Goal: Task Accomplishment & Management: Manage account settings

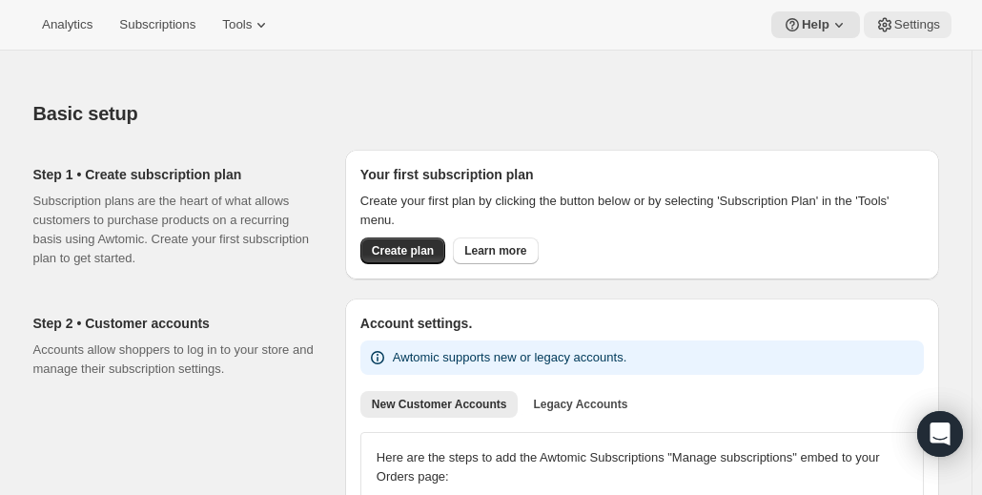
click at [926, 21] on span "Settings" at bounding box center [917, 24] width 46 height 15
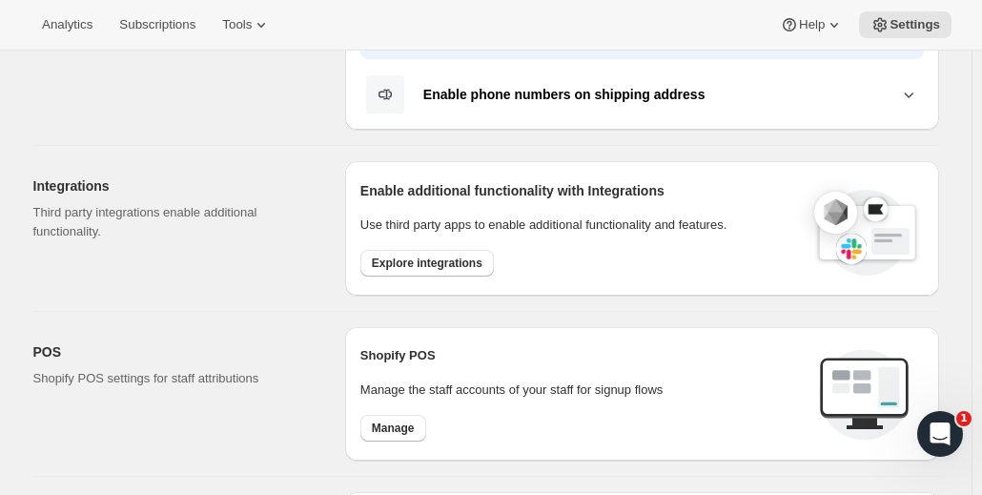
scroll to position [572, 0]
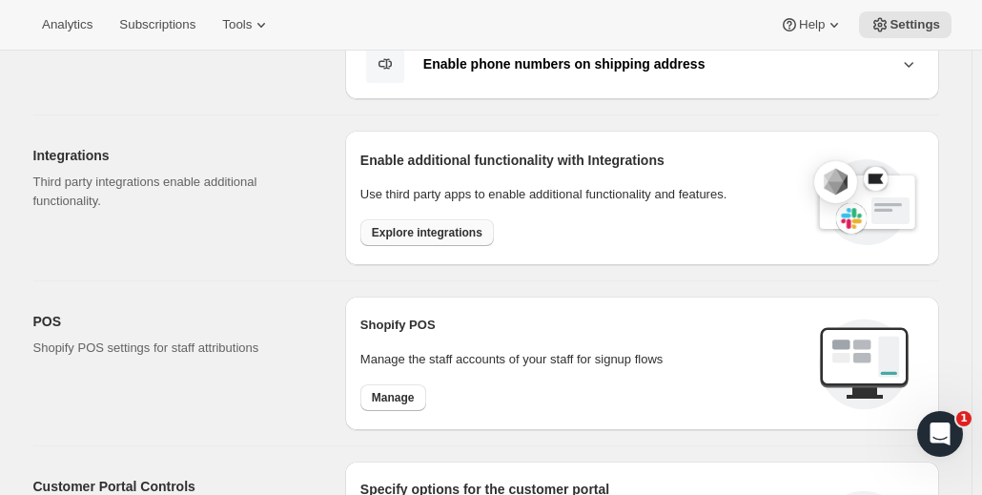
click at [425, 225] on span "Explore integrations" at bounding box center [427, 232] width 111 height 15
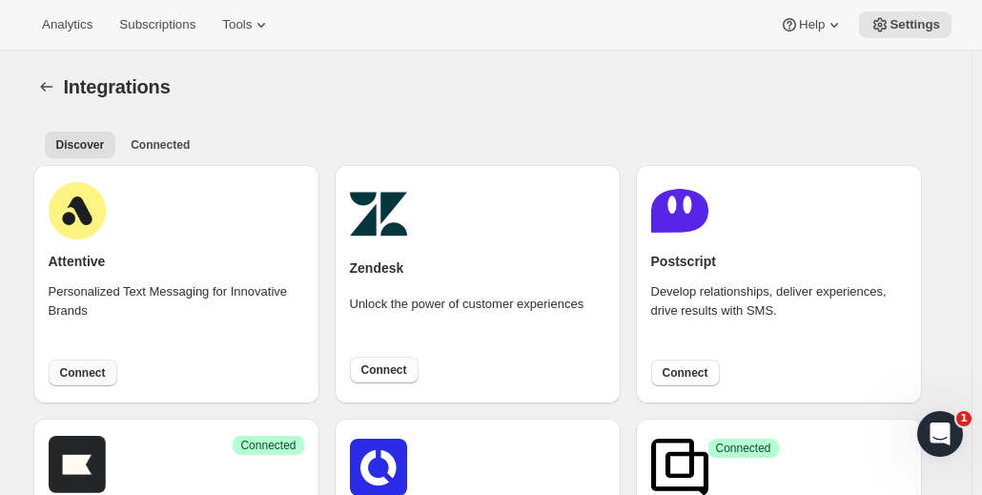
click at [70, 374] on span "Connect" at bounding box center [83, 372] width 46 height 15
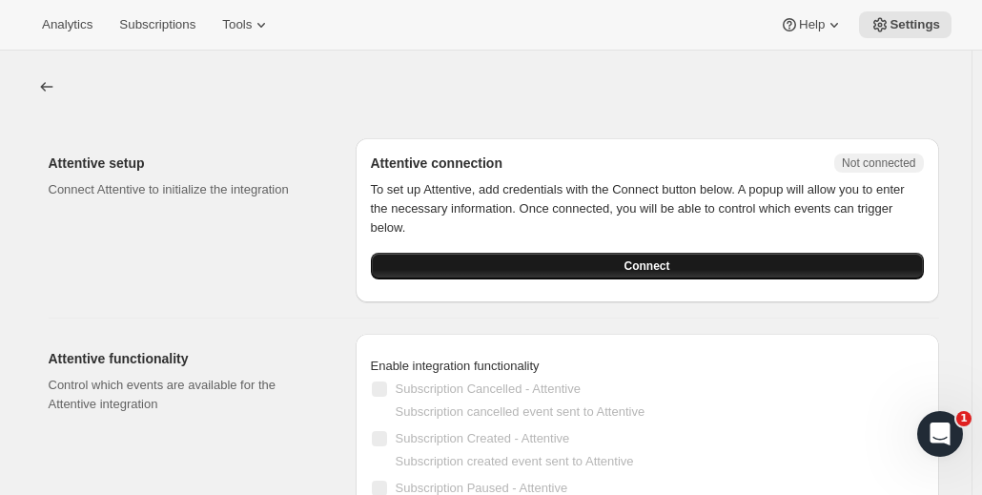
click at [753, 263] on button "Connect" at bounding box center [647, 266] width 553 height 27
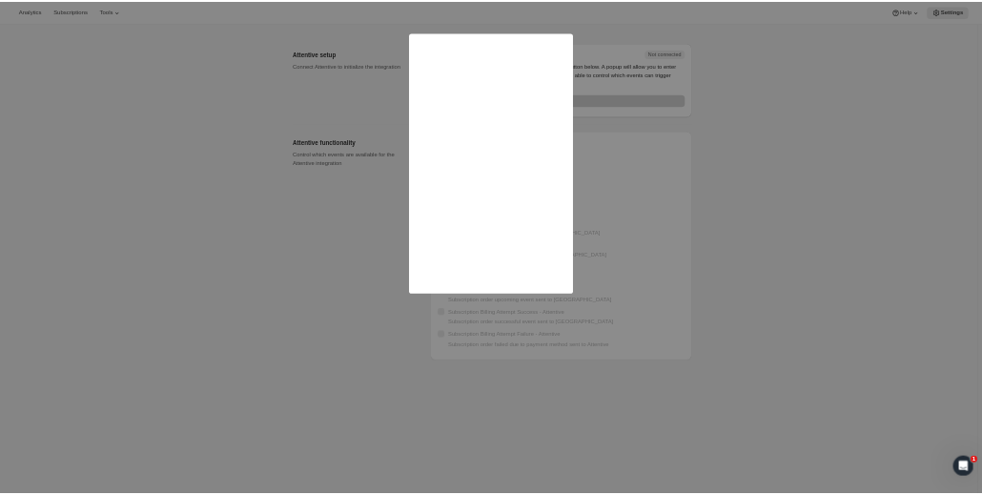
scroll to position [51, 0]
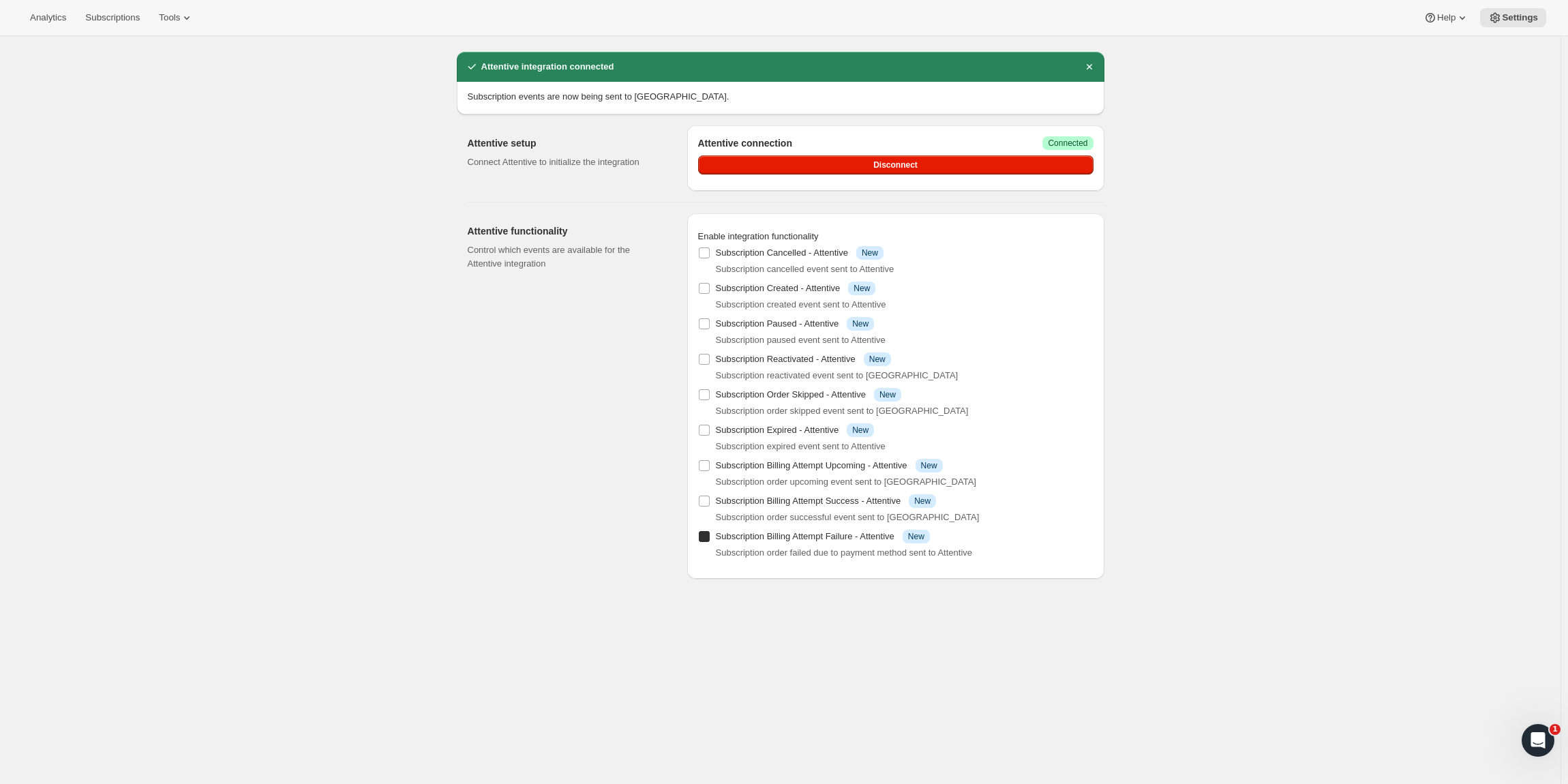
checkbox input "true"
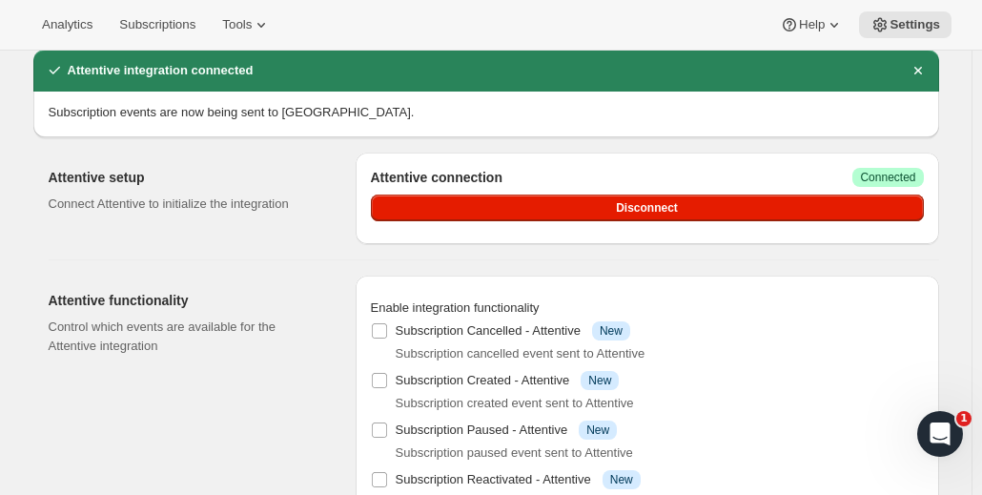
scroll to position [0, 0]
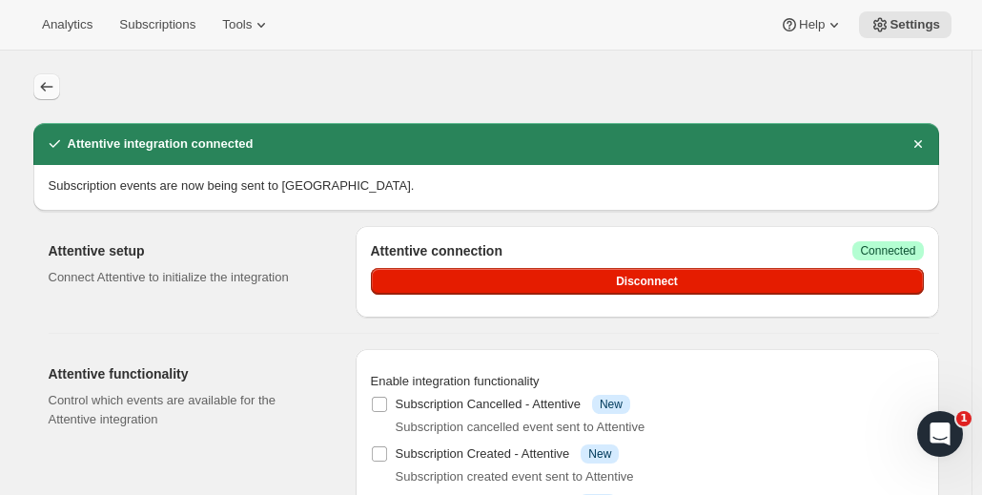
click at [54, 91] on icon "button" at bounding box center [46, 86] width 19 height 19
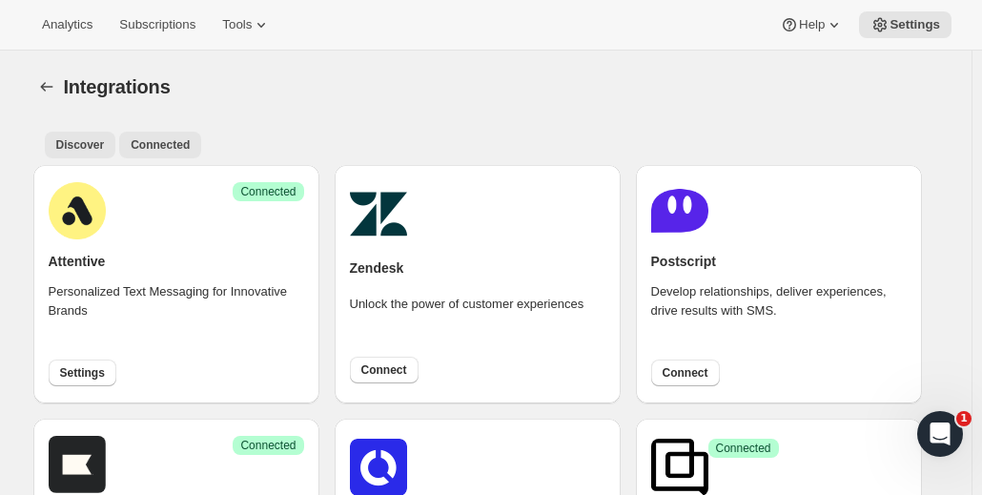
click at [154, 143] on span "Connected" at bounding box center [160, 144] width 59 height 15
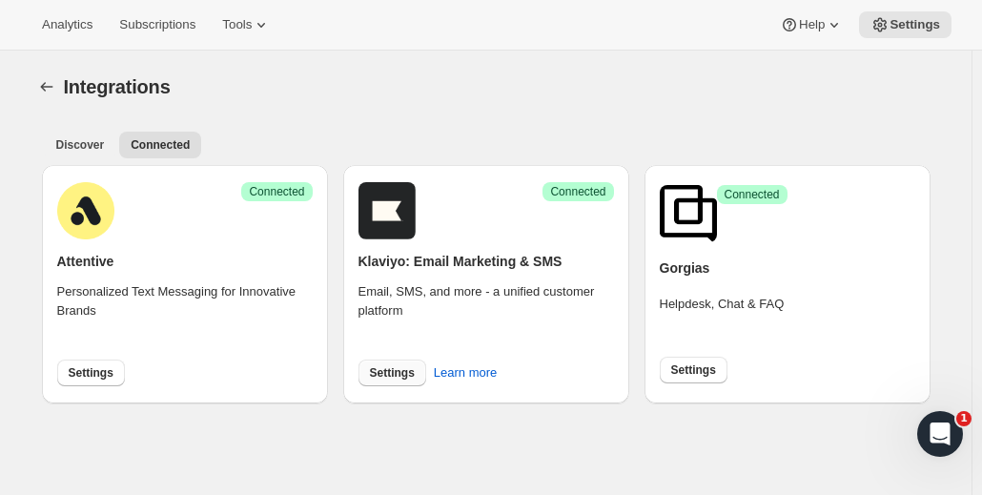
click at [398, 371] on span "Settings" at bounding box center [392, 372] width 45 height 15
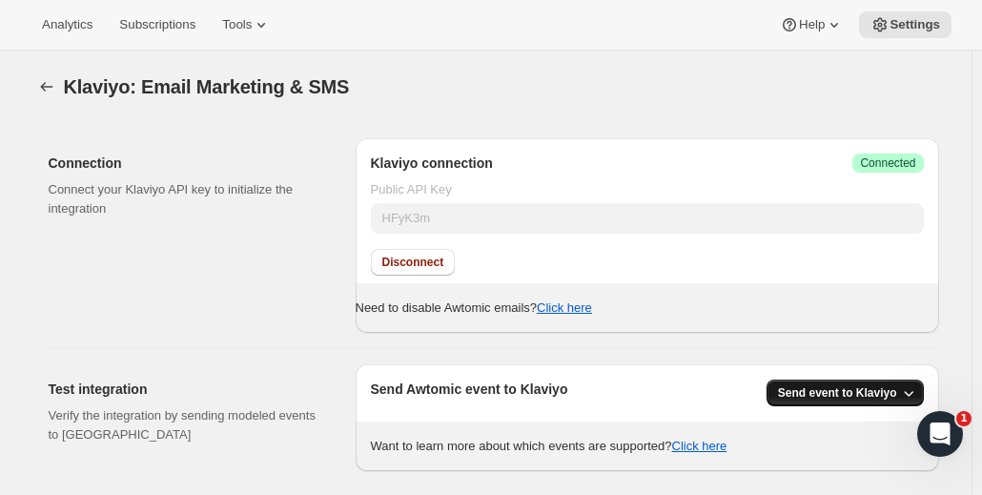
click at [914, 390] on icon "button" at bounding box center [908, 392] width 19 height 19
click at [53, 79] on icon "button" at bounding box center [46, 86] width 19 height 19
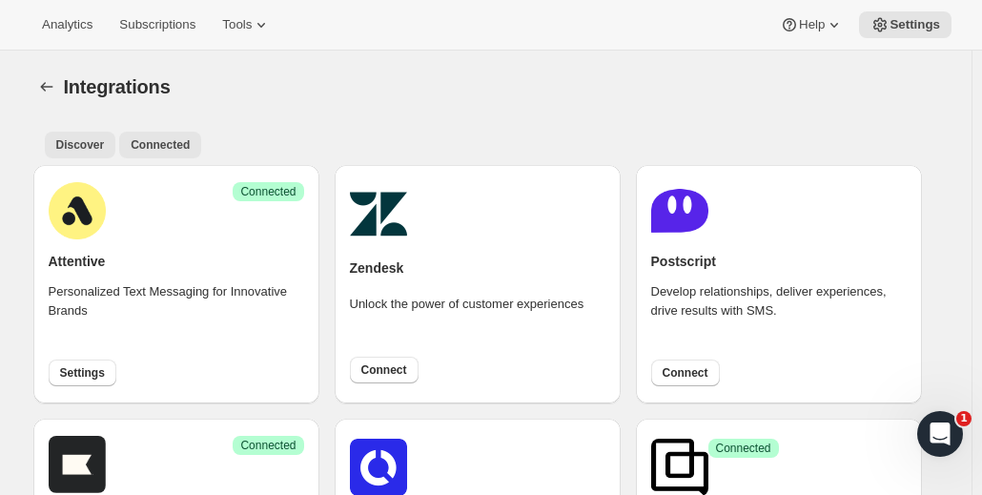
click at [172, 142] on span "Connected" at bounding box center [160, 144] width 59 height 15
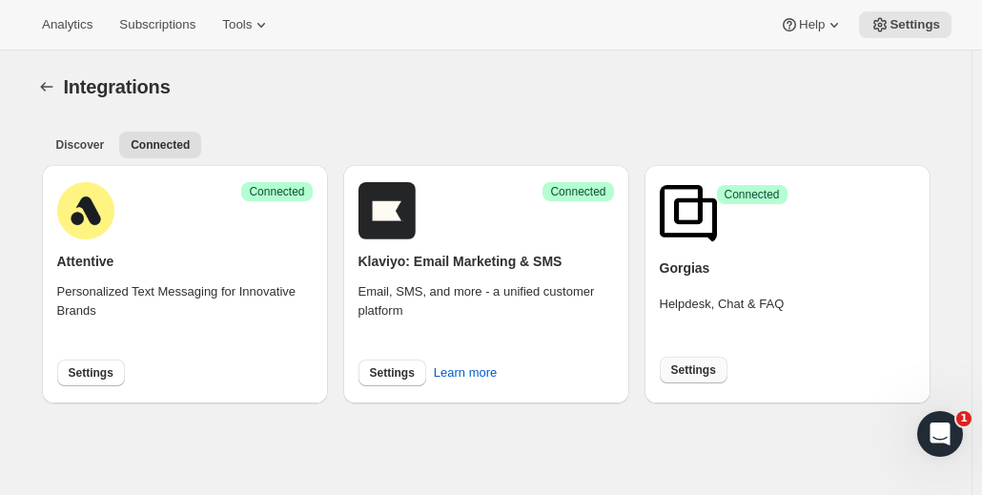
click at [685, 373] on span "Settings" at bounding box center [693, 369] width 45 height 15
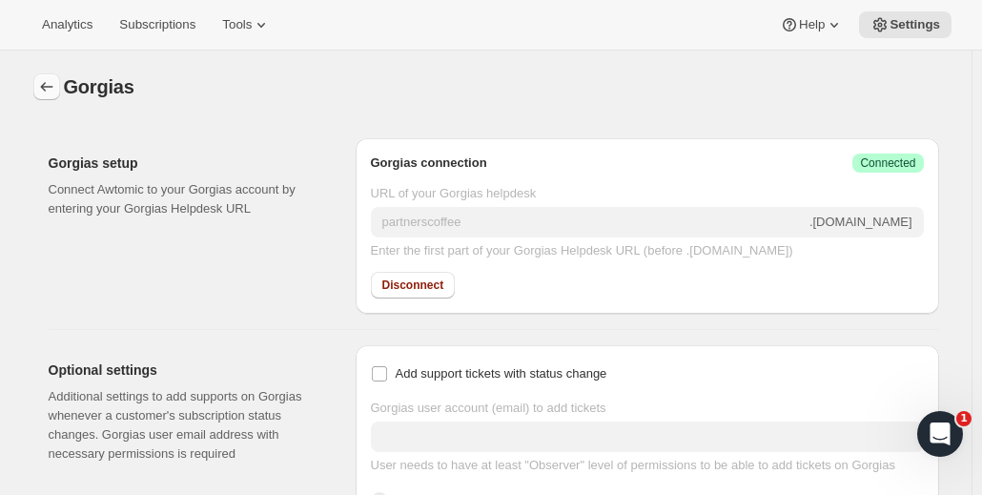
click at [51, 94] on icon "button" at bounding box center [46, 86] width 19 height 19
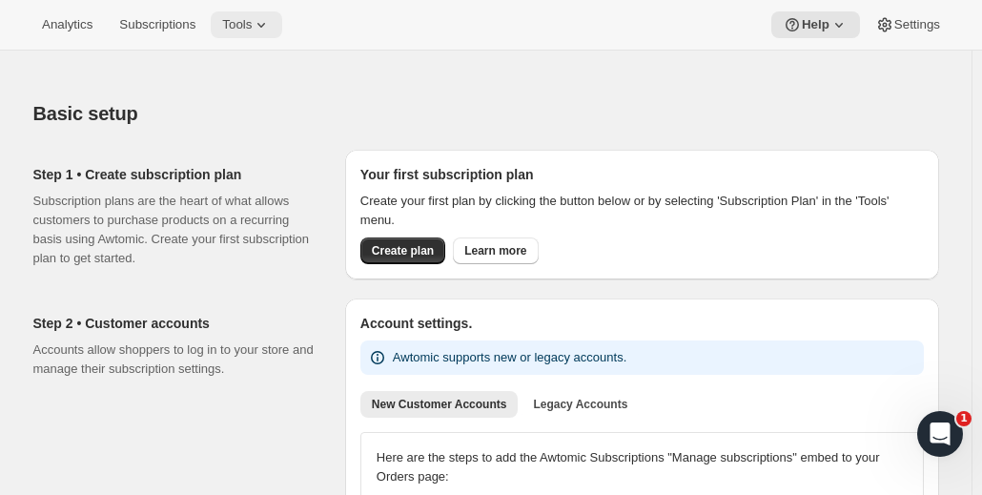
click at [247, 23] on span "Tools" at bounding box center [237, 24] width 30 height 15
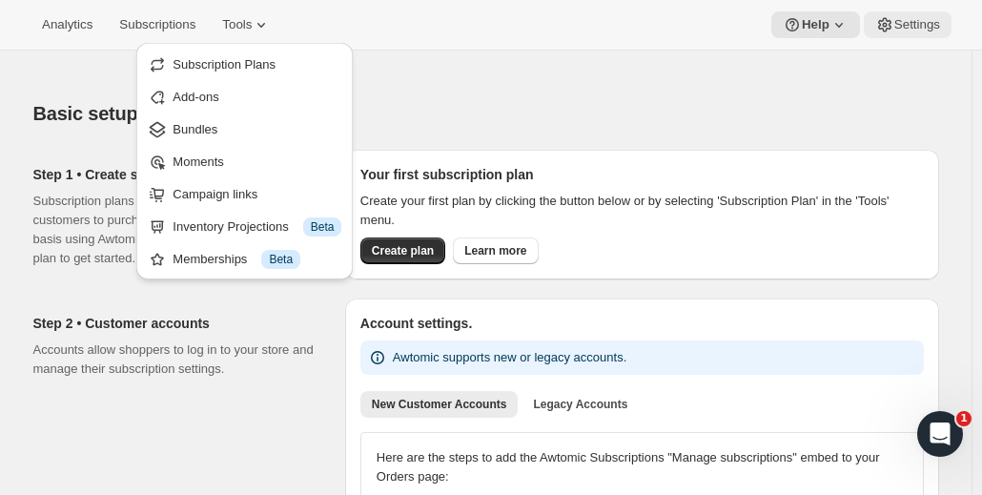
click at [911, 35] on button "Settings" at bounding box center [907, 24] width 88 height 27
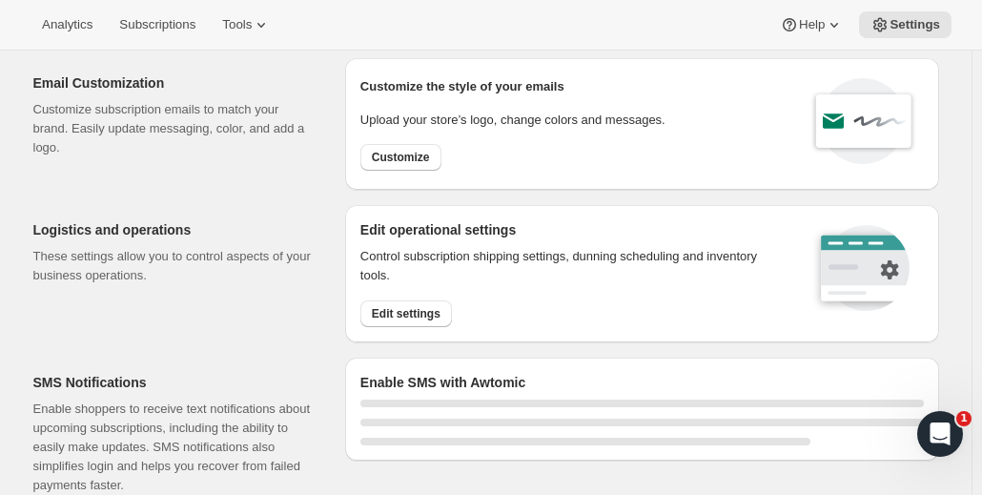
scroll to position [95, 0]
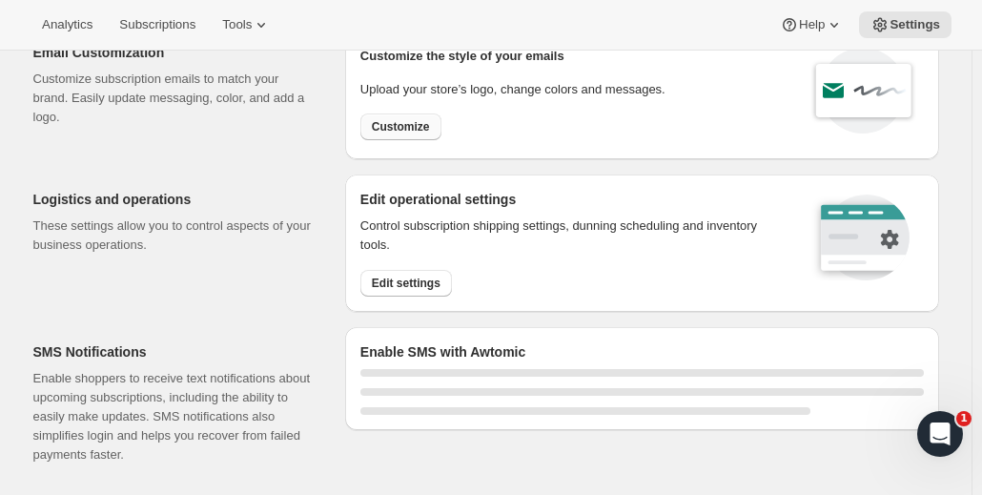
click at [422, 125] on span "Customize" at bounding box center [401, 126] width 58 height 15
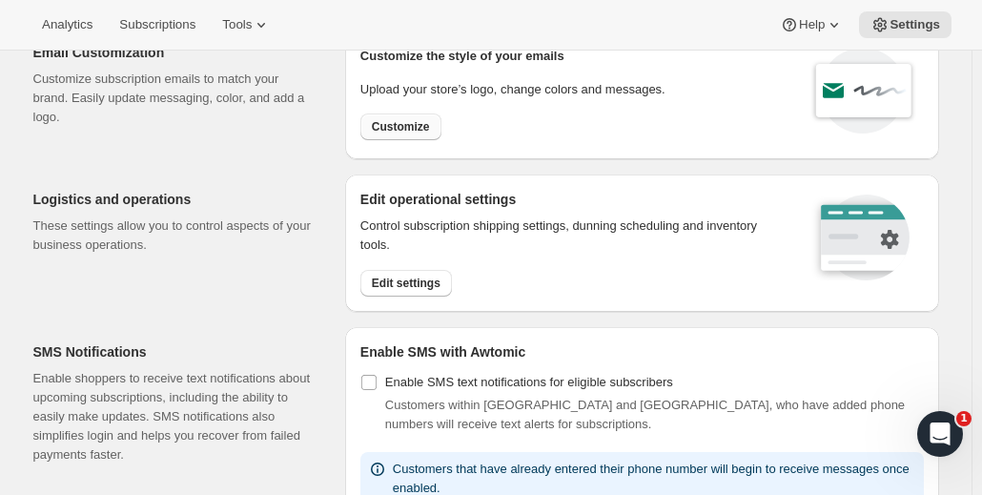
click at [406, 119] on span "Customize" at bounding box center [401, 126] width 58 height 15
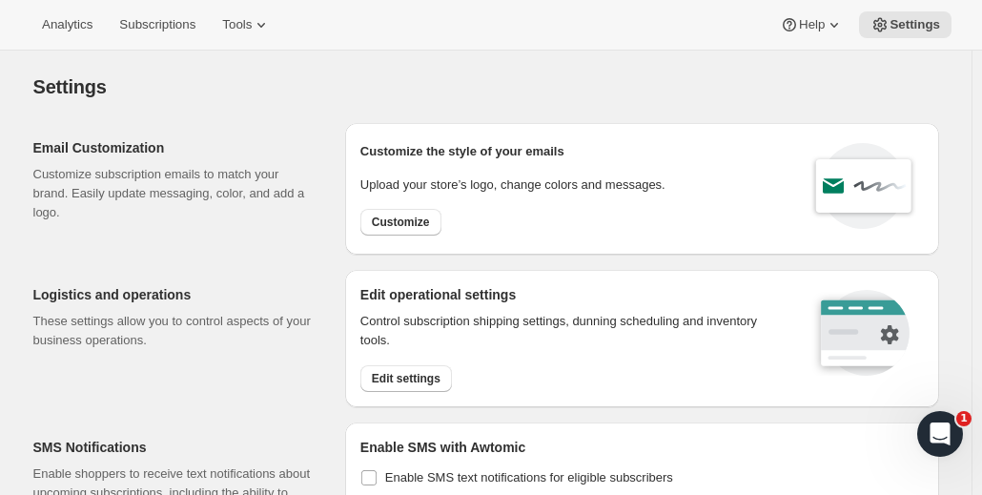
select select "subscriptionMessage"
select select "5"
select select "15"
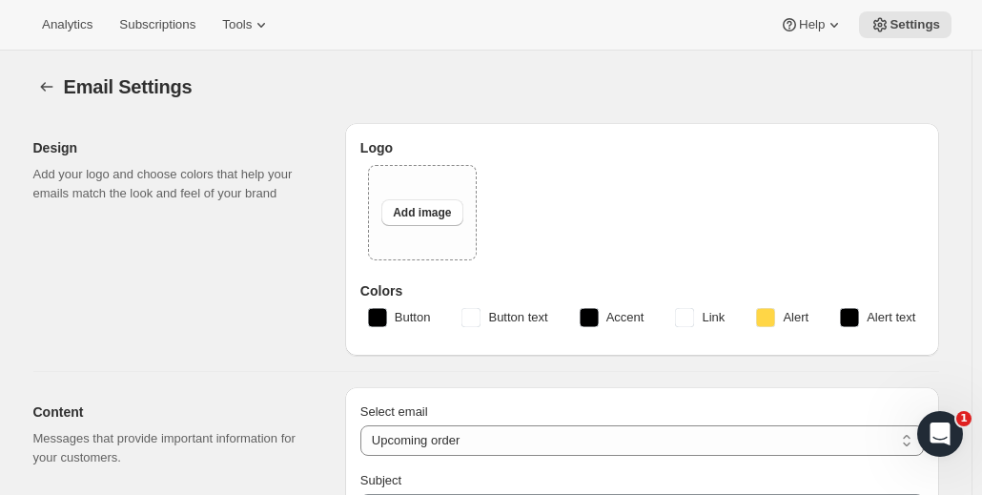
type input "Partners Coffee"
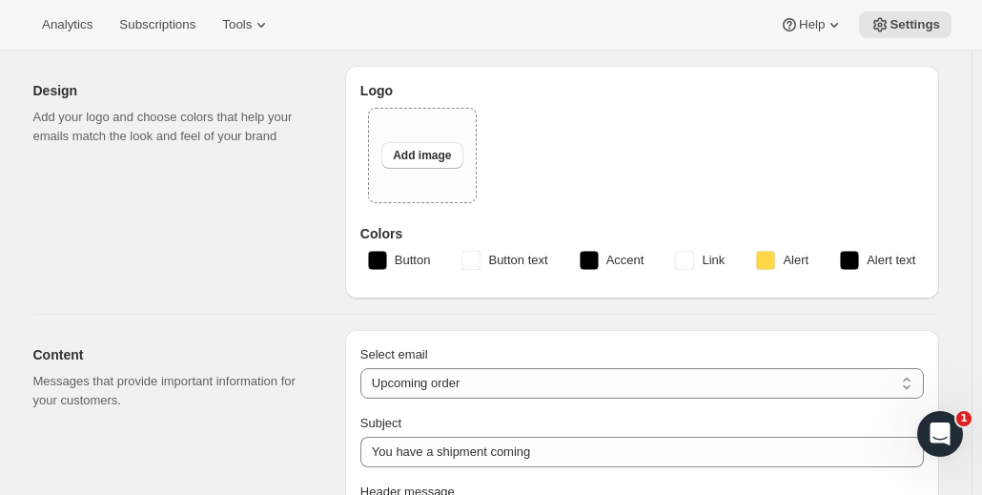
scroll to position [95, 0]
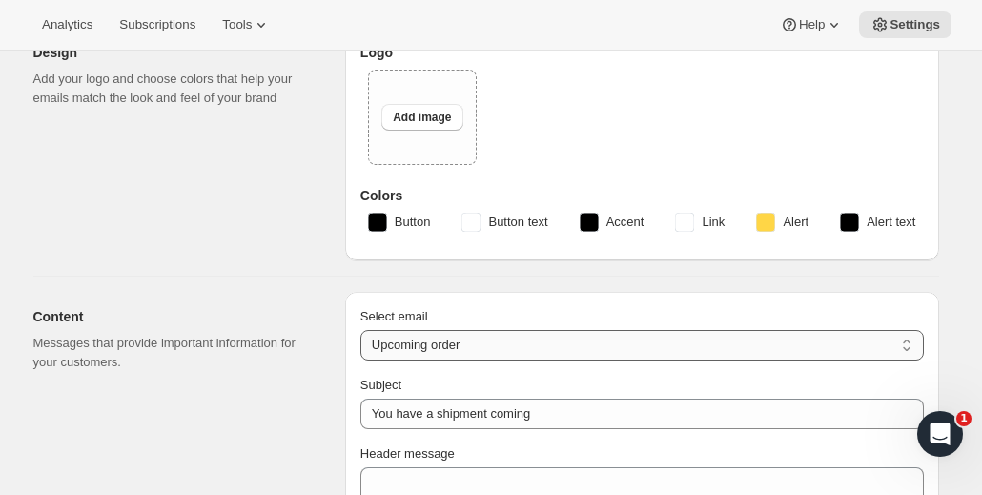
click at [474, 348] on select "New subscription Upcoming order Failed payment Delayed subscription (inventory …" at bounding box center [641, 345] width 563 height 30
select select "welcomeMessage"
click at [365, 330] on select "New subscription Upcoming order Failed payment Delayed subscription (inventory …" at bounding box center [641, 345] width 563 height 30
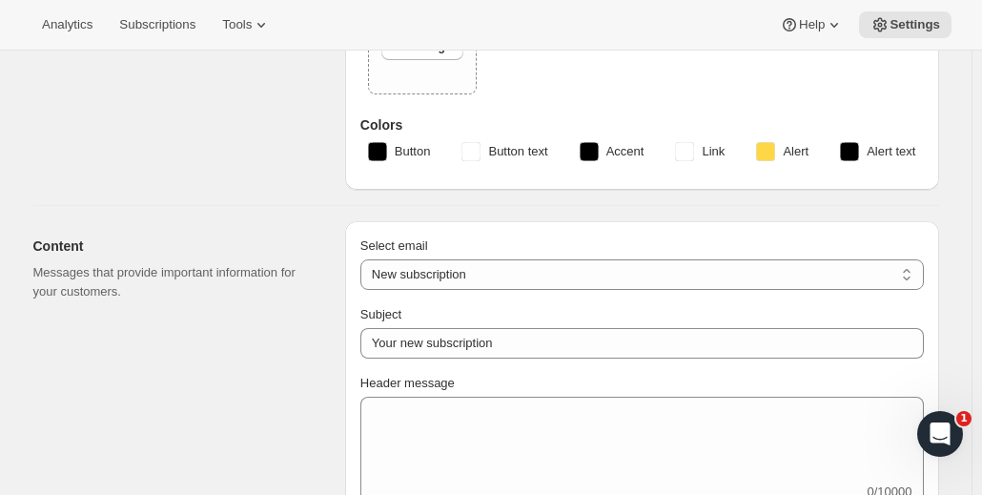
scroll to position [191, 0]
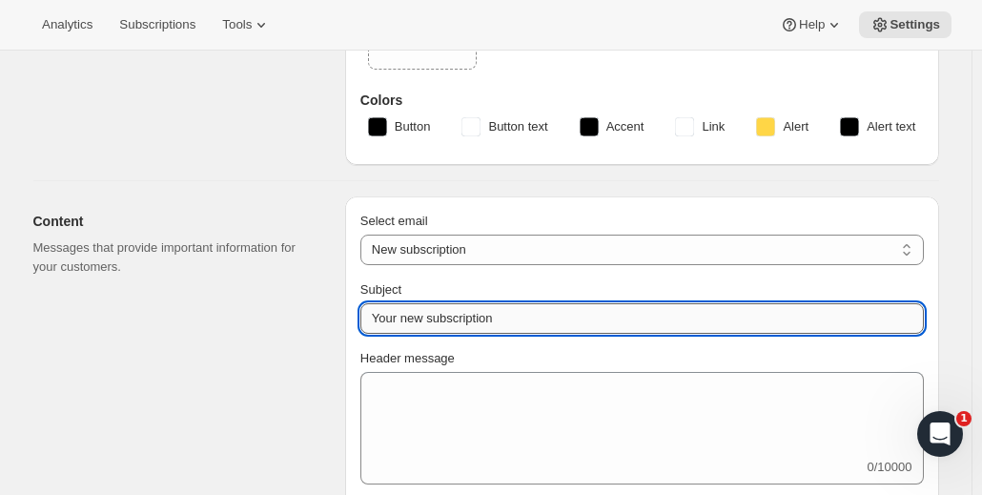
click at [438, 308] on input "Your new subscription" at bounding box center [641, 318] width 563 height 30
paste input "Welcome to your Partners Coffee subscription ✨"
type input "Welcome to your Partners Coffee subscription ✨"
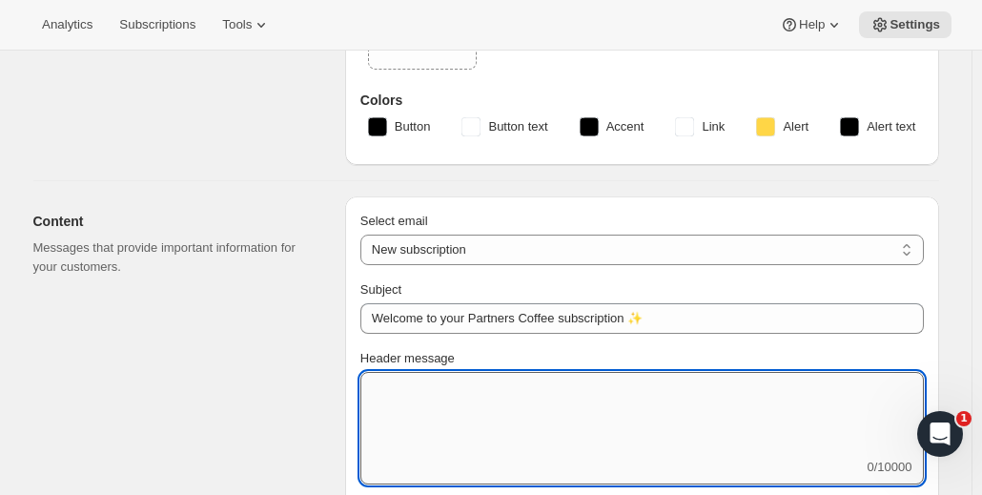
click at [433, 409] on textarea "Header message" at bounding box center [641, 415] width 563 height 86
paste textarea "Thank you for subscribing - we’re so glad to have you here. Your Partners Coffe…"
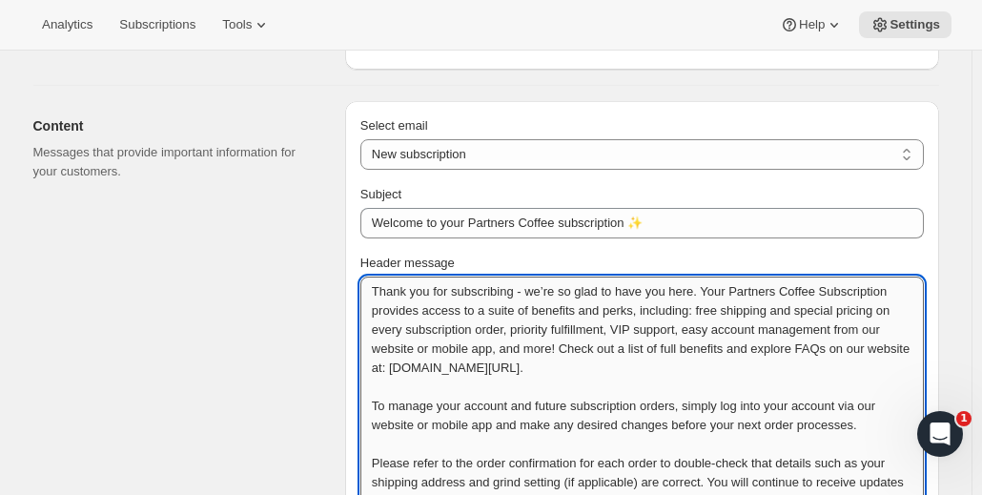
scroll to position [381, 0]
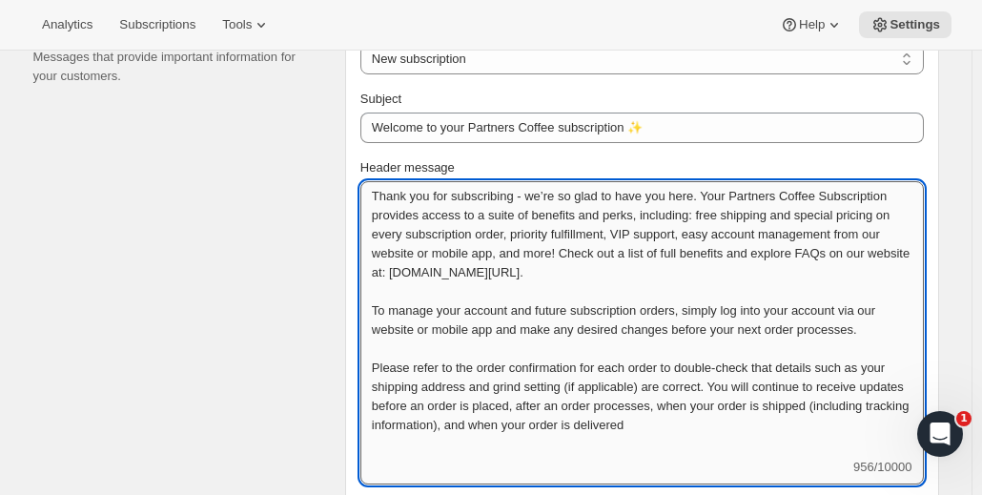
click at [760, 427] on textarea "Thank you for subscribing - we’re so glad to have you here. Your Partners Coffe…" at bounding box center [641, 319] width 563 height 276
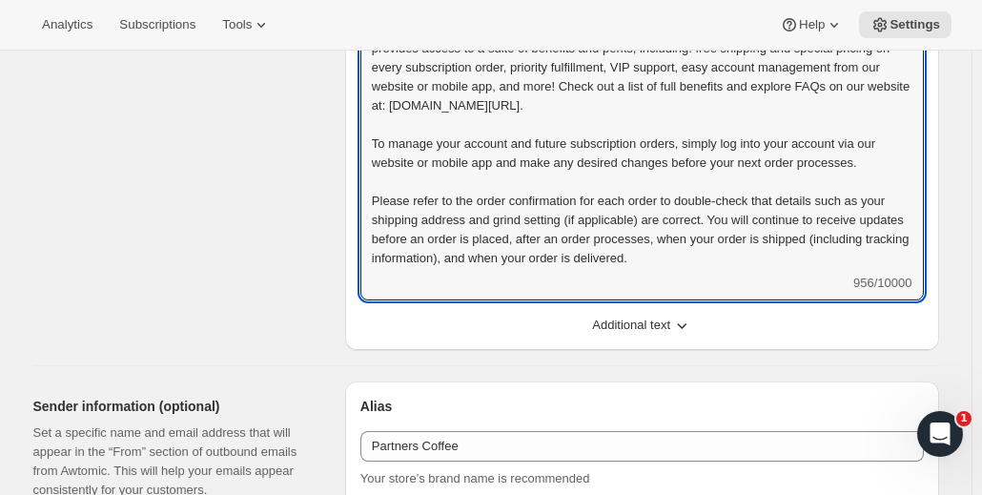
scroll to position [572, 0]
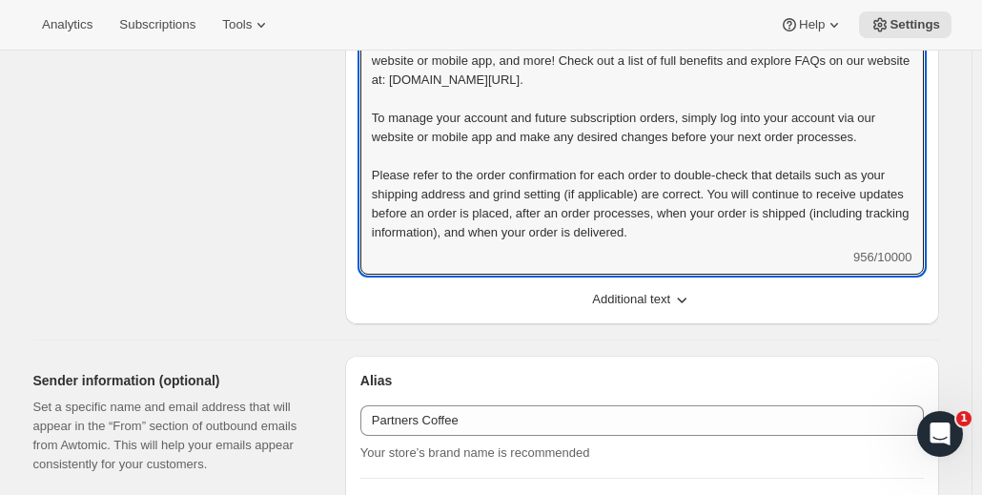
type textarea "Thank you for subscribing - we’re so glad to have you here. Your Partners Coffe…"
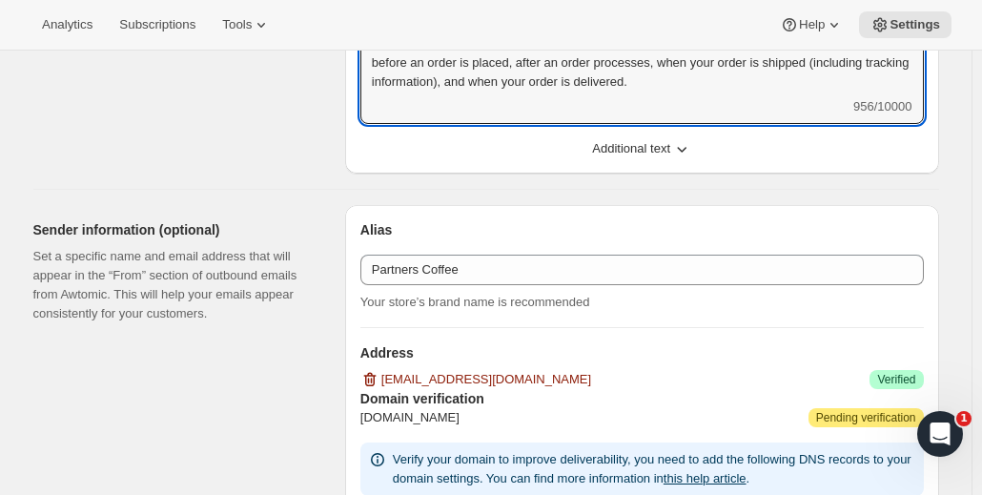
scroll to position [762, 0]
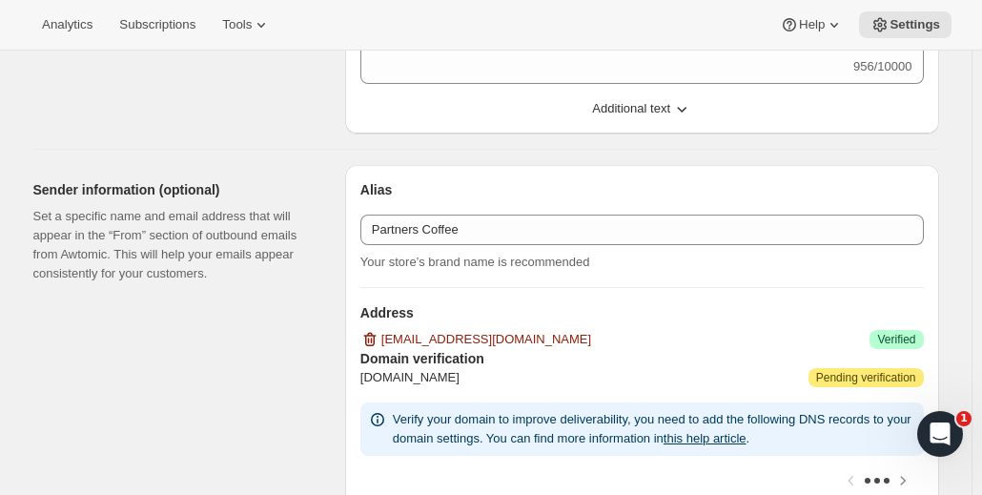
click at [647, 112] on span "Additional text" at bounding box center [631, 108] width 78 height 19
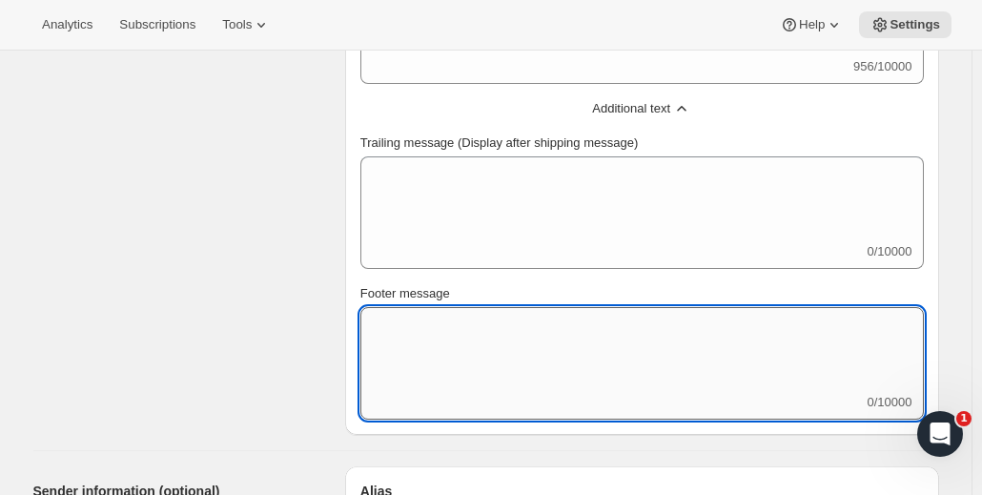
click at [486, 351] on textarea "Footer message" at bounding box center [641, 350] width 563 height 86
paste textarea "If you have questions at any time, please don’t hesitate to reach out to our te…"
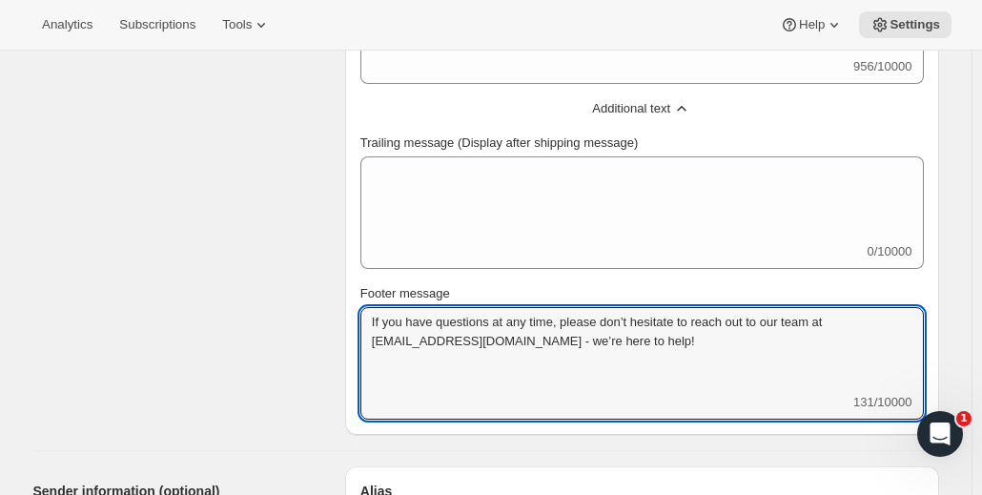
type textarea "If you have questions at any time, please don’t hesitate to reach out to our te…"
click at [295, 275] on div "Content Messages that provide important information for your customers." at bounding box center [181, 30] width 296 height 810
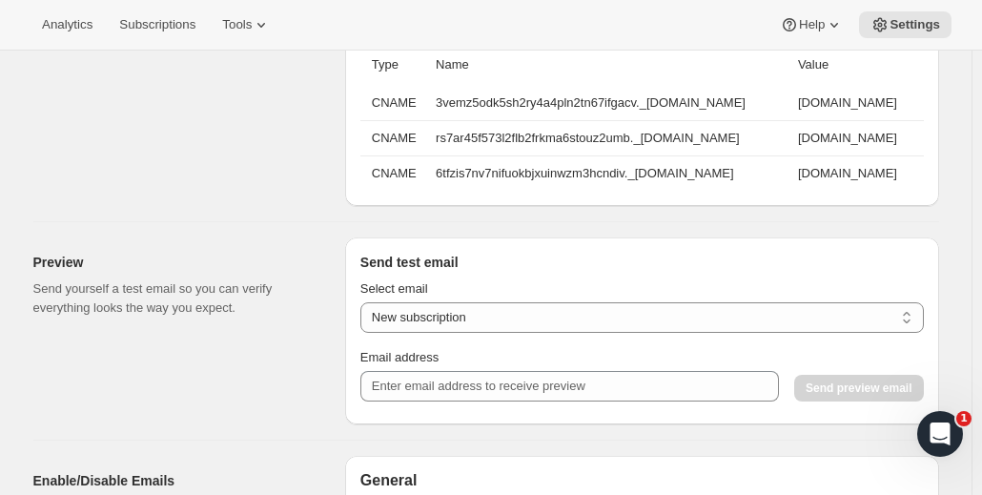
scroll to position [1620, 0]
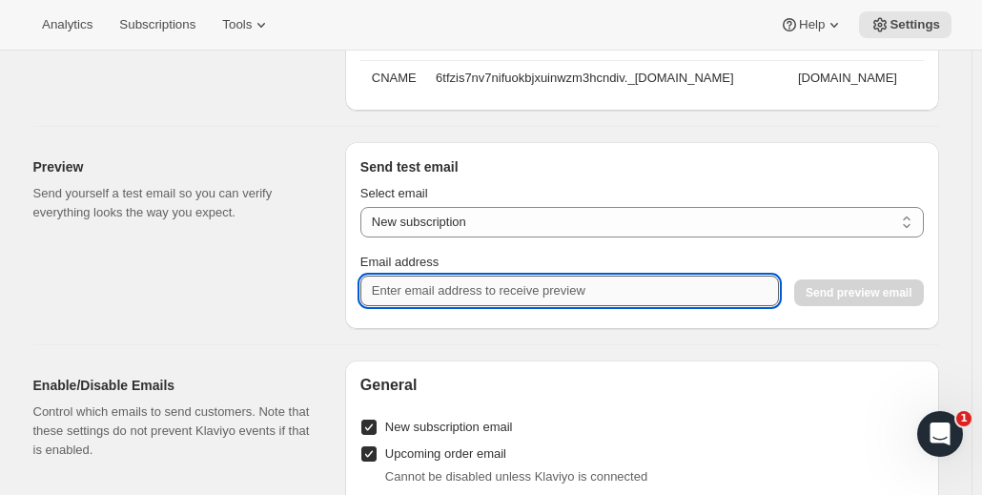
click at [422, 306] on input "Email address" at bounding box center [569, 290] width 418 height 30
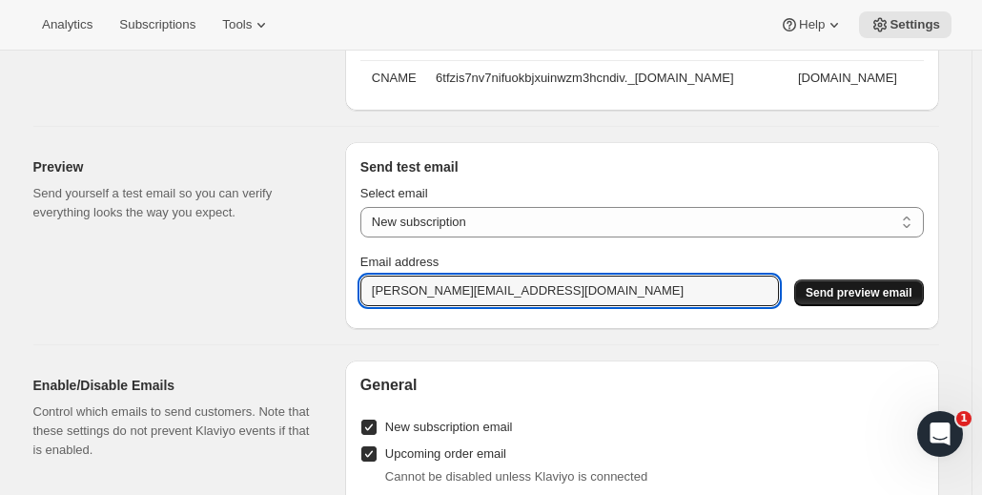
type input "[PERSON_NAME][EMAIL_ADDRESS][DOMAIN_NAME]"
click at [831, 300] on span "Send preview email" at bounding box center [858, 292] width 106 height 15
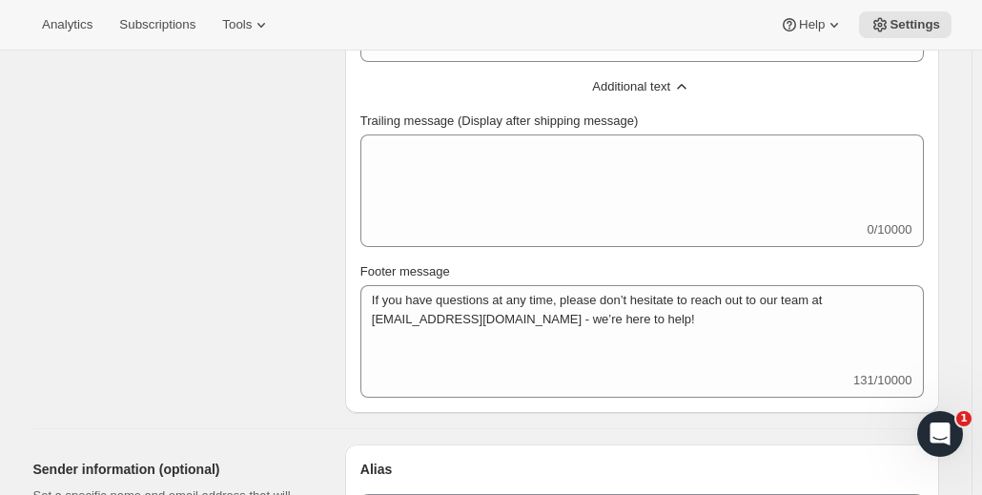
scroll to position [762, 0]
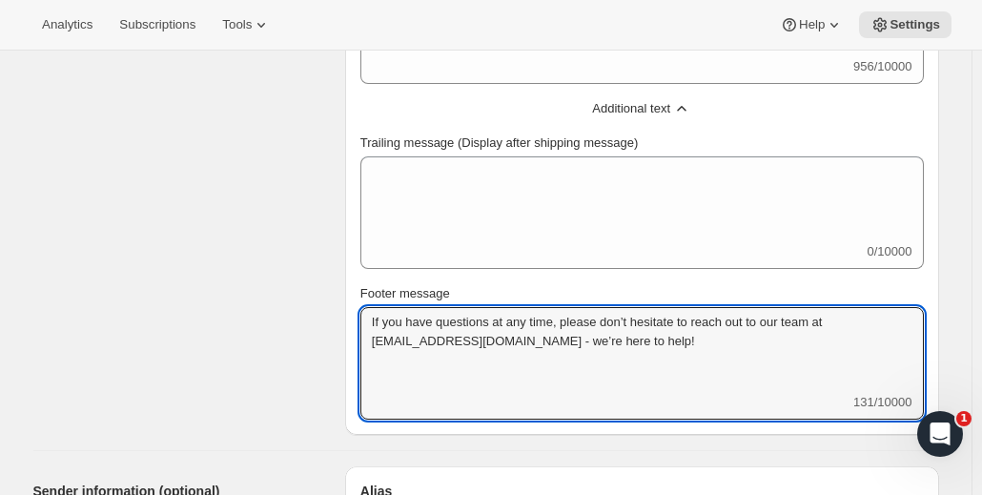
drag, startPoint x: 654, startPoint y: 354, endPoint x: 355, endPoint y: 315, distance: 301.7
click at [355, 315] on div "Select email New subscription Upcoming order Failed payment Delayed subscriptio…" at bounding box center [642, 30] width 594 height 810
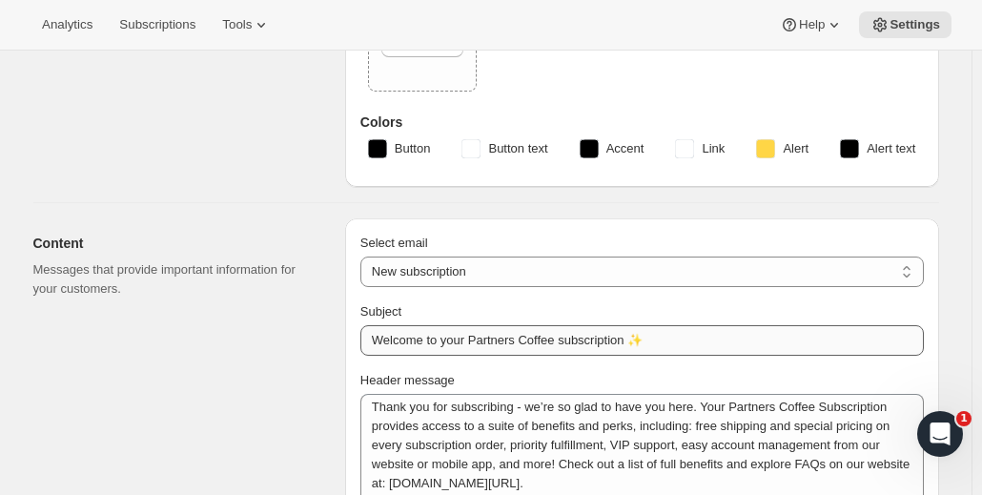
scroll to position [286, 0]
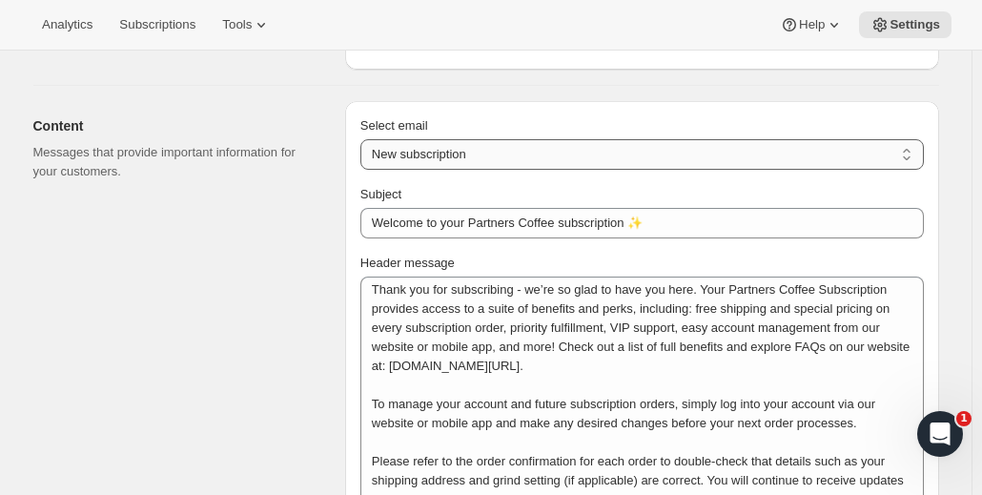
click at [473, 142] on select "New subscription Upcoming order Failed payment Delayed subscription (inventory …" at bounding box center [641, 154] width 563 height 30
select select "subscriptionMessage"
click at [365, 139] on select "New subscription Upcoming order Failed payment Delayed subscription (inventory …" at bounding box center [641, 154] width 563 height 30
type input "You have a shipment coming"
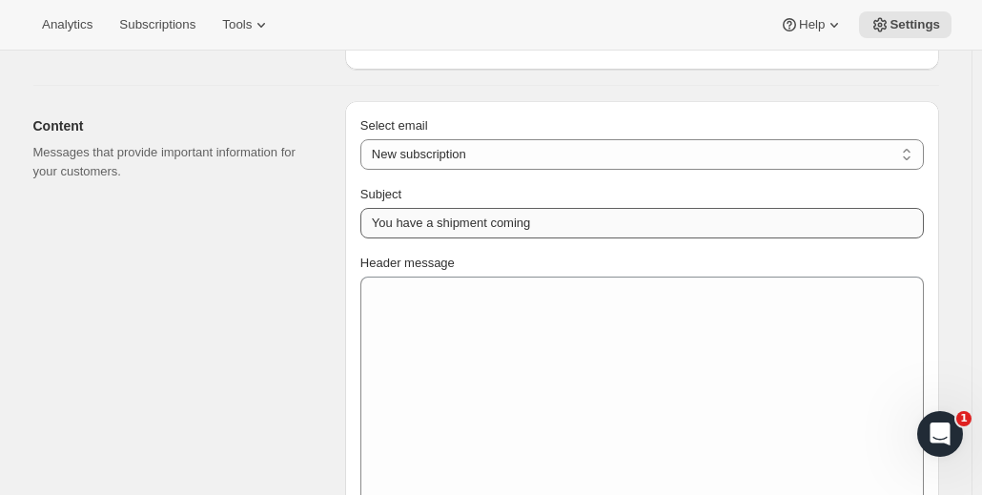
select select "5"
select select "15"
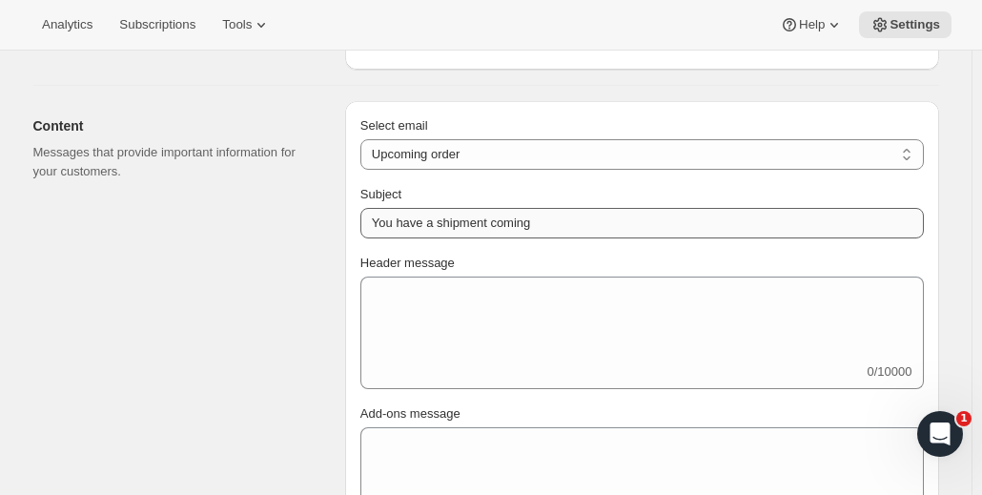
scroll to position [0, 0]
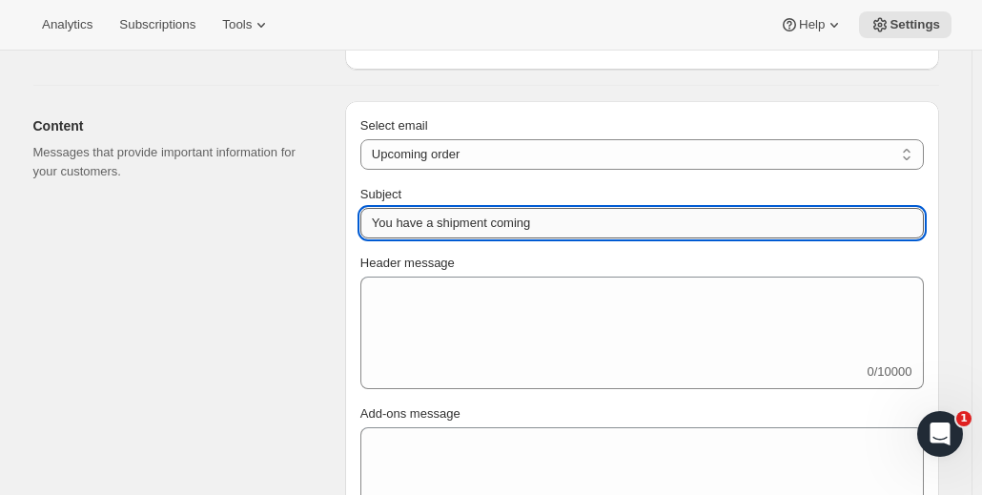
click at [447, 217] on input "You have a shipment coming" at bounding box center [641, 223] width 563 height 30
paste input "r next Partners Coffee subscription order is processing soon!"
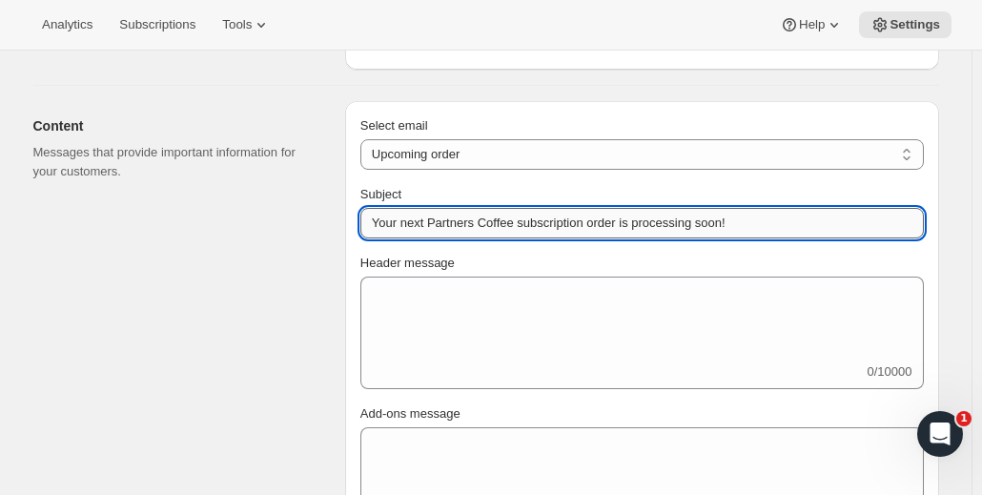
drag, startPoint x: 464, startPoint y: 226, endPoint x: 427, endPoint y: 229, distance: 37.3
click at [421, 229] on input "Your next Partners Coffee subscription order is processing soon!" at bounding box center [641, 223] width 563 height 30
click at [515, 226] on input "Your next Partners Coffee subscription order is processing soon!" at bounding box center [641, 223] width 563 height 30
click at [520, 219] on input "Your next Partners Coffee subscription order is processing soon!" at bounding box center [641, 223] width 563 height 30
drag, startPoint x: 513, startPoint y: 223, endPoint x: 434, endPoint y: 220, distance: 79.1
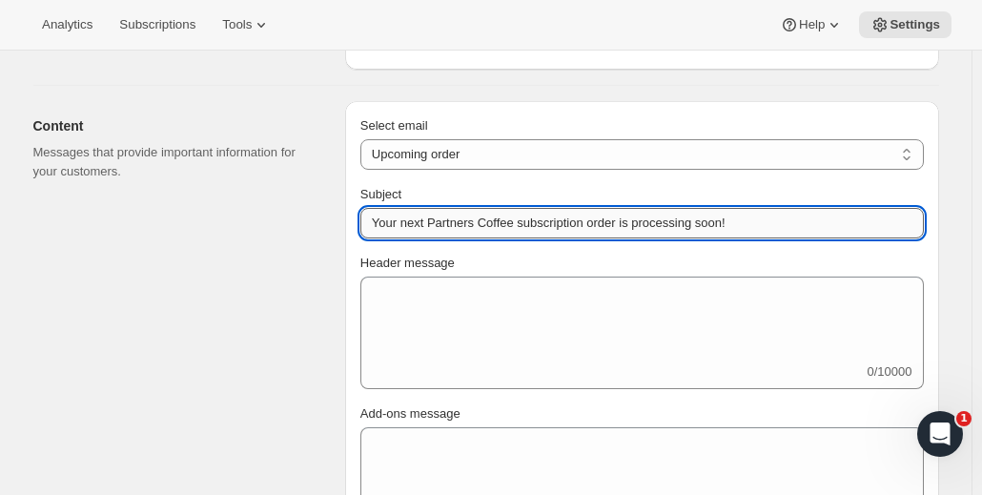
click at [434, 220] on input "Your next Partners Coffee subscription order is processing soon!" at bounding box center [641, 223] width 563 height 30
type input "Your next subscription order is processing soon!"
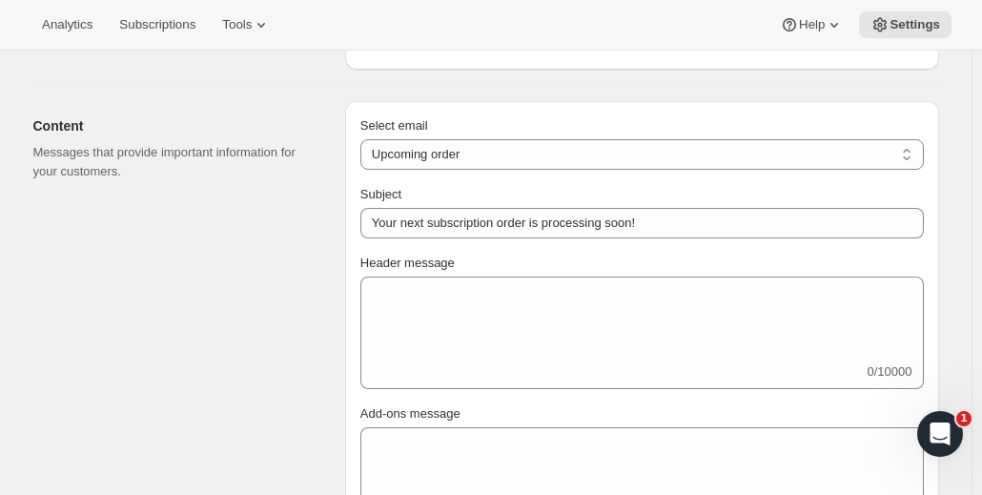
click at [581, 254] on div "Header message" at bounding box center [641, 262] width 563 height 19
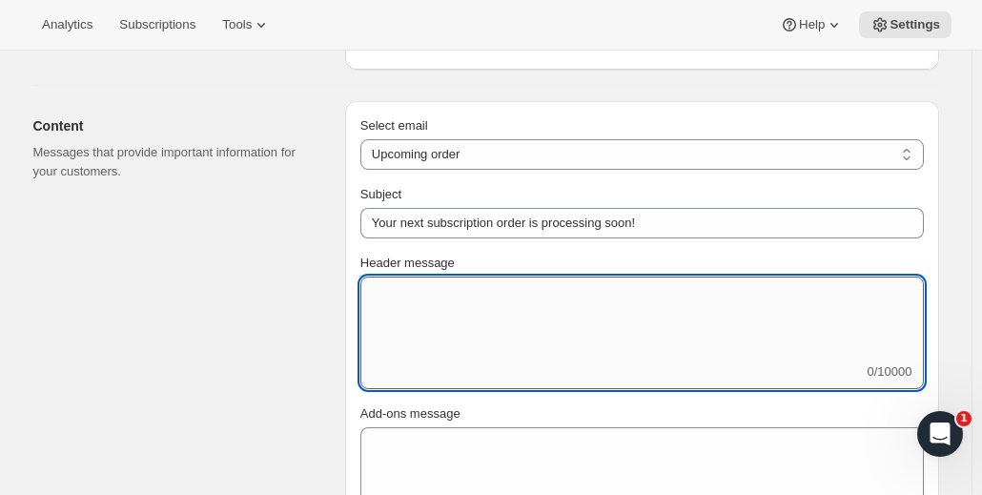
click at [430, 314] on textarea "Header message" at bounding box center [641, 319] width 563 height 86
paste textarea "This is your recurring order charge reminder for your subscription at Partners …"
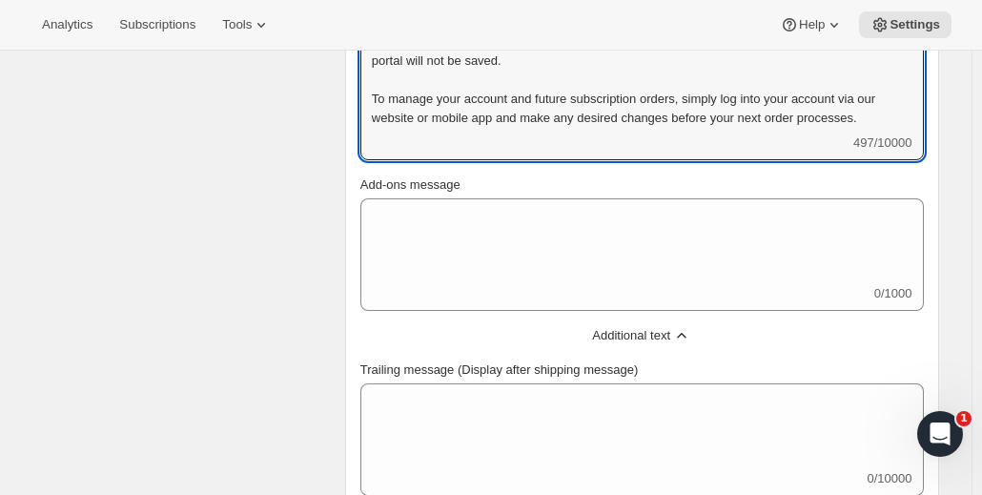
scroll to position [476, 0]
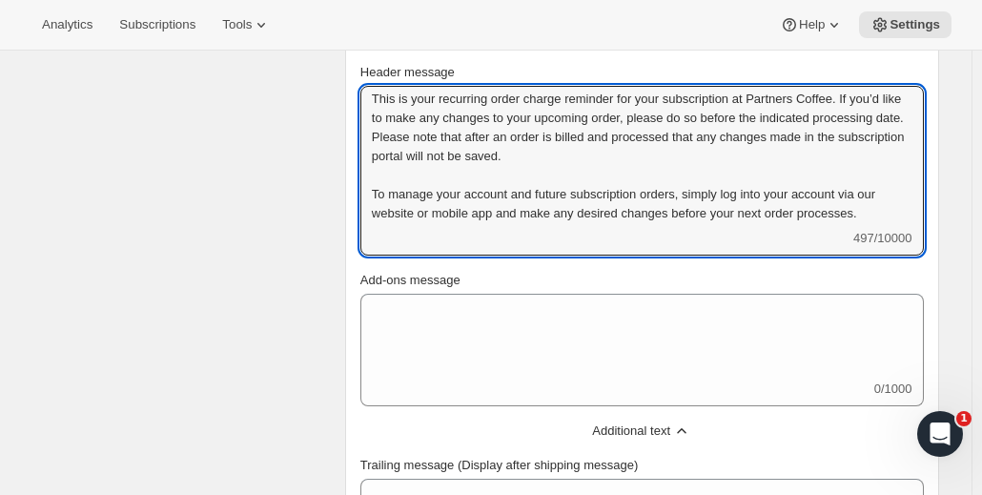
type textarea "This is your recurring order charge reminder for your subscription at Partners …"
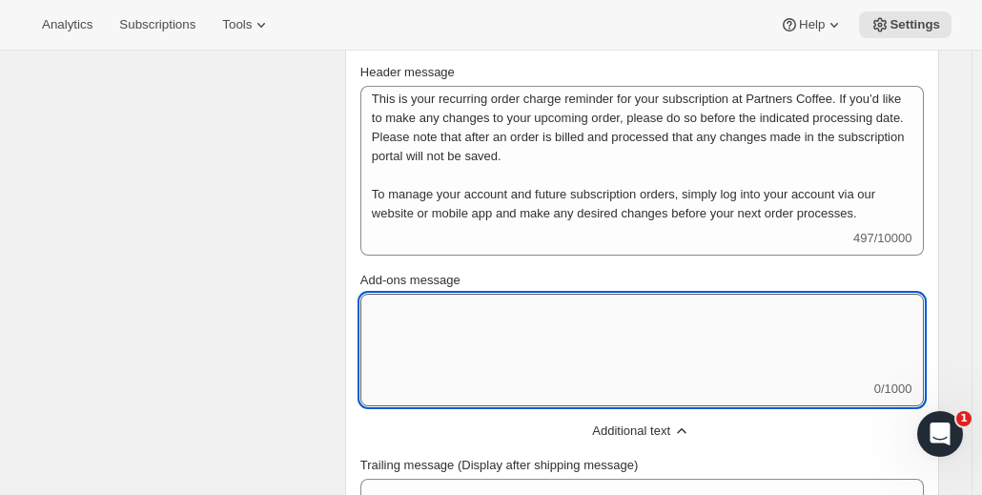
click at [526, 361] on textarea "Add-ons message" at bounding box center [641, 337] width 563 height 86
type textarea "test"
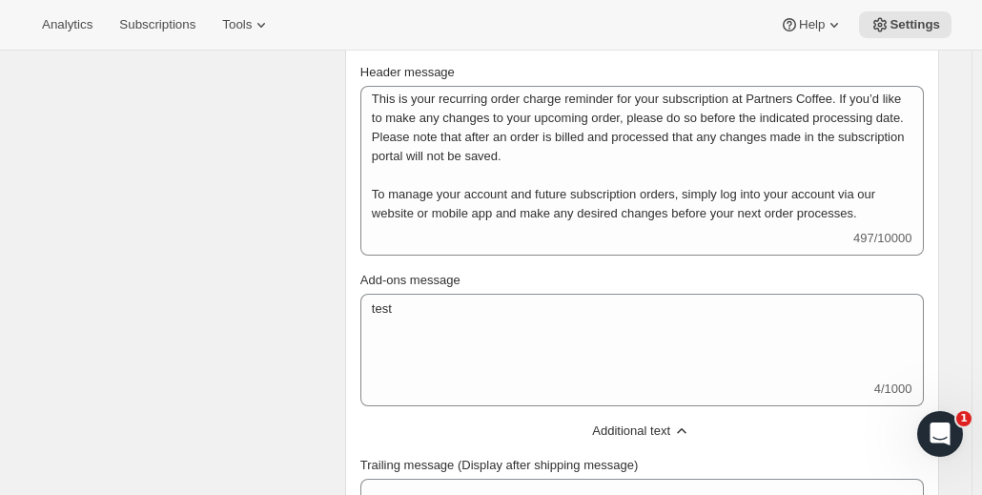
click at [318, 111] on div "Content Messages that provide important information for your customers." at bounding box center [181, 486] width 296 height 1153
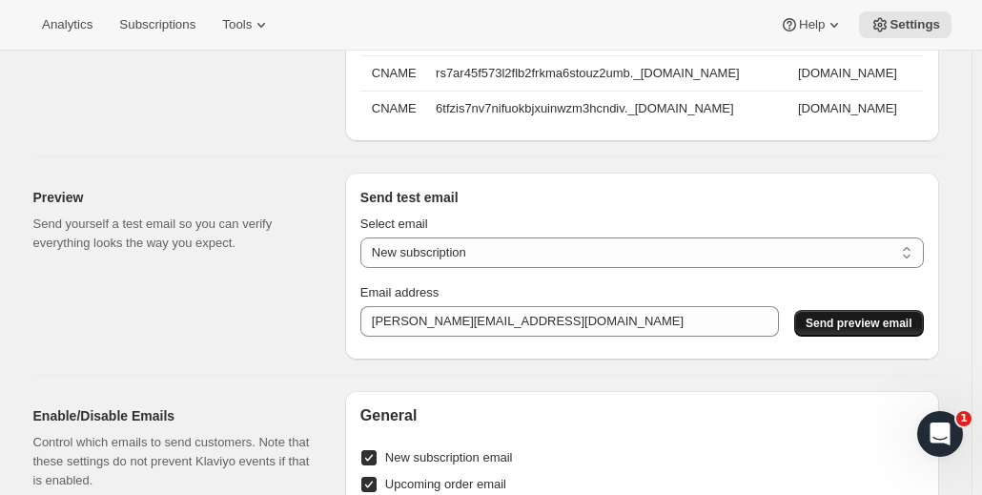
scroll to position [2001, 0]
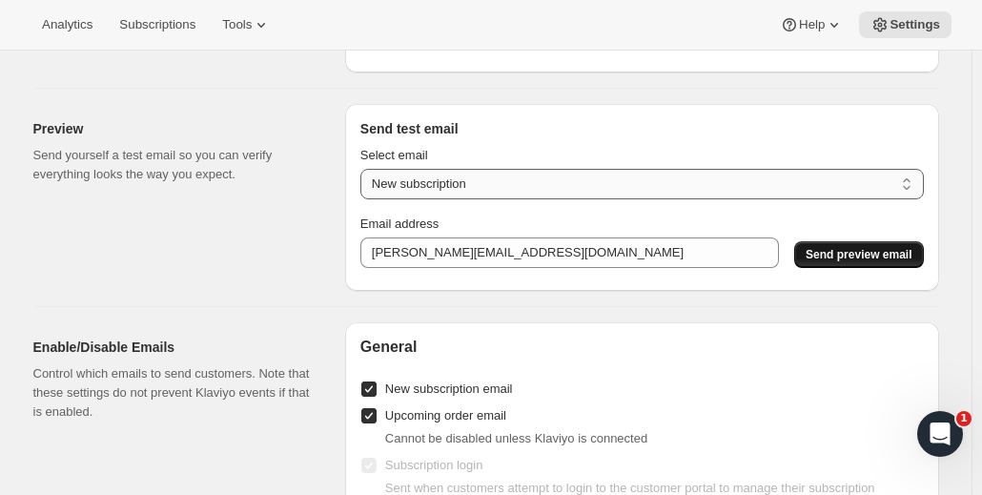
click at [714, 196] on select "New subscription Upcoming order Payment failure Delayed subscription Updated su…" at bounding box center [641, 184] width 563 height 30
select select "upcoming-subscription"
click at [365, 179] on select "New subscription Upcoming order Payment failure Delayed subscription Updated su…" at bounding box center [641, 184] width 563 height 30
click at [877, 262] on span "Send preview email" at bounding box center [858, 254] width 106 height 15
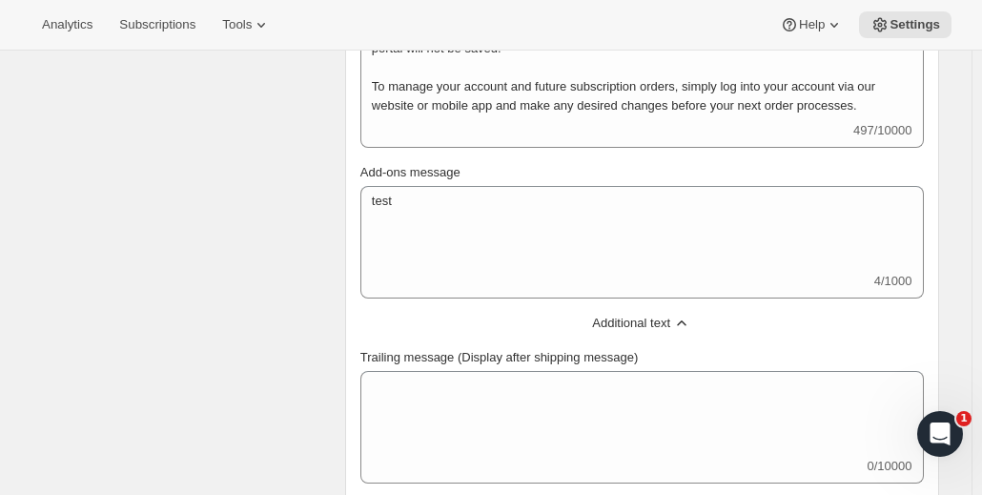
scroll to position [572, 0]
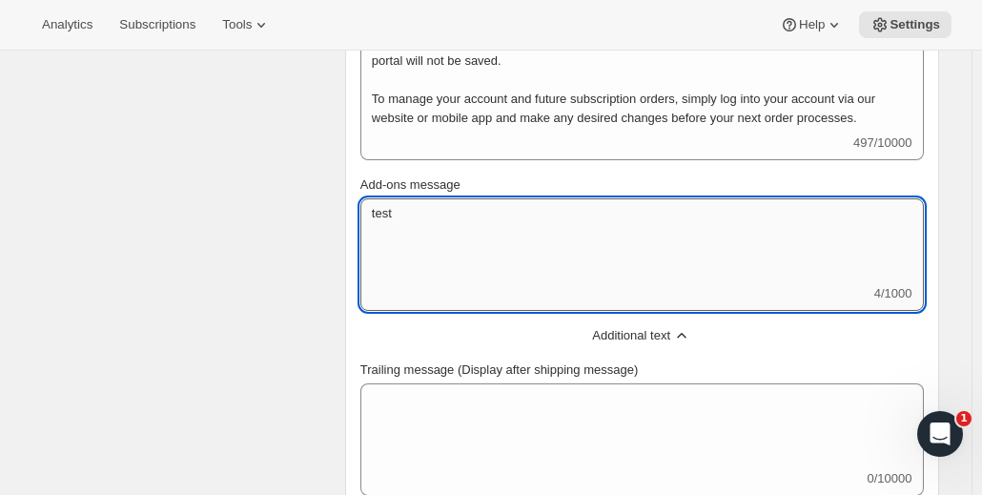
click at [453, 232] on textarea "test" at bounding box center [641, 241] width 563 height 86
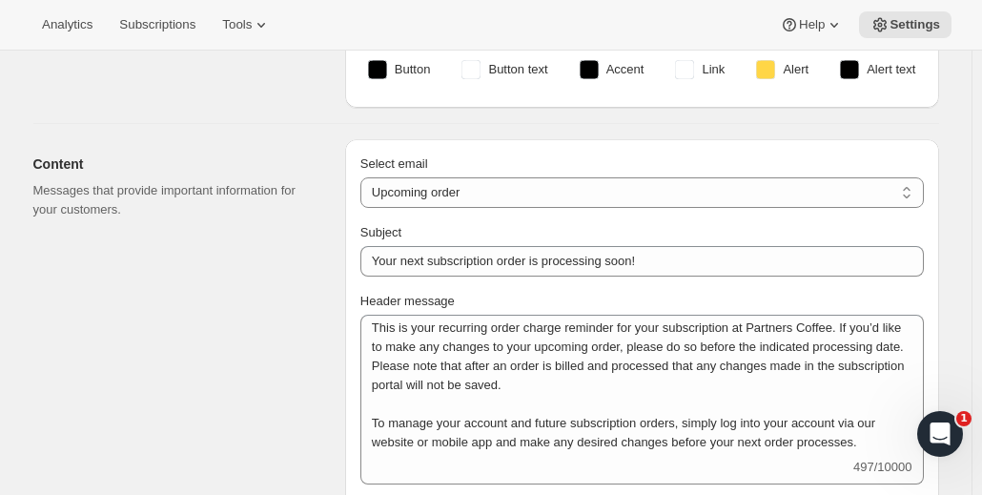
scroll to position [191, 0]
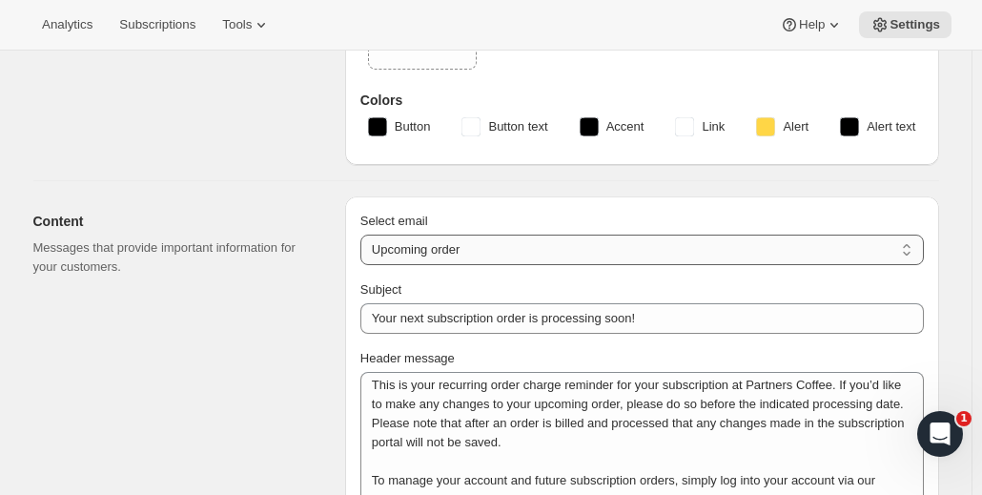
click at [496, 238] on select "New subscription Upcoming order Failed payment Delayed subscription (inventory …" at bounding box center [641, 249] width 563 height 30
select select "failedPaymentMessage"
click at [365, 234] on select "New subscription Upcoming order Failed payment Delayed subscription (inventory …" at bounding box center [641, 249] width 563 height 30
type input "Issue with Payment"
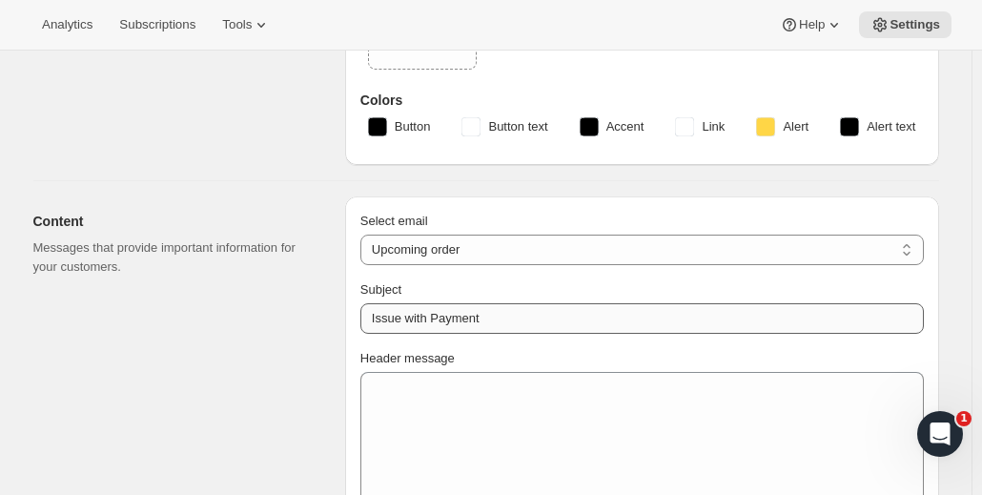
scroll to position [0, 0]
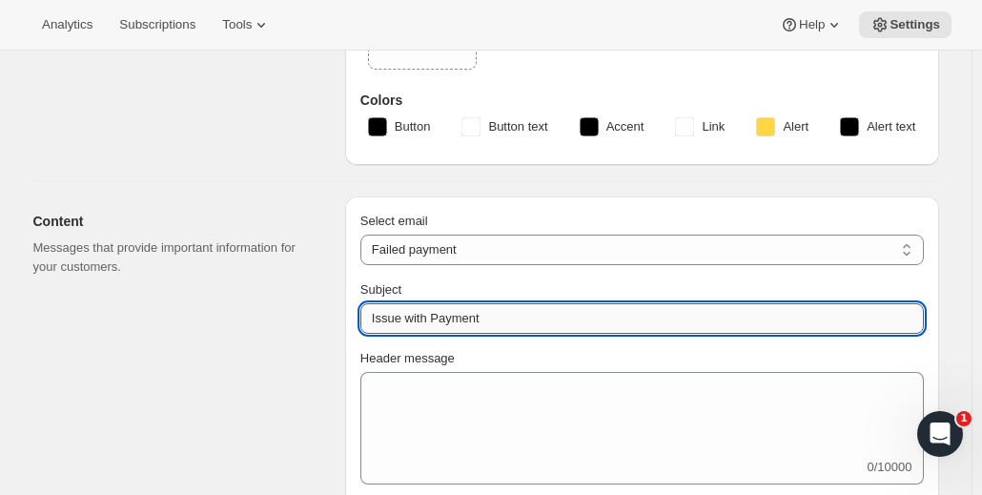
click at [461, 314] on input "Issue with Payment" at bounding box center [641, 318] width 563 height 30
paste input "🚨 Action needed to process your next subscription order"
type input "🚨 Action needed to process your next subscription order"
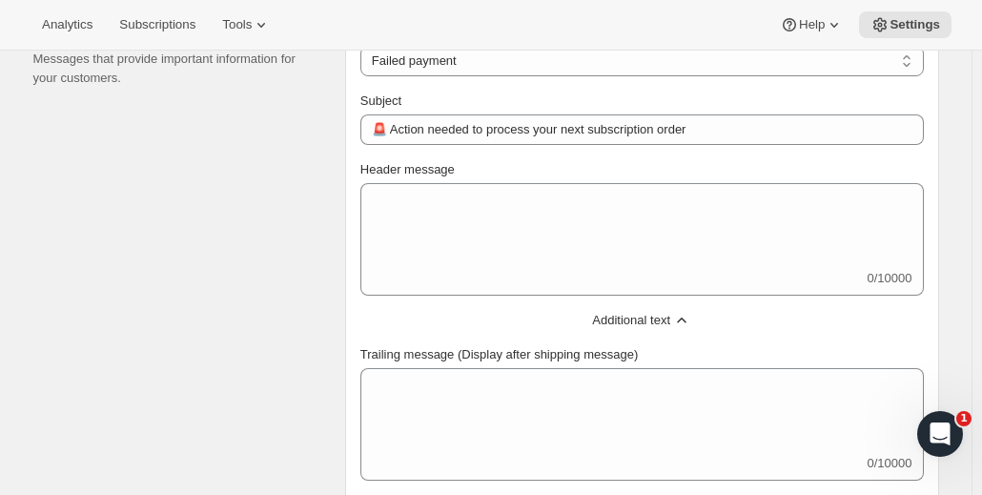
scroll to position [381, 0]
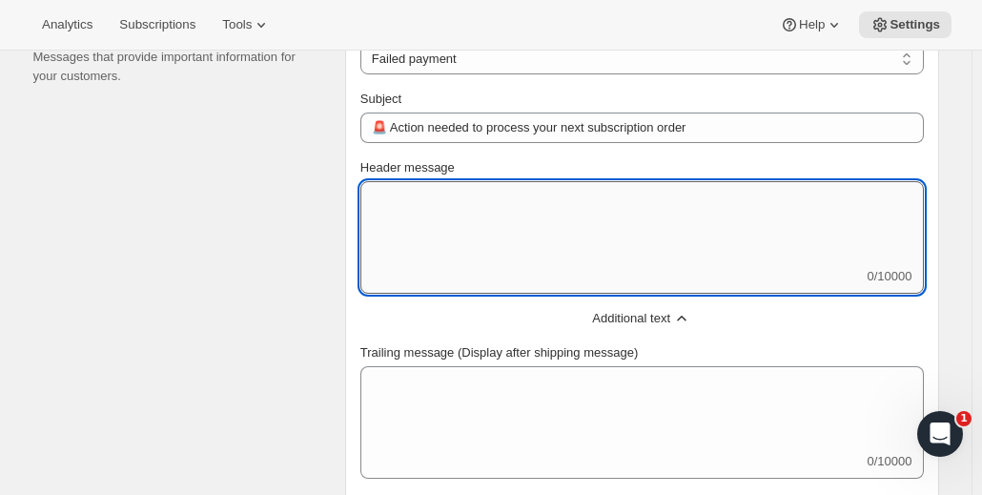
click at [445, 232] on textarea "Header message" at bounding box center [641, 224] width 563 height 86
paste textarea "Uh oh! It looks like the payment method for your recurring Partners Coffee subs…"
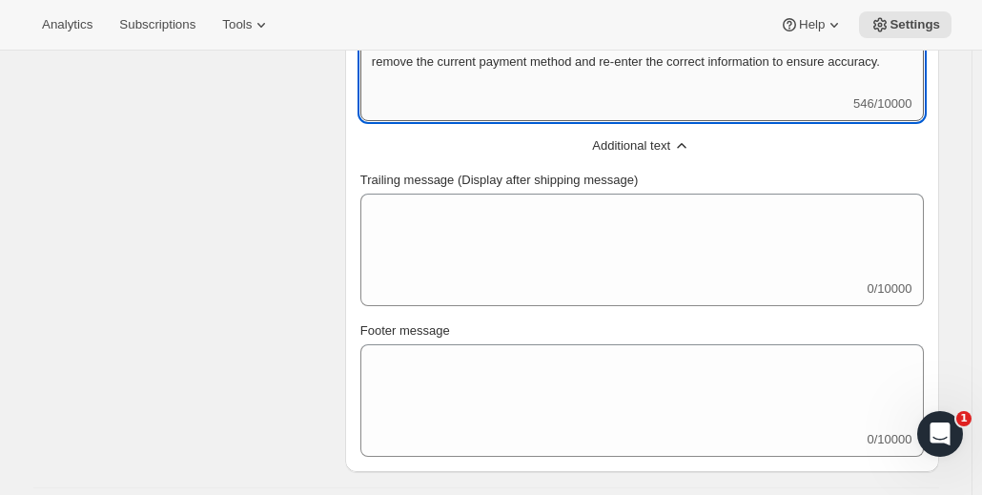
scroll to position [667, 0]
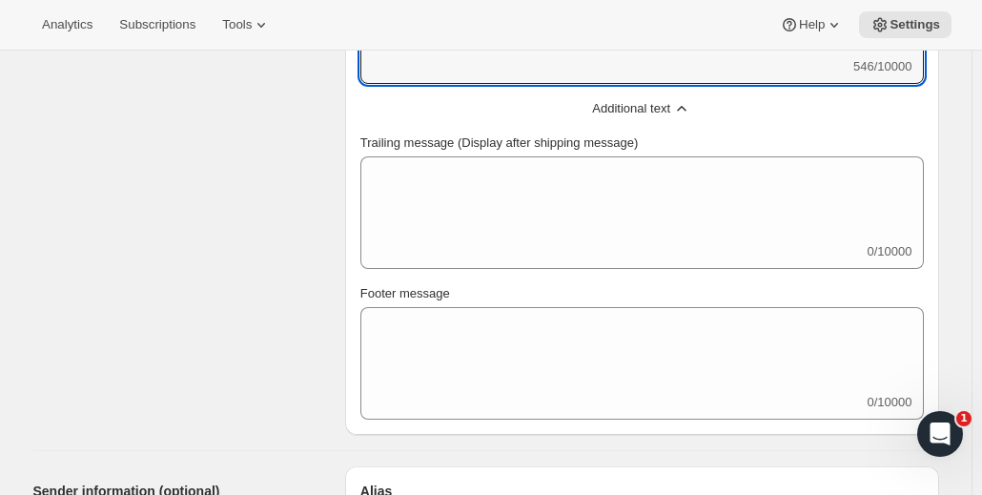
type textarea "Uh oh! It looks like the payment method for your recurring Partners Coffee subs…"
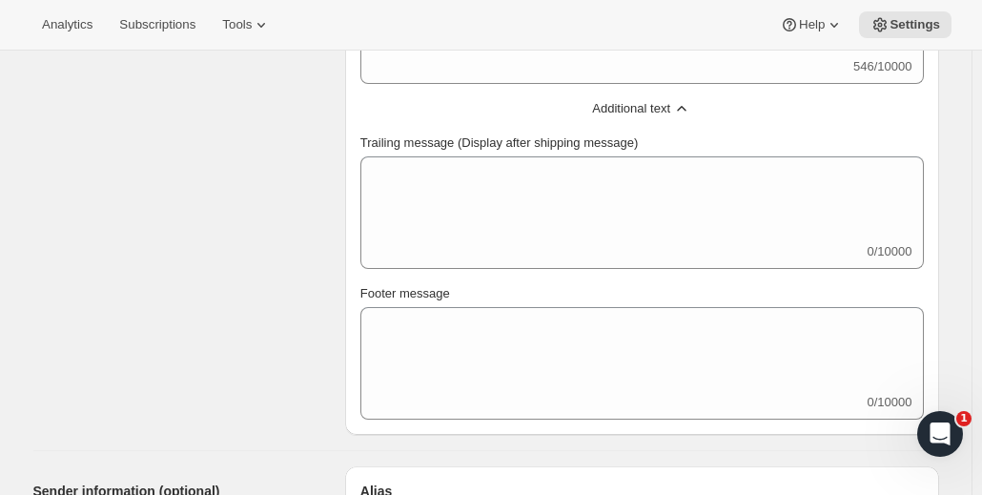
click at [640, 106] on span "Additional text" at bounding box center [631, 108] width 78 height 19
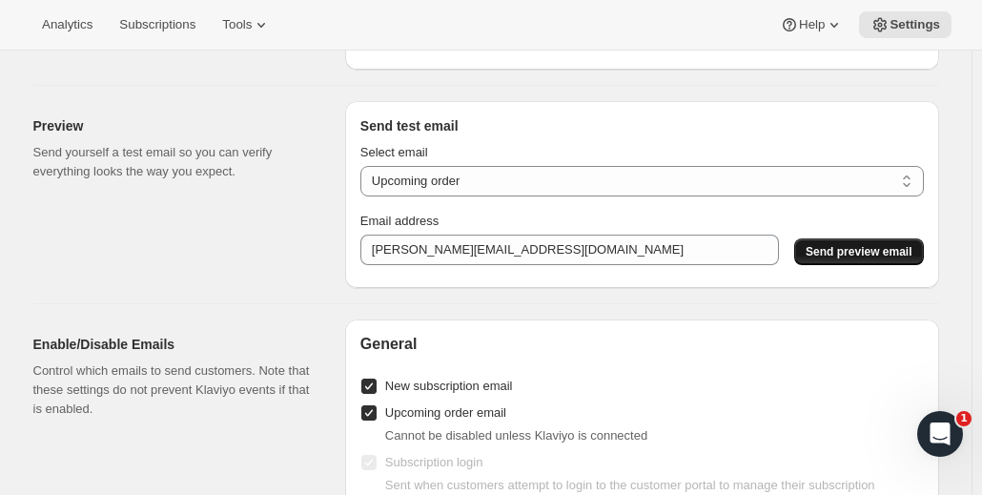
scroll to position [1334, 0]
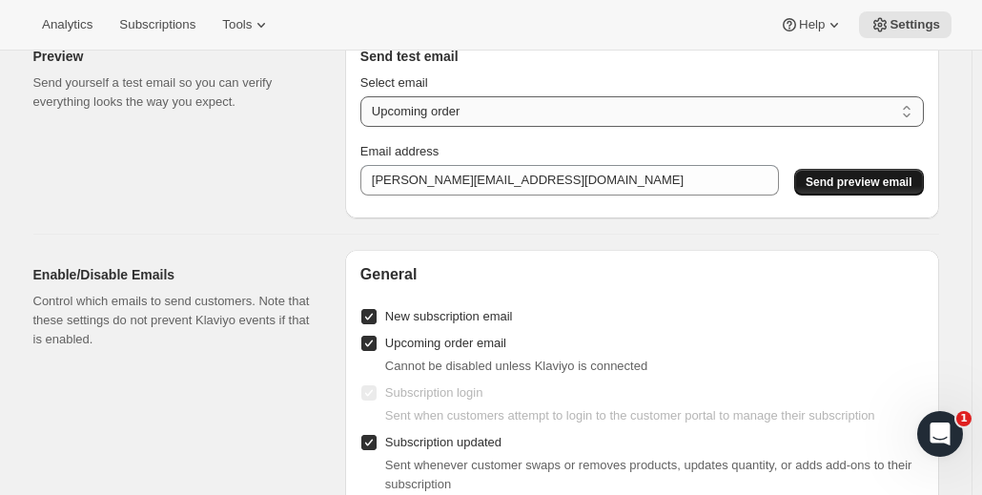
click at [652, 124] on select "New subscription Upcoming order Payment failure Delayed subscription Updated su…" at bounding box center [641, 111] width 563 height 30
select select "failed-billing-attempt"
click at [365, 107] on select "New subscription Upcoming order Payment failure Delayed subscription Updated su…" at bounding box center [641, 111] width 563 height 30
click at [892, 190] on span "Send preview email" at bounding box center [858, 181] width 106 height 15
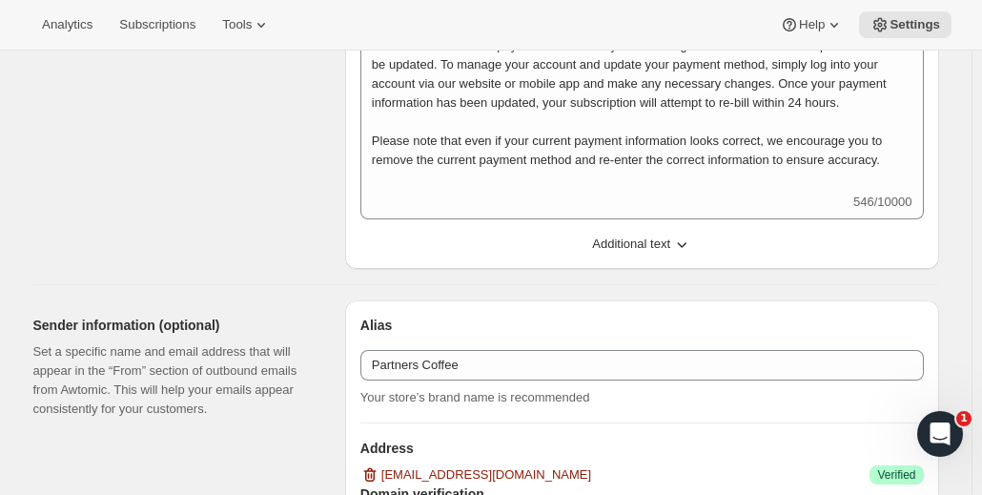
scroll to position [286, 0]
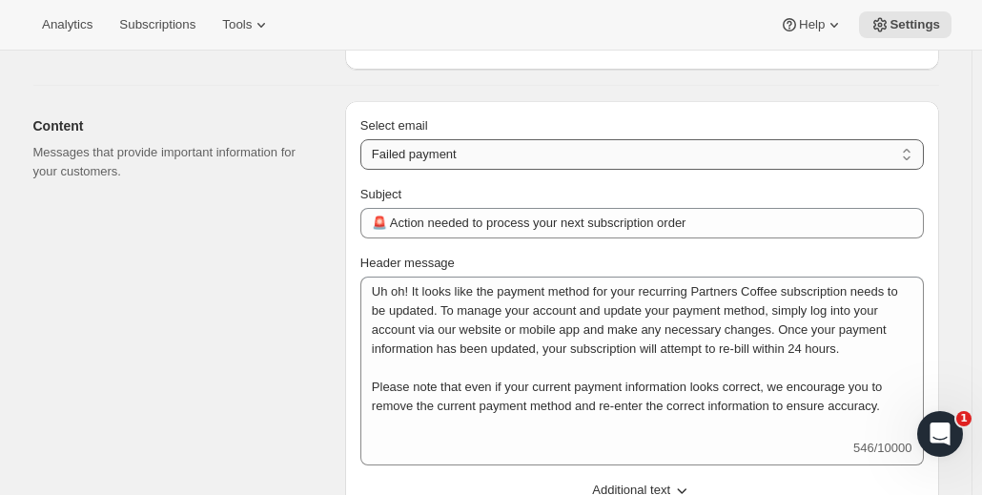
click at [515, 150] on select "New subscription Upcoming order Failed payment Delayed subscription (inventory …" at bounding box center [641, 154] width 563 height 30
select select "delayedMessage"
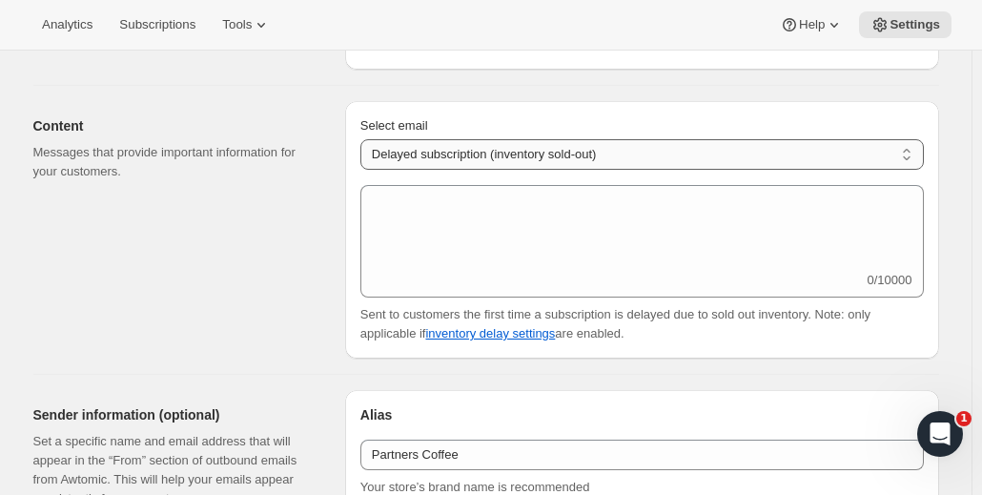
click at [527, 156] on select "New subscription Upcoming order Failed payment Delayed subscription (inventory …" at bounding box center [641, 154] width 563 height 30
select select "subscriptionUpdatedMessage"
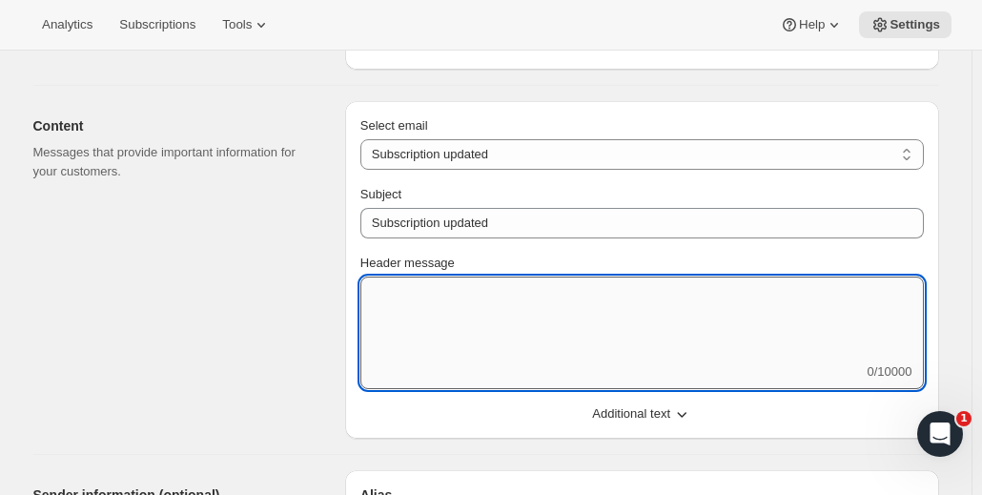
click at [436, 302] on textarea "Header message" at bounding box center [641, 319] width 563 height 86
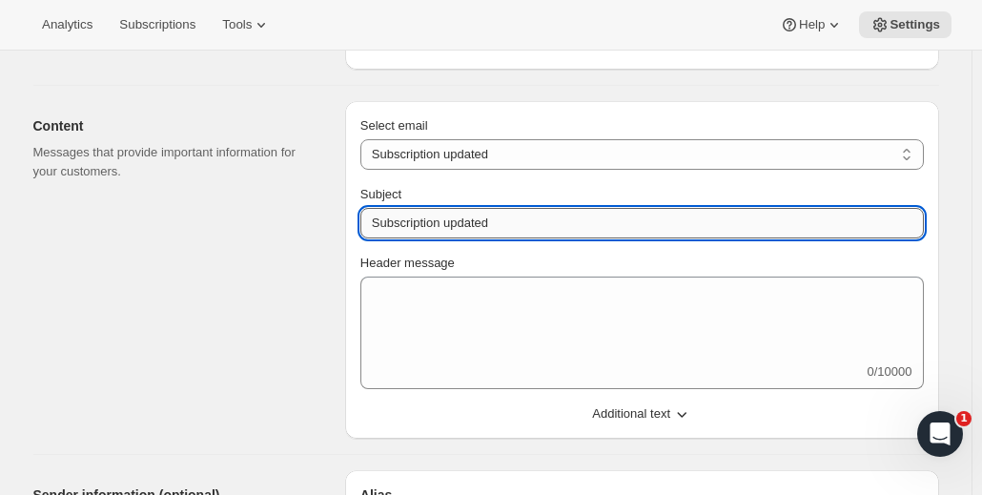
click at [471, 228] on input "Subscription updated" at bounding box center [641, 223] width 563 height 30
paste input "Your subscription information has bee"
click at [508, 220] on input "Your subscription information has been updated" at bounding box center [641, 223] width 563 height 30
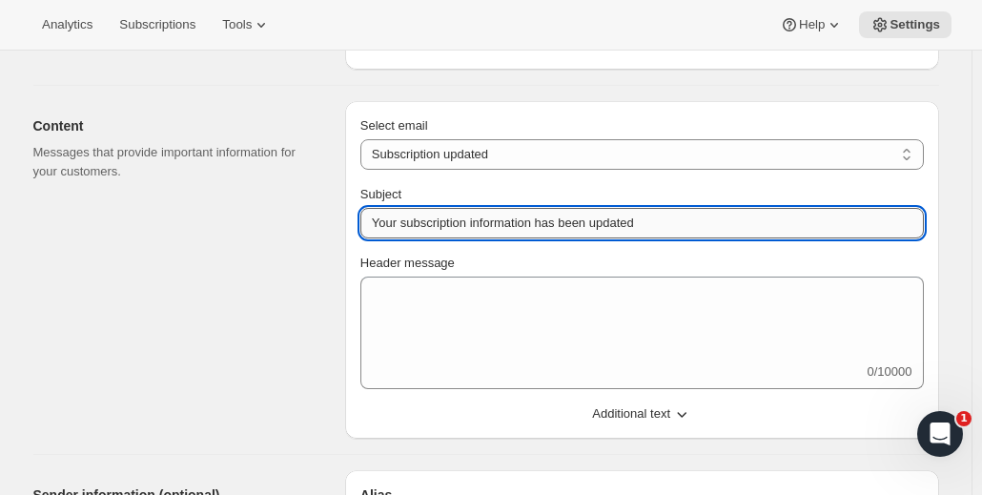
click at [508, 220] on input "Your subscription information has been updated" at bounding box center [641, 223] width 563 height 30
type input "Your subscription has been updated"
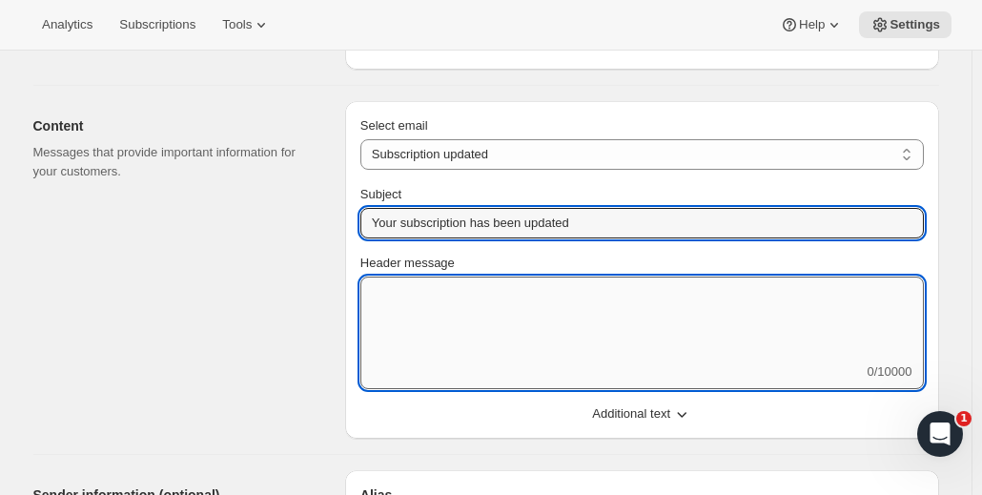
click at [422, 306] on textarea "Header message" at bounding box center [641, 319] width 563 height 86
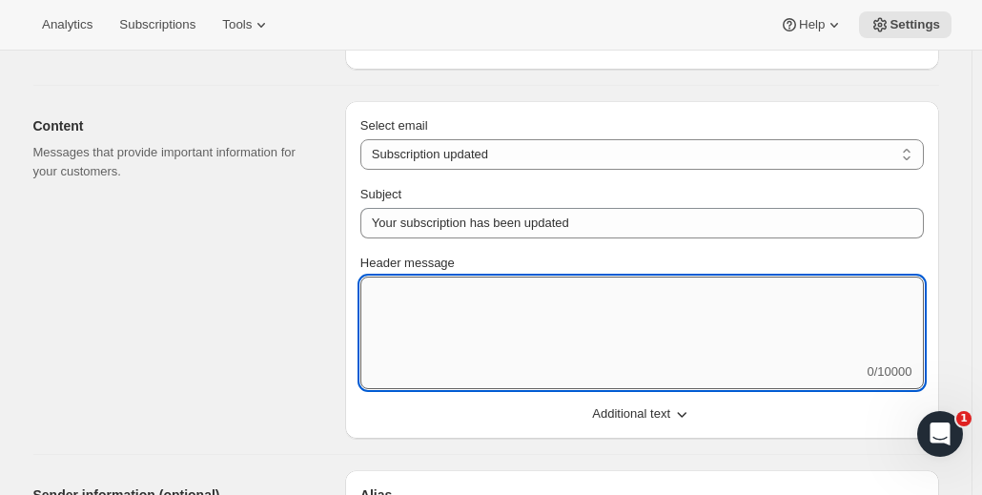
paste textarea "This message is to confirm that you recently edited information relating to you…"
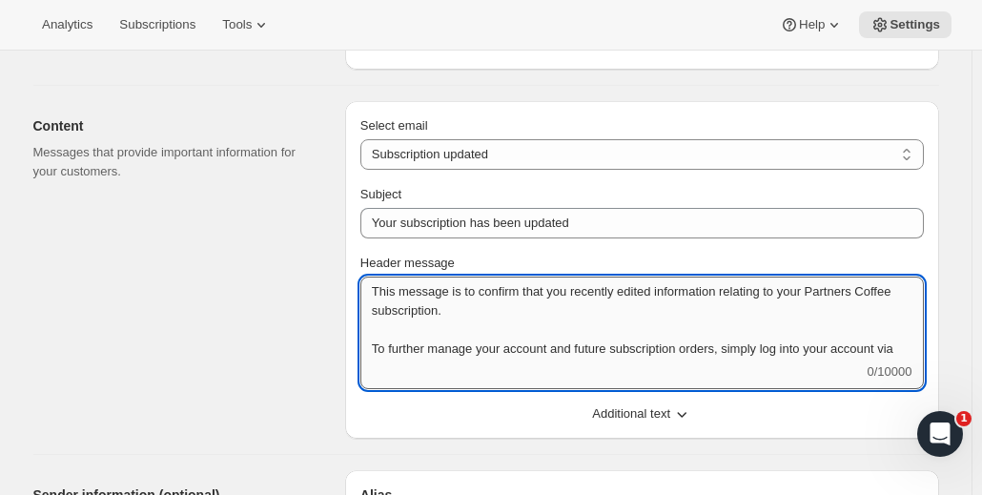
scroll to position [0, 0]
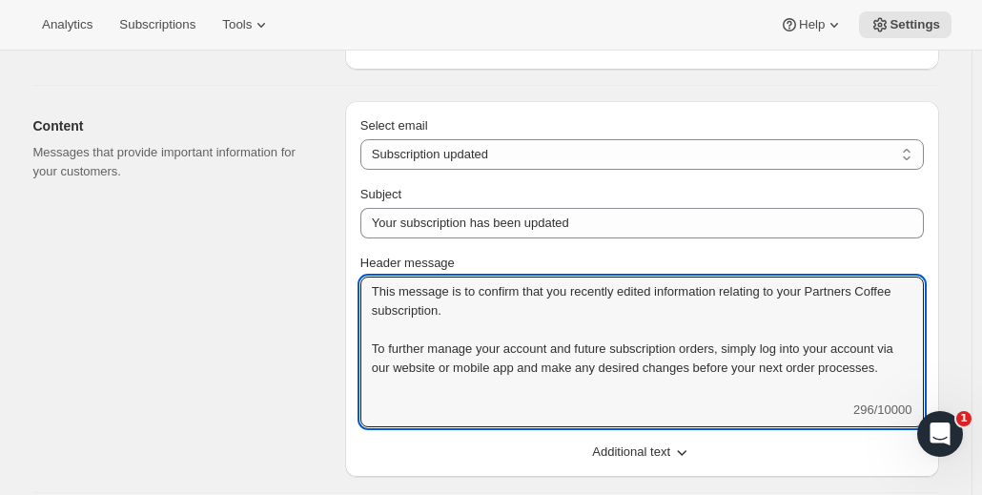
type textarea "This message is to confirm that you recently edited information relating to you…"
click at [304, 275] on div "Content Messages that provide important information for your customers." at bounding box center [181, 288] width 296 height 375
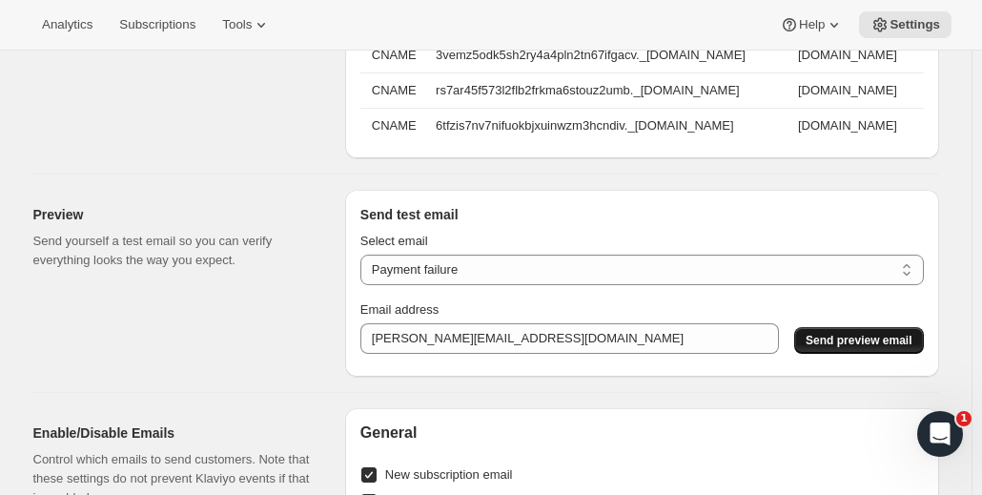
scroll to position [1239, 0]
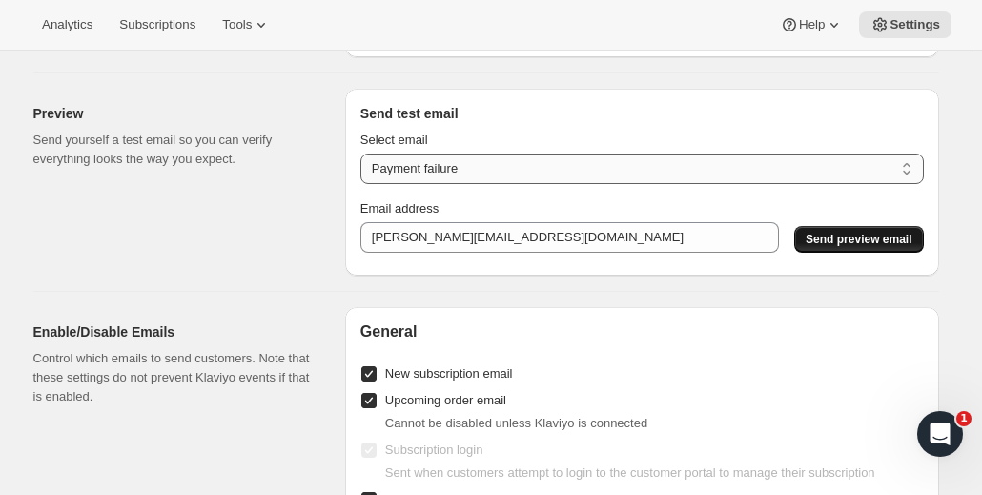
click at [503, 184] on select "New subscription Upcoming order Payment failure Delayed subscription Updated su…" at bounding box center [641, 168] width 563 height 30
select select "updated-subscription"
click at [365, 164] on select "New subscription Upcoming order Payment failure Delayed subscription Updated su…" at bounding box center [641, 168] width 563 height 30
click at [825, 247] on span "Send preview email" at bounding box center [858, 239] width 106 height 15
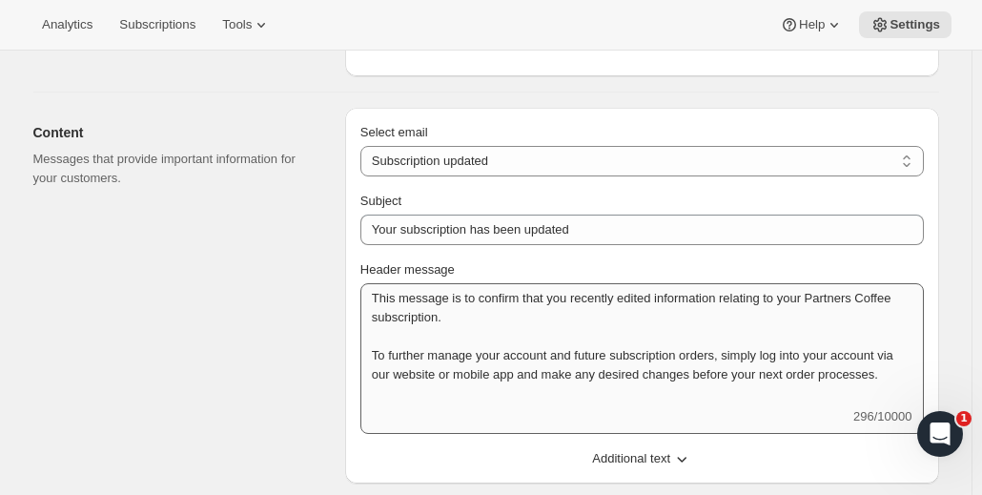
scroll to position [191, 0]
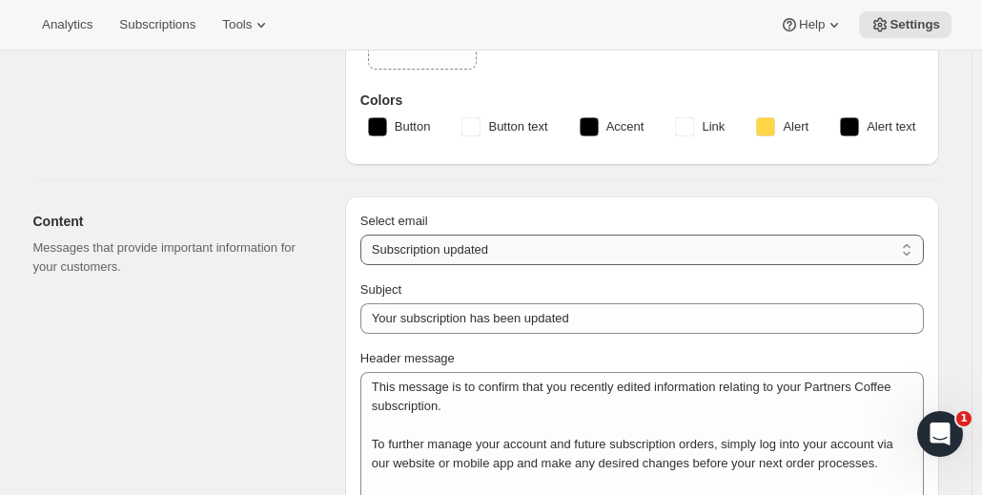
click at [513, 251] on select "New subscription Upcoming order Failed payment Delayed subscription (inventory …" at bounding box center [641, 249] width 563 height 30
select select "pausedMessage"
click at [365, 234] on select "New subscription Upcoming order Failed payment Delayed subscription (inventory …" at bounding box center [641, 249] width 563 height 30
type input "Subscription paused"
type textarea "Subscription paused. Reactivate anytime."
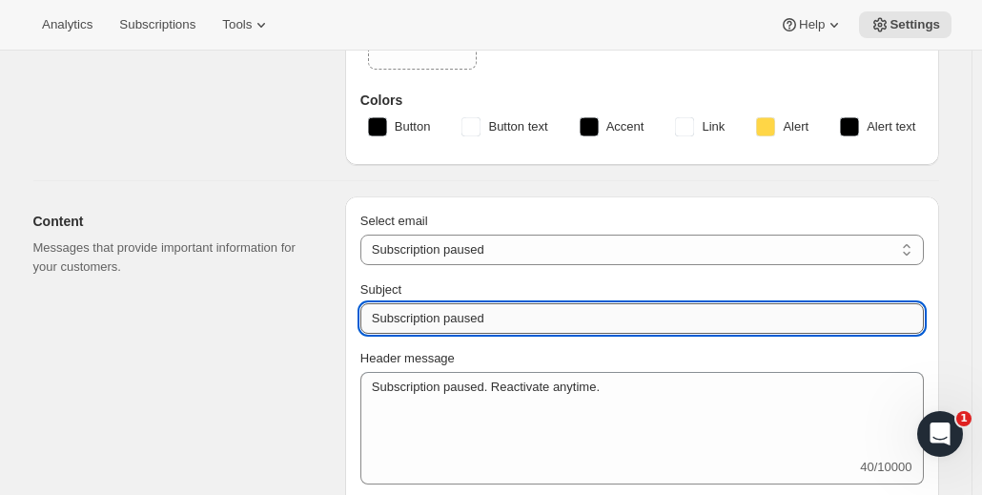
click at [474, 314] on input "Subscription paused" at bounding box center [641, 318] width 563 height 30
click at [475, 314] on input "Subscription paused" at bounding box center [641, 318] width 563 height 30
paste input "Your subscription has bee"
type input "Your subscription has been paused"
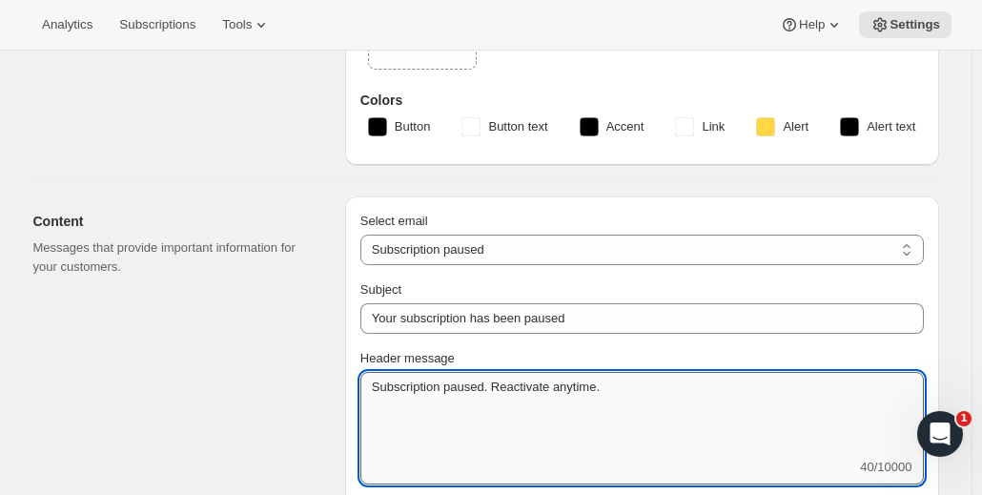
click at [430, 396] on textarea "Subscription paused. Reactivate anytime." at bounding box center [641, 415] width 563 height 86
click at [430, 395] on textarea "Subscription paused. Reactivate anytime." at bounding box center [641, 415] width 563 height 86
paste textarea "This message is to confirm that you have successfully paused your Partners Coff…"
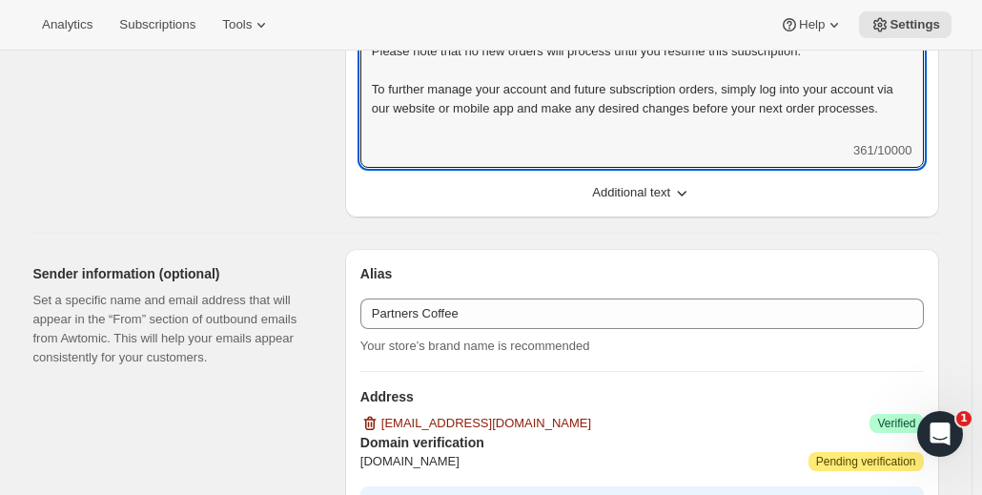
scroll to position [572, 0]
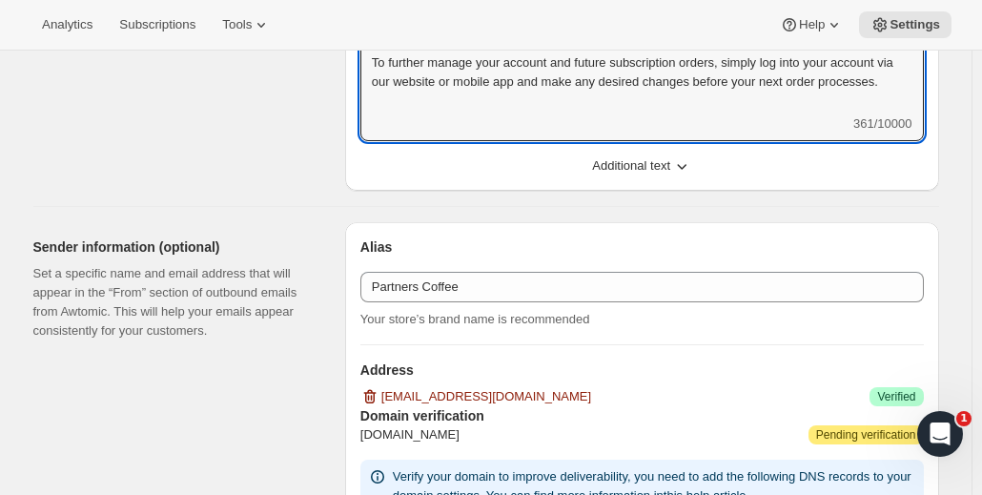
type textarea "This message is to confirm that you have successfully paused your Partners Coff…"
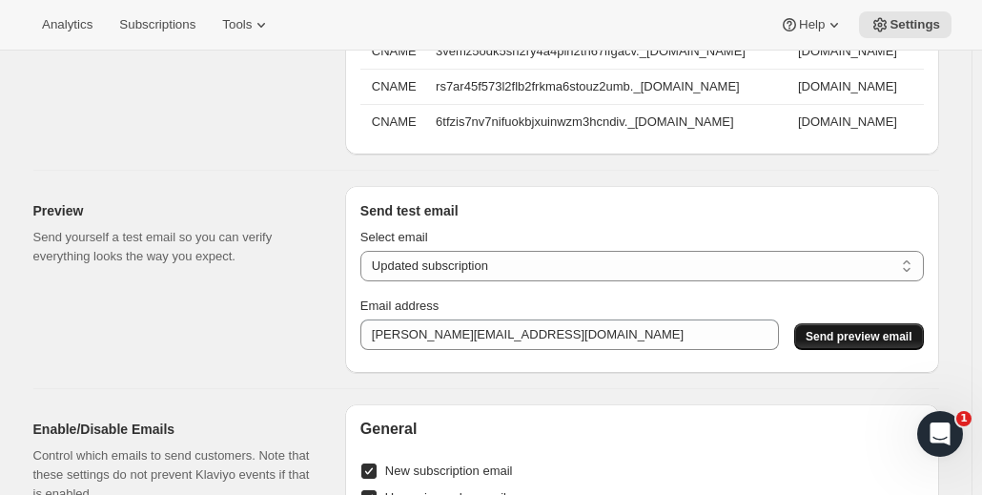
scroll to position [1144, 0]
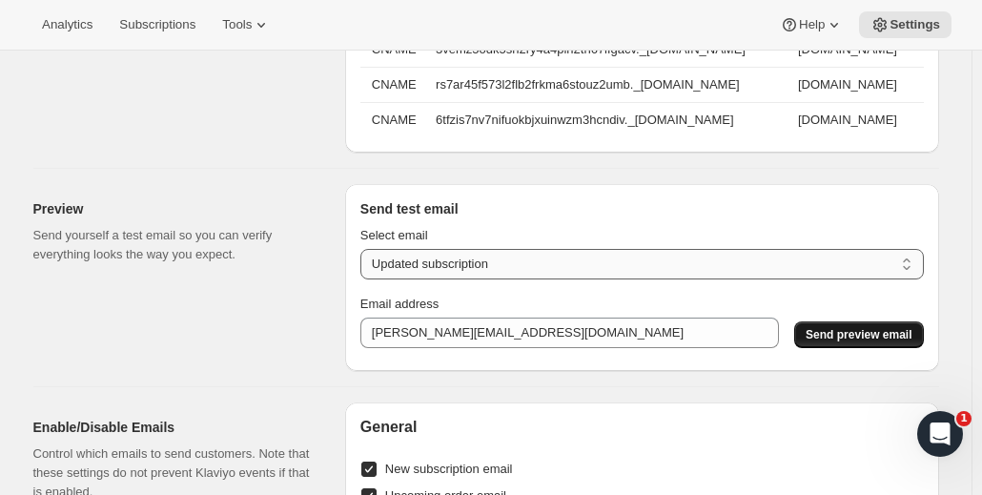
click at [648, 279] on select "New subscription Upcoming order Payment failure Delayed subscription Updated su…" at bounding box center [641, 264] width 563 height 30
select select "subscription-status-changed_paused"
click at [365, 259] on select "New subscription Upcoming order Payment failure Delayed subscription Updated su…" at bounding box center [641, 264] width 563 height 30
click at [898, 340] on span "Send preview email" at bounding box center [858, 334] width 106 height 15
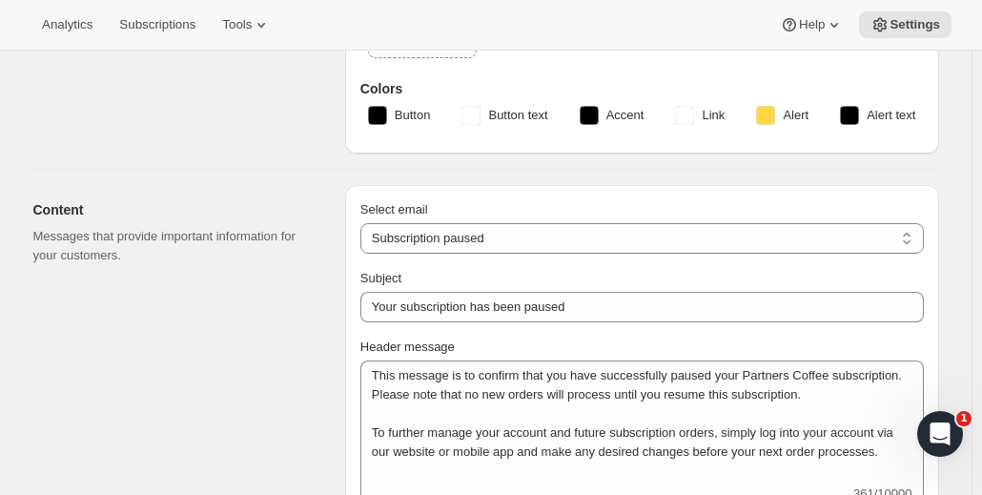
scroll to position [191, 0]
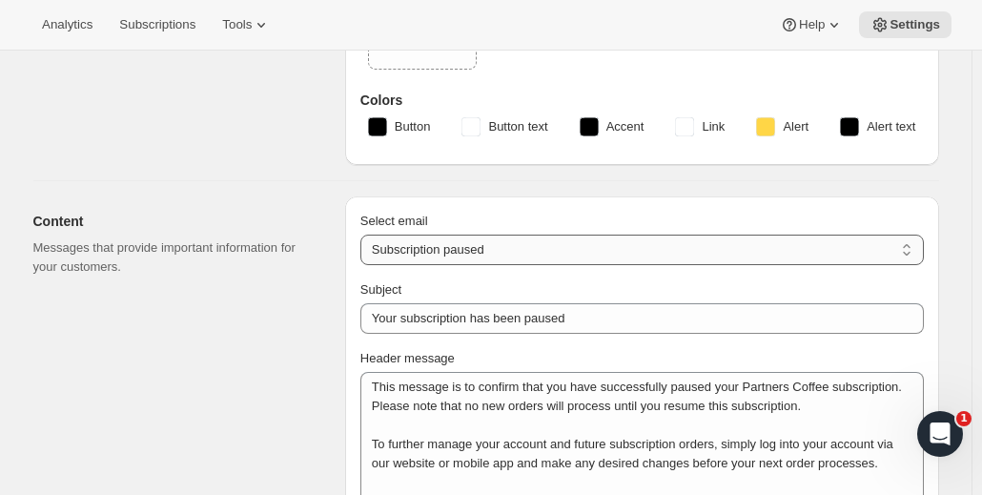
click at [493, 249] on select "New subscription Upcoming order Failed payment Delayed subscription (inventory …" at bounding box center [641, 249] width 563 height 30
select select "cancelledMessage"
click at [365, 234] on select "New subscription Upcoming order Failed payment Delayed subscription (inventory …" at bounding box center [641, 249] width 563 height 30
type textarea "Subscription cancelled. Please reach out to reactivate."
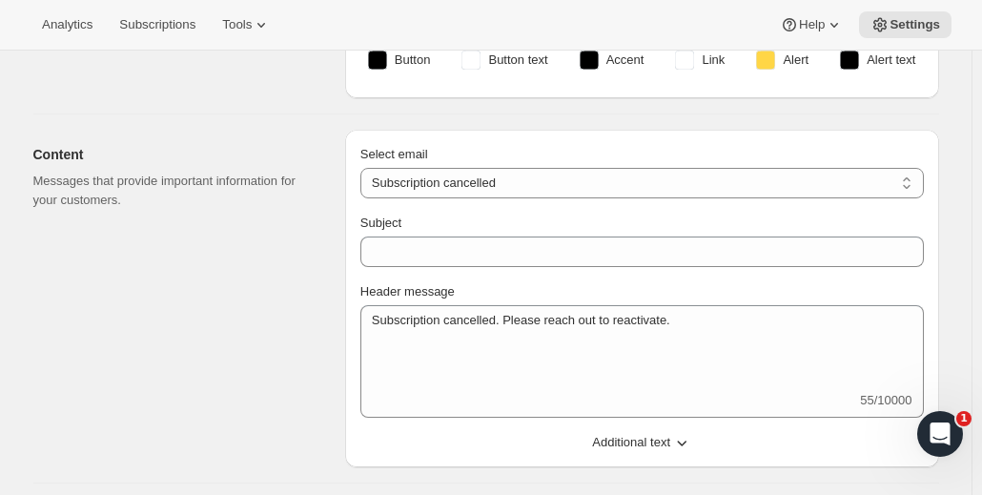
scroll to position [286, 0]
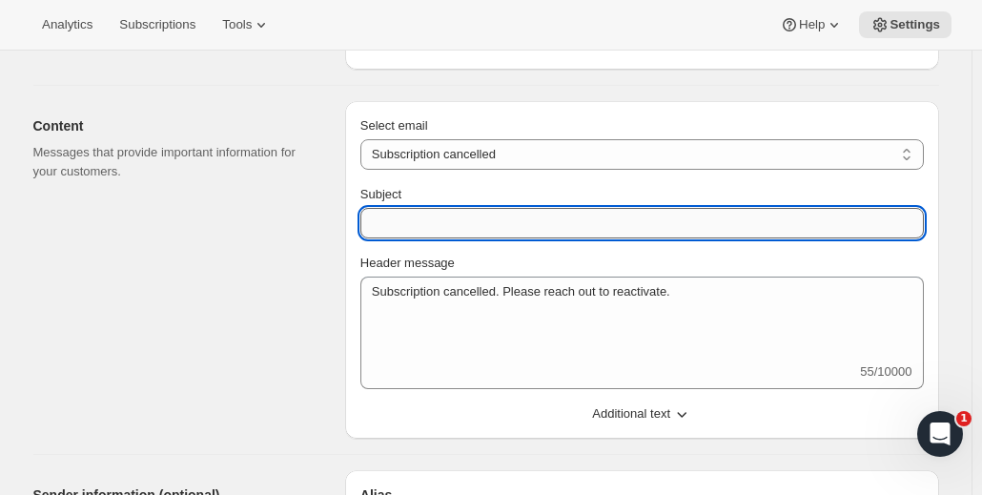
click at [413, 214] on input "Subject" at bounding box center [641, 223] width 563 height 30
paste input "Your subscription has been canceled"
type input "Your subscription has been canceled"
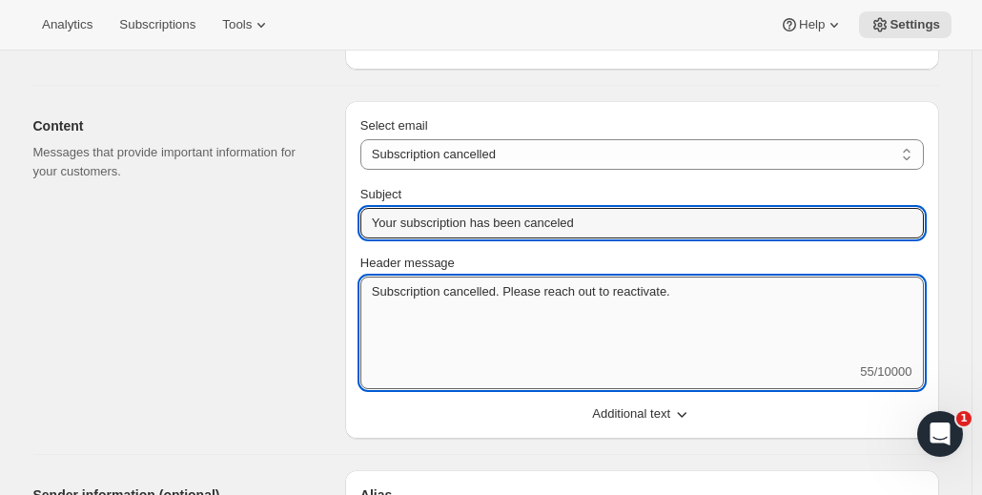
click at [490, 296] on textarea "Subscription cancelled. Please reach out to reactivate." at bounding box center [641, 319] width 563 height 86
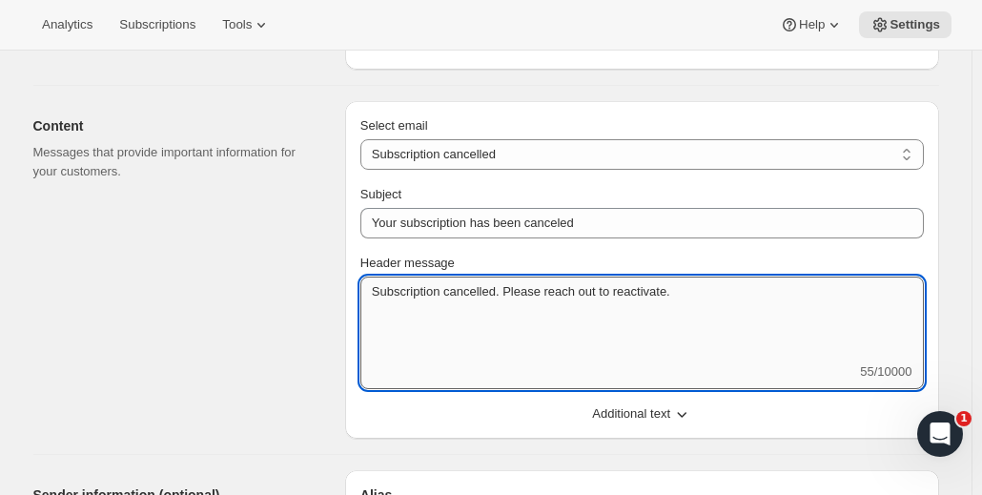
click at [490, 296] on textarea "Subscription cancelled. Please reach out to reactivate." at bounding box center [641, 319] width 563 height 86
paste textarea "Your subscription with Partners [PERSON_NAME] has been canceled and you are no …"
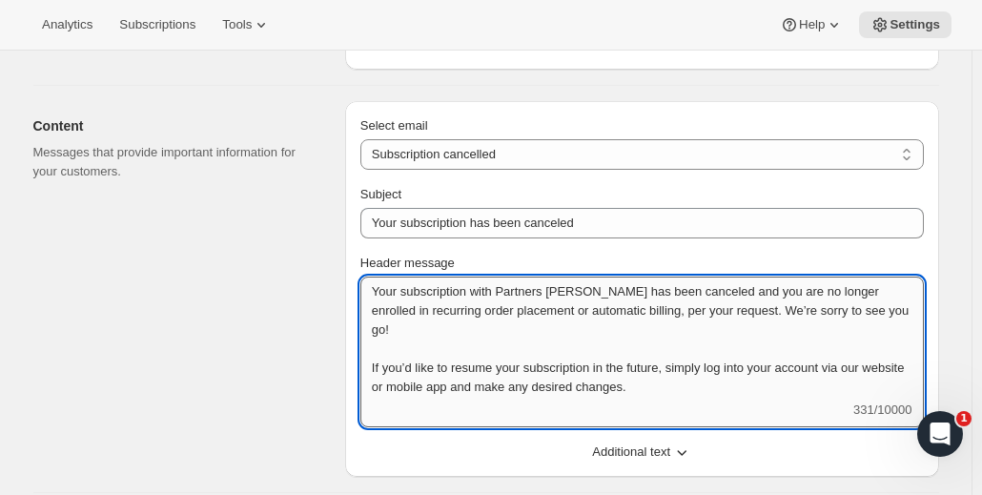
scroll to position [0, 0]
type textarea "Your subscription with Partners [PERSON_NAME] has been canceled and you are no …"
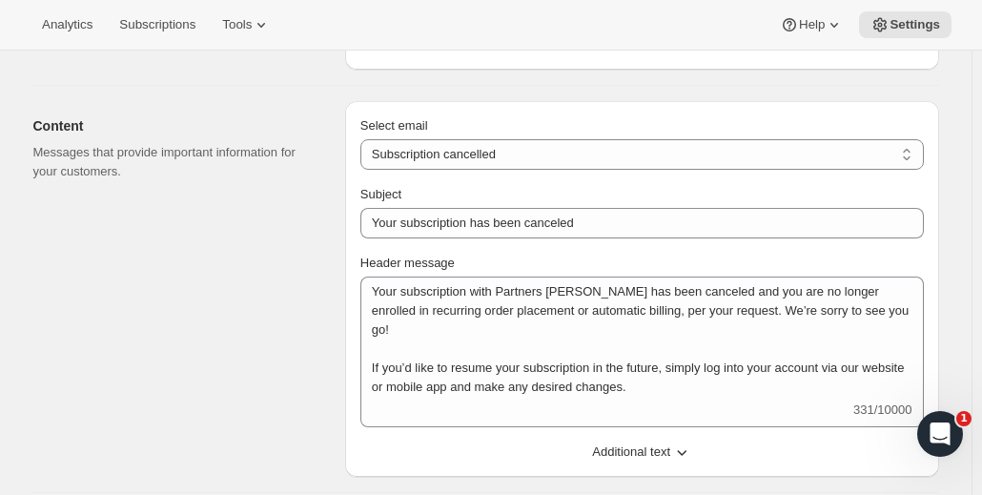
click at [652, 442] on span "Additional text" at bounding box center [631, 451] width 78 height 19
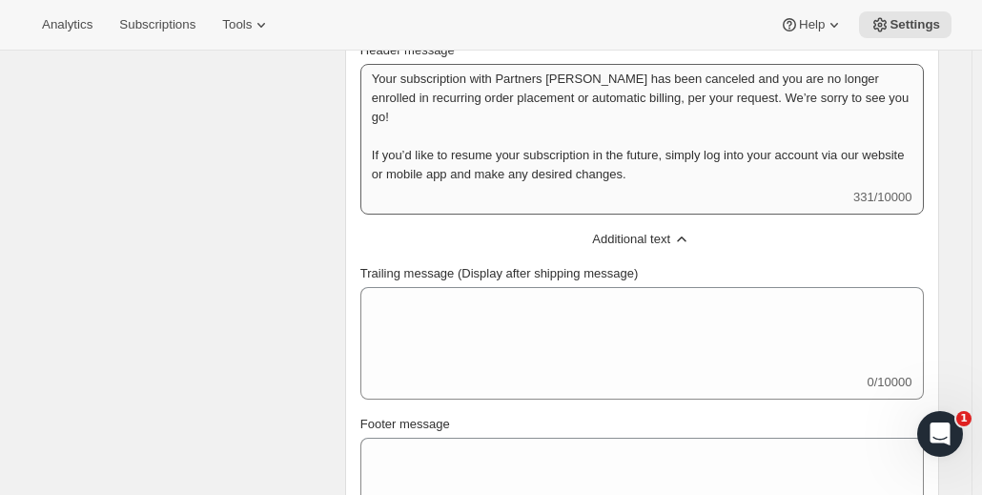
scroll to position [572, 0]
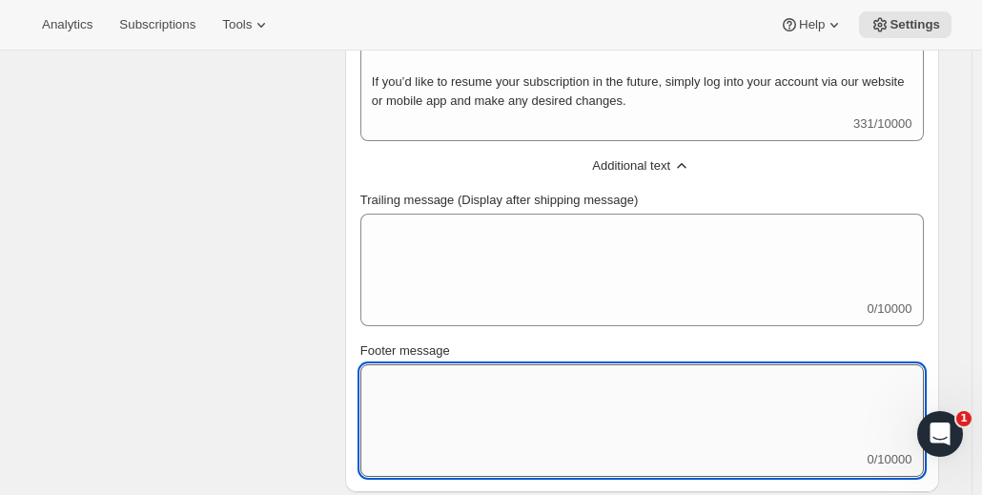
click at [430, 386] on textarea "Footer message" at bounding box center [641, 407] width 563 height 86
paste textarea "If you have questions at any time or would like to share additional feedback, p…"
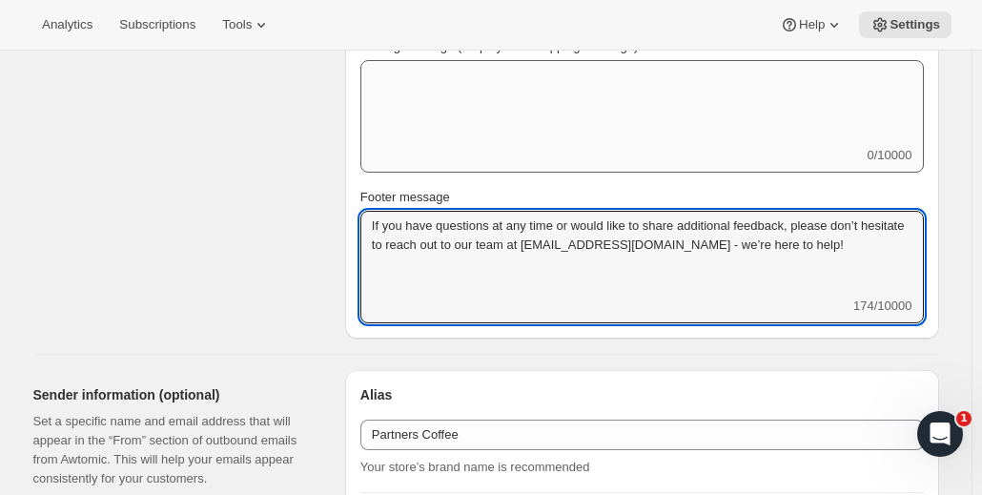
scroll to position [762, 0]
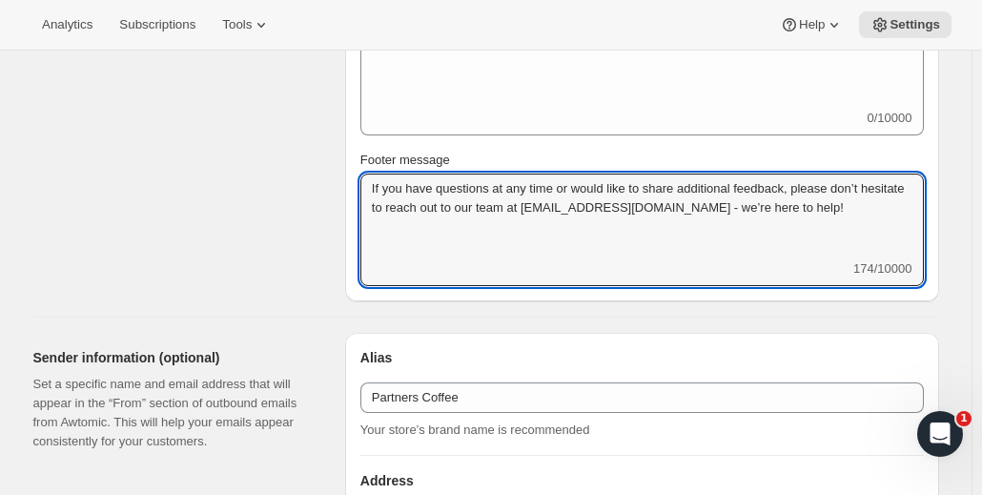
type textarea "If you have questions at any time or would like to share additional feedback, p…"
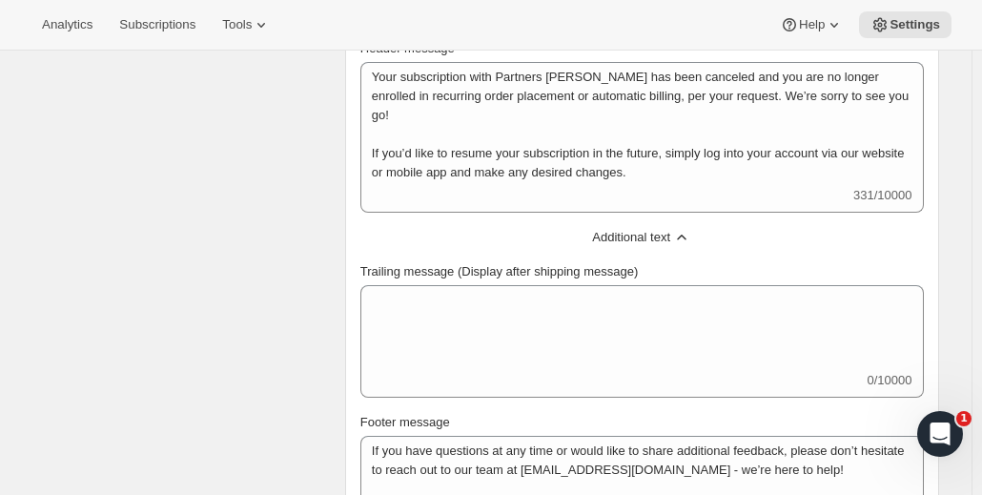
scroll to position [381, 0]
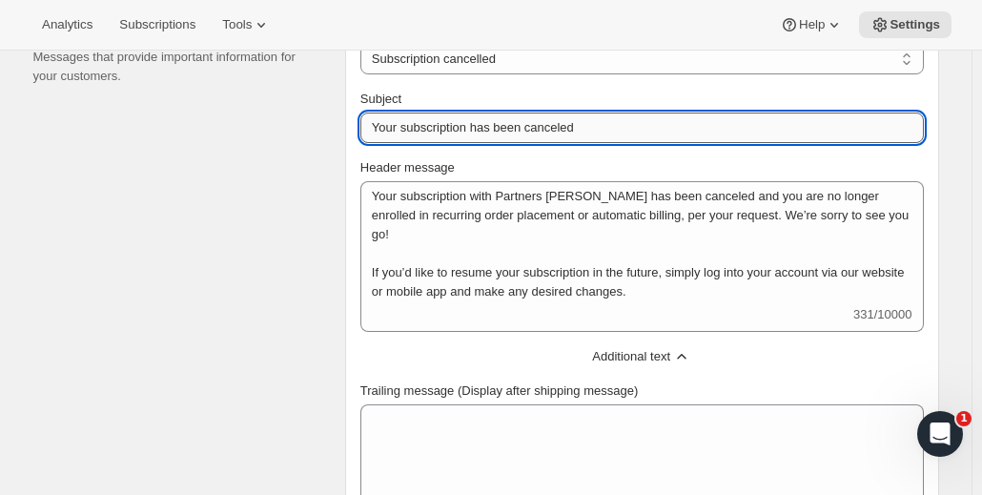
click at [597, 128] on input "Your subscription has been canceled" at bounding box center [641, 127] width 563 height 30
drag, startPoint x: 582, startPoint y: 127, endPoint x: 593, endPoint y: 127, distance: 10.5
click at [593, 127] on input "Your subscription has been canceled 😢" at bounding box center [641, 127] width 563 height 30
type input "Your subscription has been canceled 😢"
click at [298, 172] on div "Content Messages that provide important information for your customers." at bounding box center [181, 344] width 296 height 677
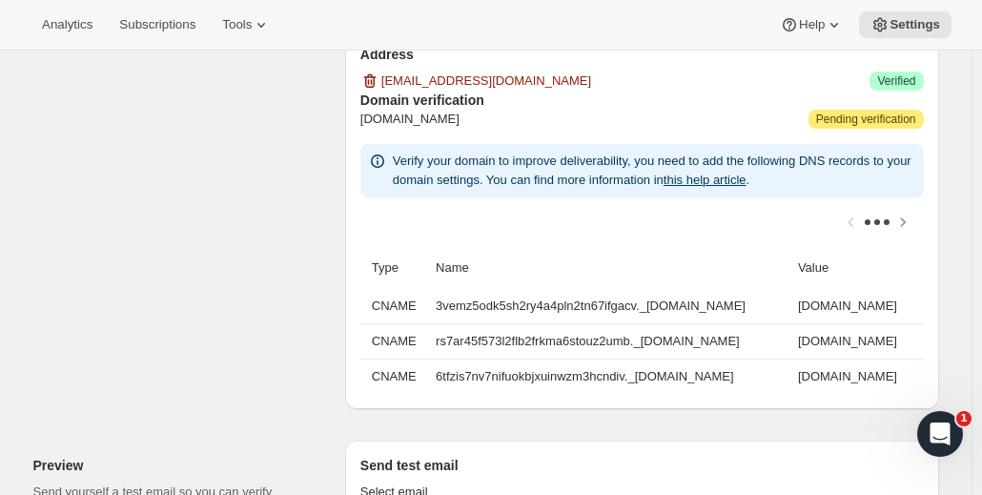
scroll to position [1429, 0]
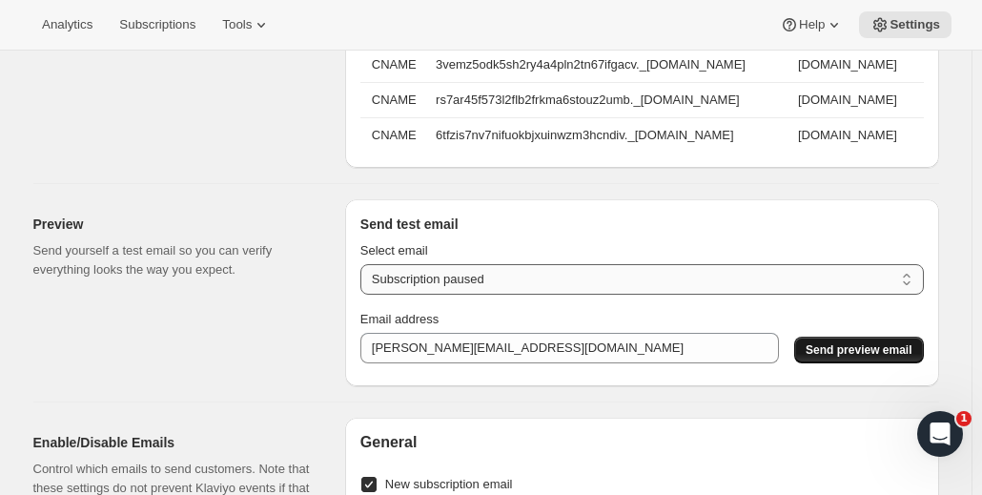
click at [513, 290] on select "New subscription Upcoming order Payment failure Delayed subscription Updated su…" at bounding box center [641, 279] width 563 height 30
select select "subscription-status-changed_cancelled"
click at [365, 274] on select "New subscription Upcoming order Payment failure Delayed subscription Updated su…" at bounding box center [641, 279] width 563 height 30
click at [846, 357] on span "Send preview email" at bounding box center [858, 349] width 106 height 15
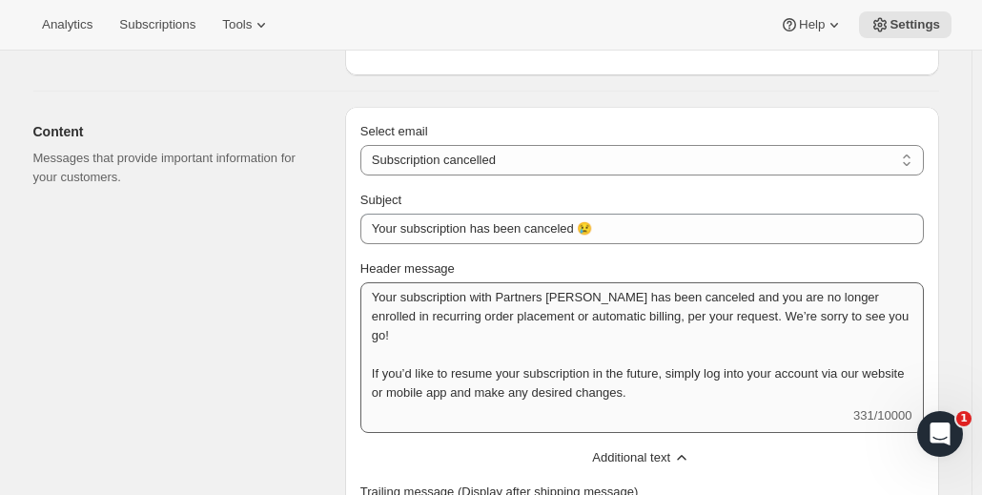
scroll to position [286, 0]
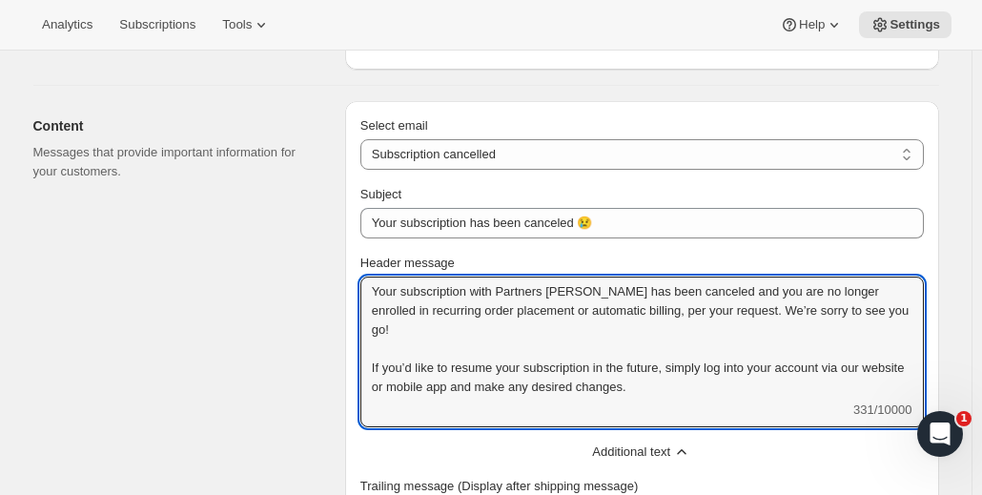
drag, startPoint x: 652, startPoint y: 363, endPoint x: 336, endPoint y: 283, distance: 325.4
click at [336, 283] on div "Content Messages that provide important information for your customers. Select …" at bounding box center [478, 432] width 921 height 692
click at [679, 361] on textarea "Your subscription with Partners [PERSON_NAME] has been canceled and you are no …" at bounding box center [641, 338] width 563 height 124
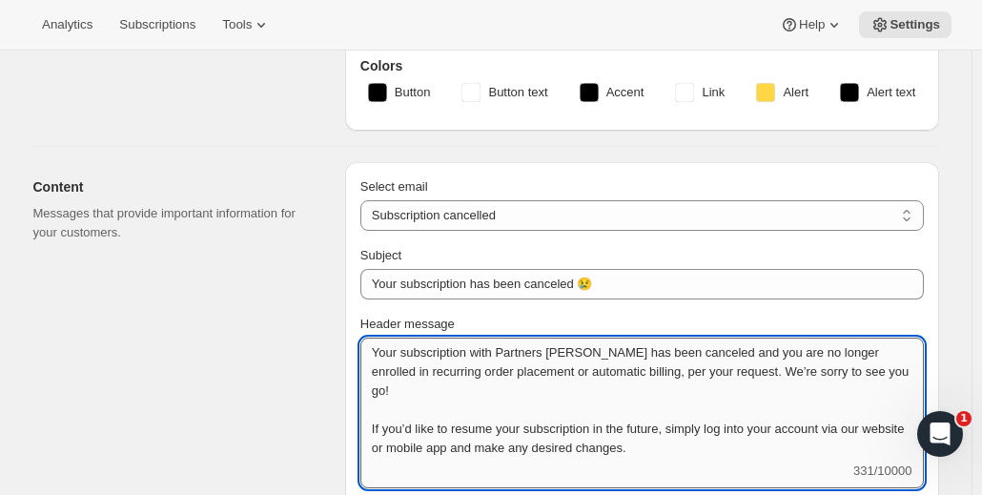
scroll to position [191, 0]
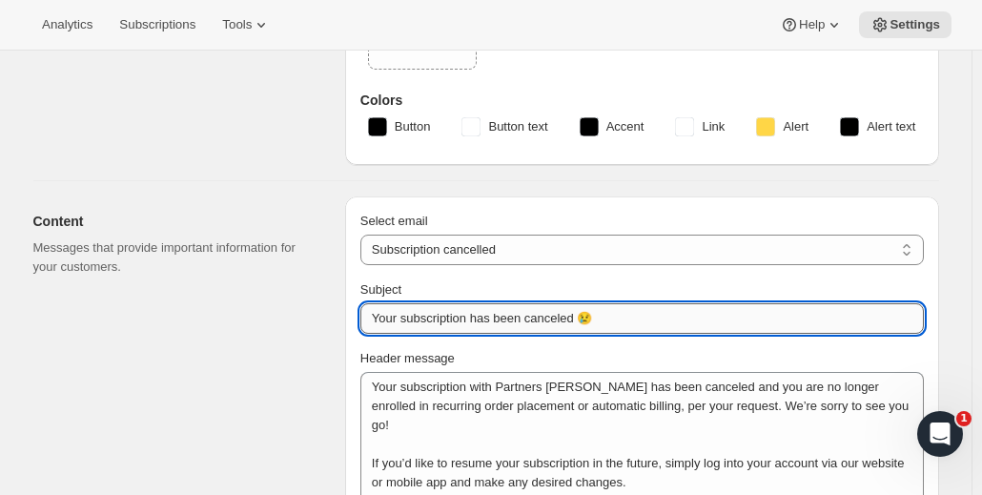
click at [475, 324] on input "Your subscription has been canceled 😢" at bounding box center [641, 318] width 563 height 30
click at [539, 249] on select "New subscription Upcoming order Failed payment Delayed subscription (inventory …" at bounding box center [641, 249] width 563 height 30
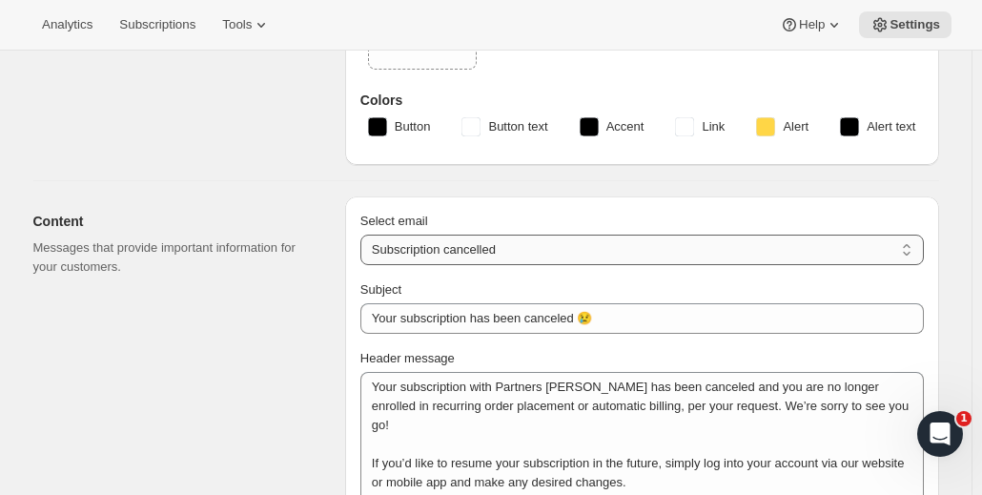
select select "pausedMessage"
click at [365, 234] on select "New subscription Upcoming order Failed payment Delayed subscription (inventory …" at bounding box center [641, 249] width 563 height 30
type input "Your subscription has been paused"
type textarea "This message is to confirm that you have successfully paused your Partners Coff…"
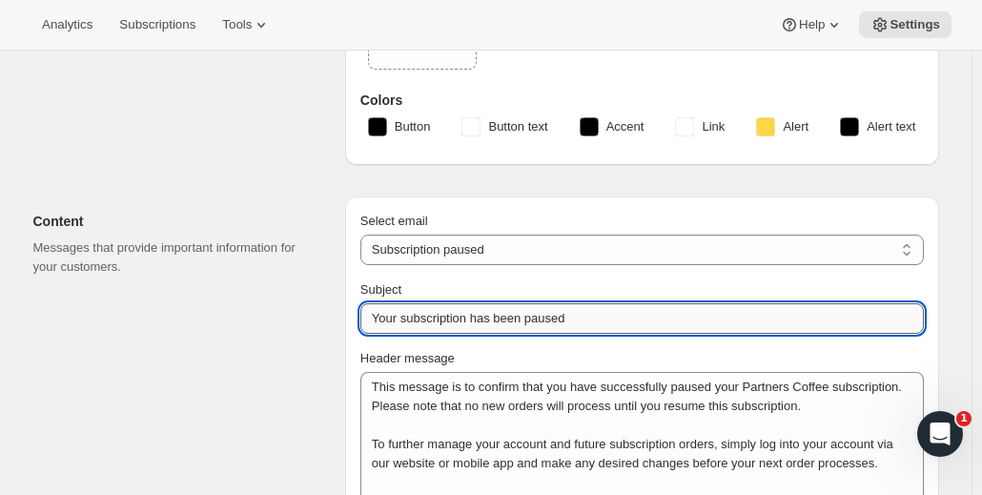
click at [598, 323] on input "Your subscription has been paused" at bounding box center [641, 318] width 563 height 30
click at [374, 314] on input "Your subscription has been paused" at bounding box center [641, 318] width 563 height 30
click at [375, 316] on input "Your subscription has been paused" at bounding box center [641, 318] width 563 height 30
click at [383, 312] on input "⏸️ Your subscription has been paused" at bounding box center [641, 318] width 563 height 30
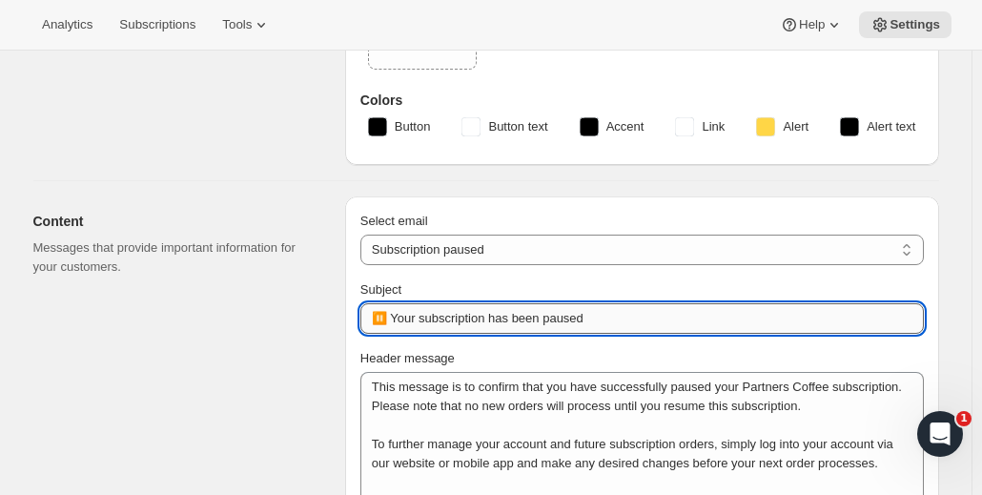
drag, startPoint x: 398, startPoint y: 314, endPoint x: 374, endPoint y: 314, distance: 24.8
click at [374, 314] on input "⏸️ Your subscription has been paused" at bounding box center [641, 318] width 563 height 30
click at [644, 309] on input "Your subscription has been paused" at bounding box center [641, 318] width 563 height 30
paste input "⏸️"
type input "Your subscription has been paused ⏸️"
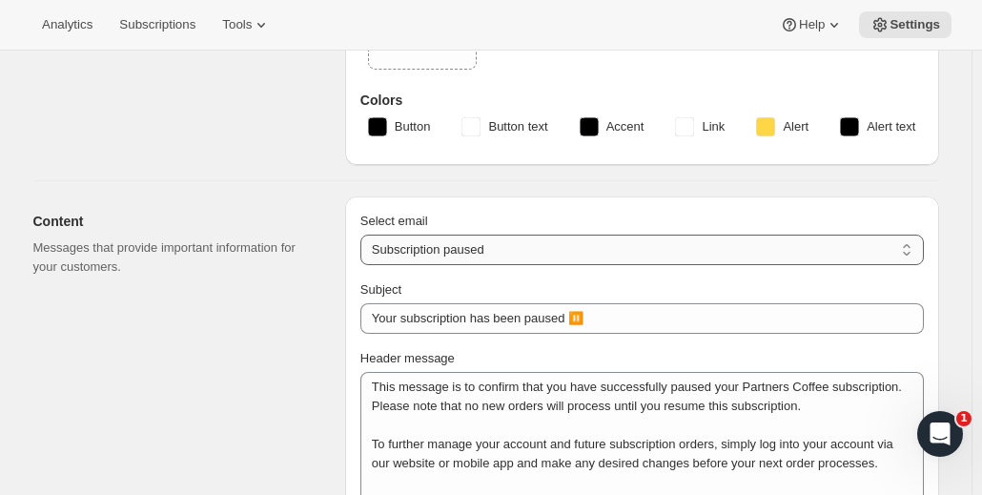
click at [579, 253] on select "New subscription Upcoming order Failed payment Delayed subscription (inventory …" at bounding box center [641, 249] width 563 height 30
select select "cancelledMessage"
click at [365, 234] on select "New subscription Upcoming order Failed payment Delayed subscription (inventory …" at bounding box center [641, 249] width 563 height 30
type input "Your subscription has been canceled 😢"
type textarea "Your subscription with Partners [PERSON_NAME] has been canceled and you are no …"
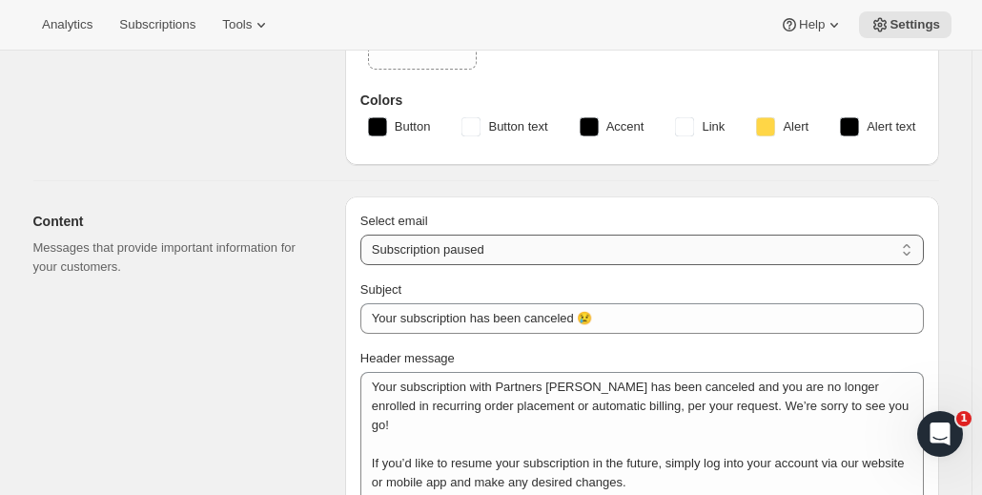
type textarea "If you have questions at any time or would like to share additional feedback, p…"
click at [518, 237] on select "New subscription Upcoming order Failed payment Delayed subscription (inventory …" at bounding box center [641, 249] width 563 height 30
select select "welcomeMessage"
click at [365, 234] on select "New subscription Upcoming order Failed payment Delayed subscription (inventory …" at bounding box center [641, 249] width 563 height 30
type input "Welcome to your Partners Coffee subscription ✨"
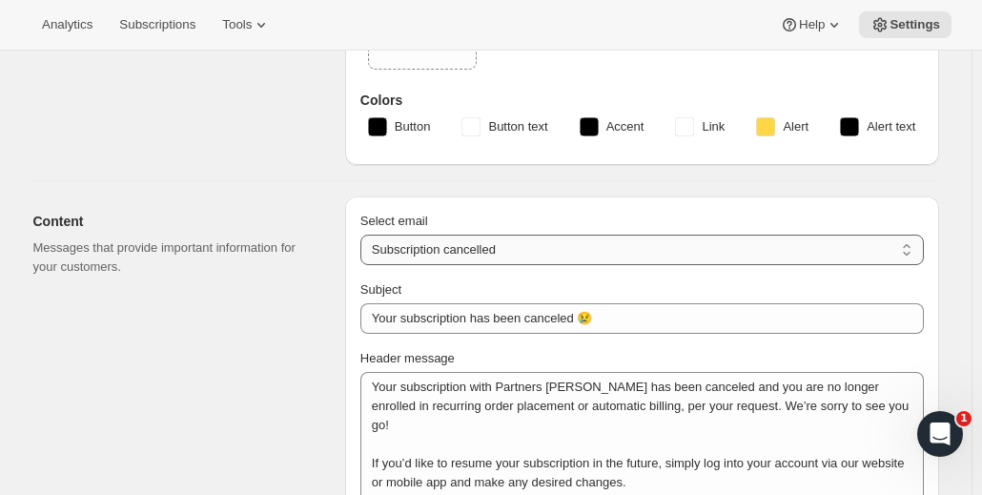
type textarea "Thank you for subscribing - we’re so glad to have you here. Your Partners Coffe…"
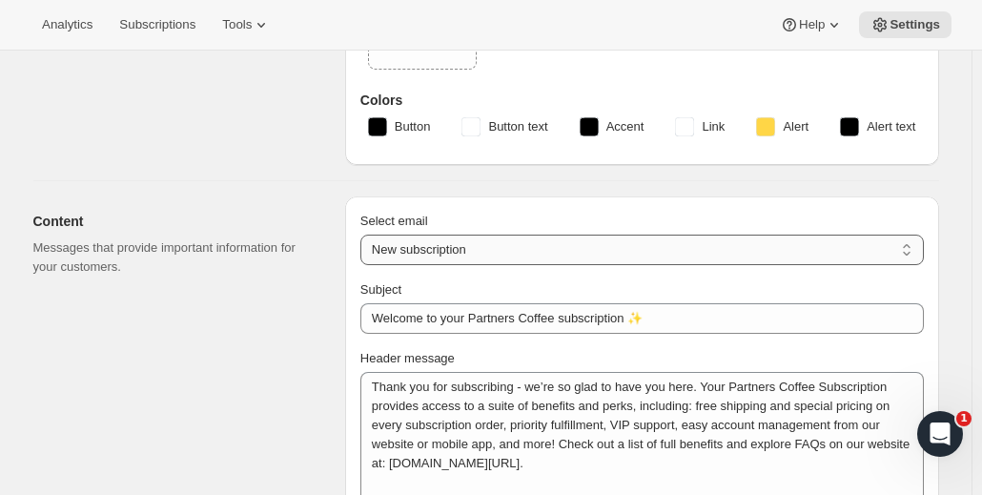
click at [518, 252] on select "New subscription Upcoming order Failed payment Delayed subscription (inventory …" at bounding box center [641, 249] width 563 height 30
select select "subscriptionMessage"
click at [365, 234] on select "New subscription Upcoming order Failed payment Delayed subscription (inventory …" at bounding box center [641, 249] width 563 height 30
type input "Your next subscription order is processing soon!"
type textarea "This is your recurring order charge reminder for your subscription at Partners …"
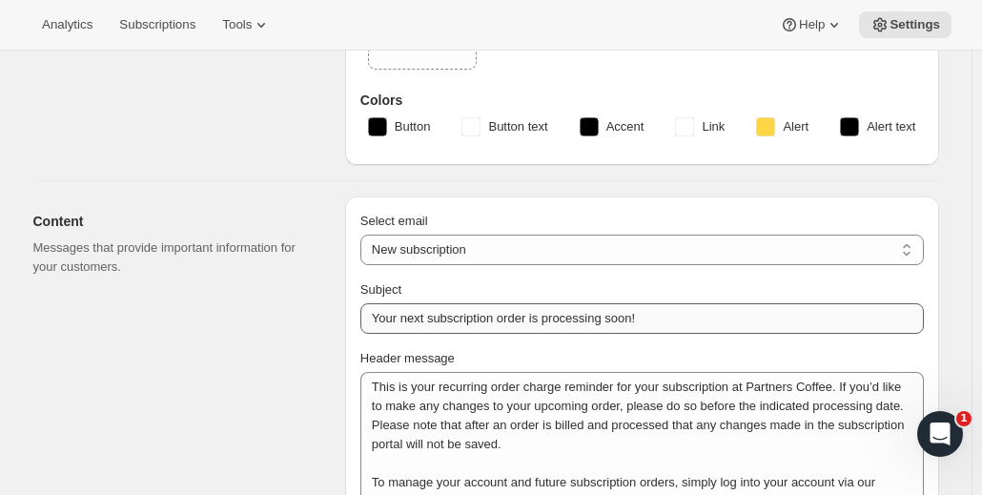
select select "5"
select select "15"
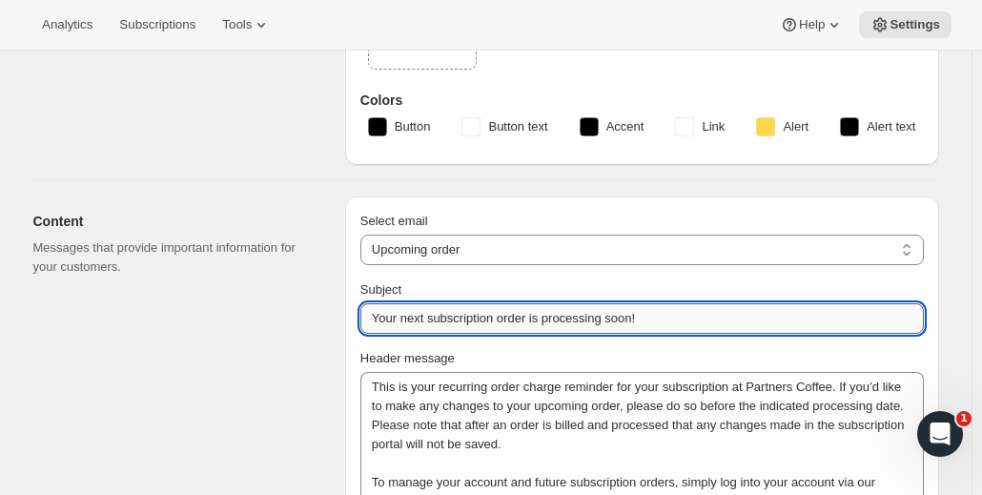
click at [644, 323] on input "Your next subscription order is processing soon!" at bounding box center [641, 318] width 563 height 30
click at [642, 314] on input "Your next subscription order is processing soon! 🎉" at bounding box center [641, 318] width 563 height 30
type input "Your next subscription order is processing soon 🎉"
drag, startPoint x: 654, startPoint y: 321, endPoint x: 640, endPoint y: 322, distance: 13.4
click at [637, 322] on input "Your next subscription order is processing soon 🎉" at bounding box center [641, 318] width 563 height 30
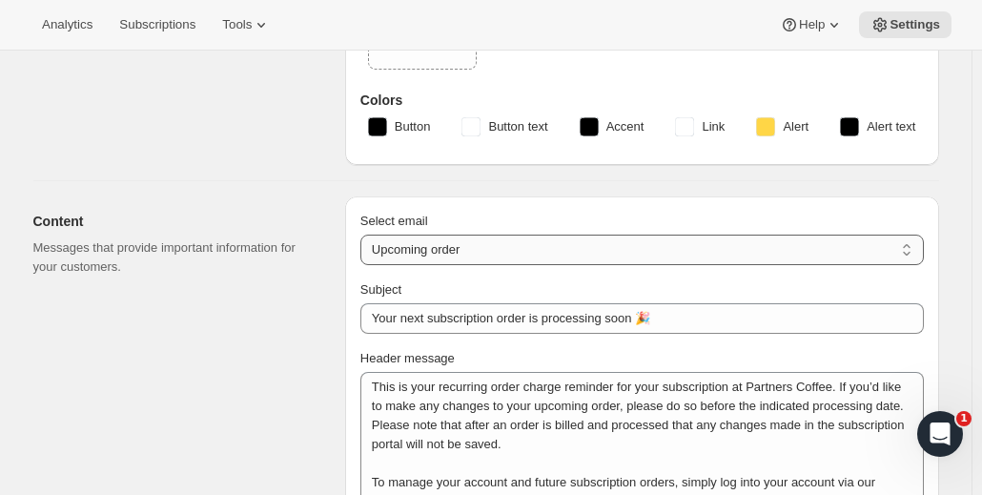
click at [661, 249] on select "New subscription Upcoming order Failed payment Delayed subscription (inventory …" at bounding box center [641, 249] width 563 height 30
select select "failedPaymentMessage"
click at [365, 234] on select "New subscription Upcoming order Failed payment Delayed subscription (inventory …" at bounding box center [641, 249] width 563 height 30
type input "🚨 Action needed to process your next subscription order"
type textarea "Uh oh! It looks like the payment method for your recurring Partners Coffee subs…"
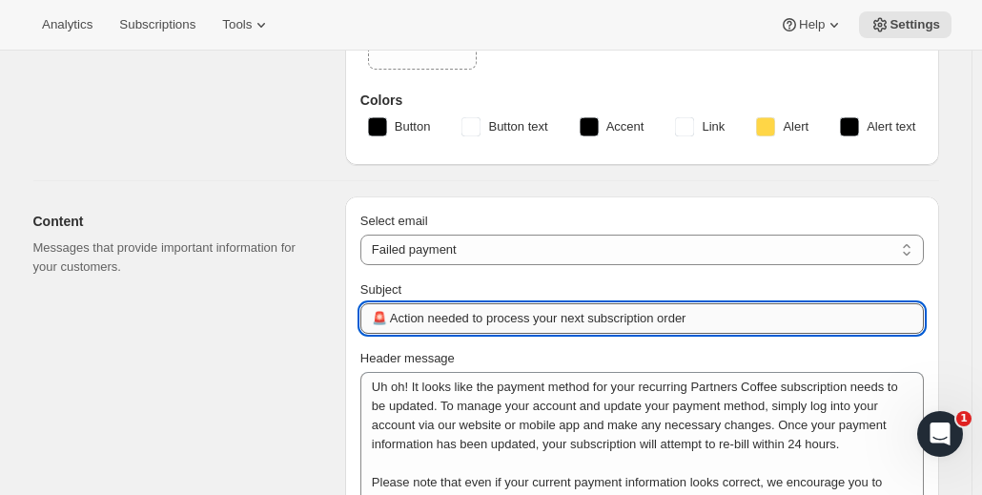
drag, startPoint x: 396, startPoint y: 318, endPoint x: 368, endPoint y: 321, distance: 28.7
click at [368, 321] on input "🚨 Action needed to process your next subscription order" at bounding box center [641, 318] width 563 height 30
click at [366, 322] on input "🚨 Action needed to process your next subscription order" at bounding box center [641, 318] width 563 height 30
click at [700, 306] on input "Action needed to process your next subscription order" at bounding box center [641, 318] width 563 height 30
paste input "🚨"
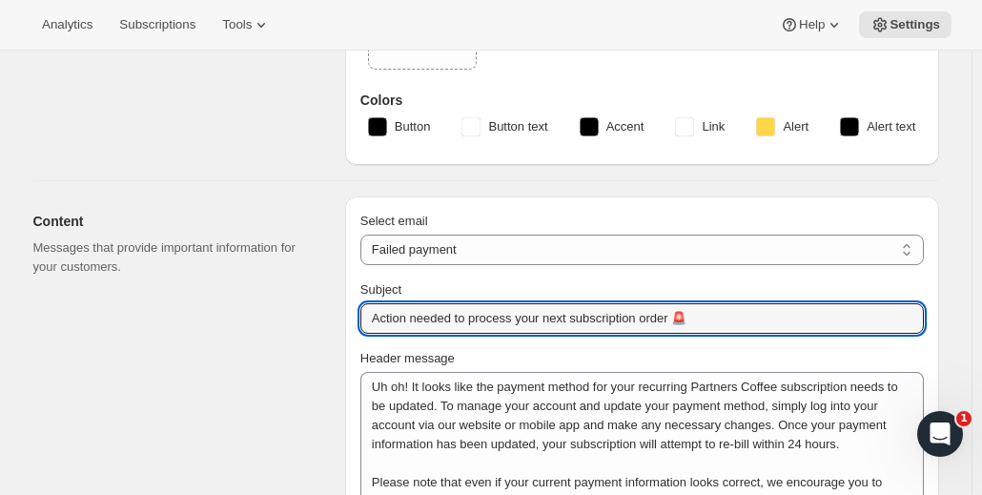
type input "Action needed to process your next subscription order 🚨"
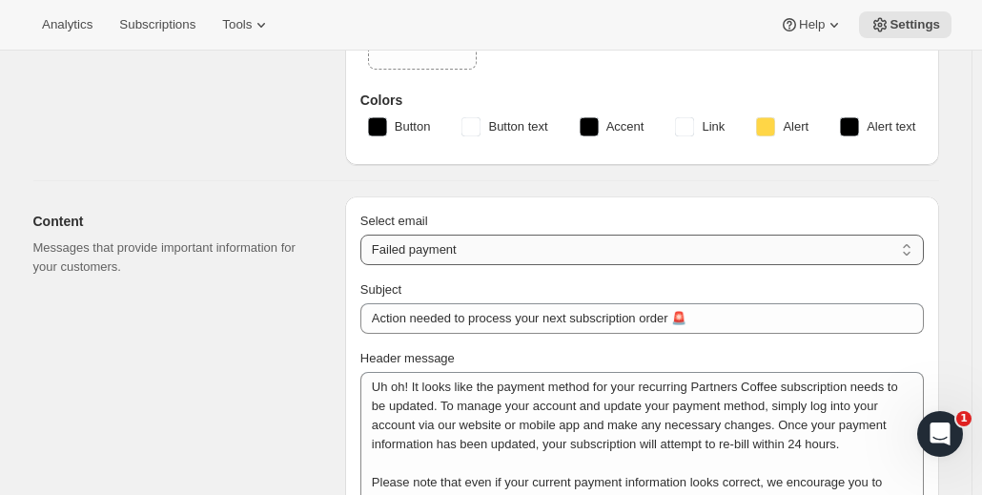
click at [488, 250] on select "New subscription Upcoming order Failed payment Delayed subscription (inventory …" at bounding box center [641, 249] width 563 height 30
select select "delayedMessage"
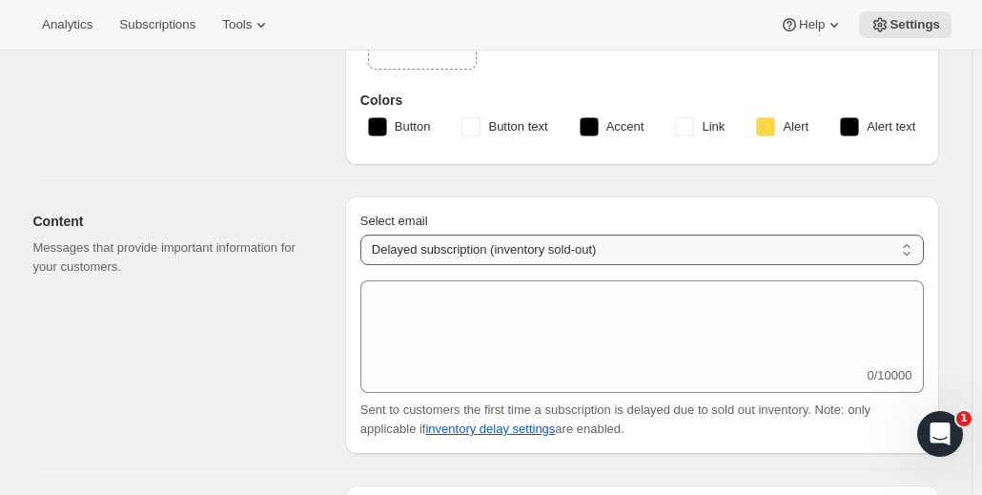
click at [612, 245] on select "New subscription Upcoming order Failed payment Delayed subscription (inventory …" at bounding box center [641, 249] width 563 height 30
select select "subscriptionUpdatedMessage"
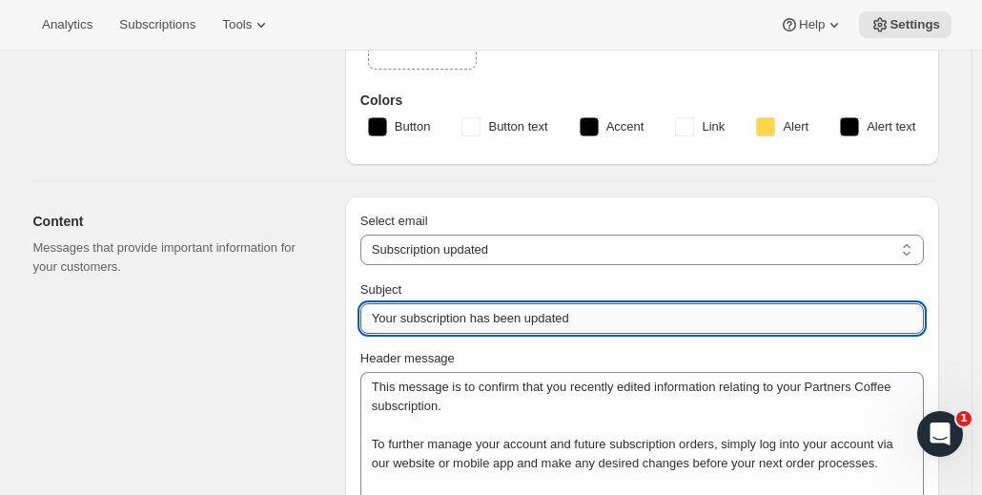
click at [585, 319] on input "Your subscription has been updated" at bounding box center [641, 318] width 563 height 30
type input "Your subscription has been updated ✨"
click at [514, 249] on select "New subscription Upcoming order Failed payment Delayed subscription (inventory …" at bounding box center [641, 249] width 563 height 30
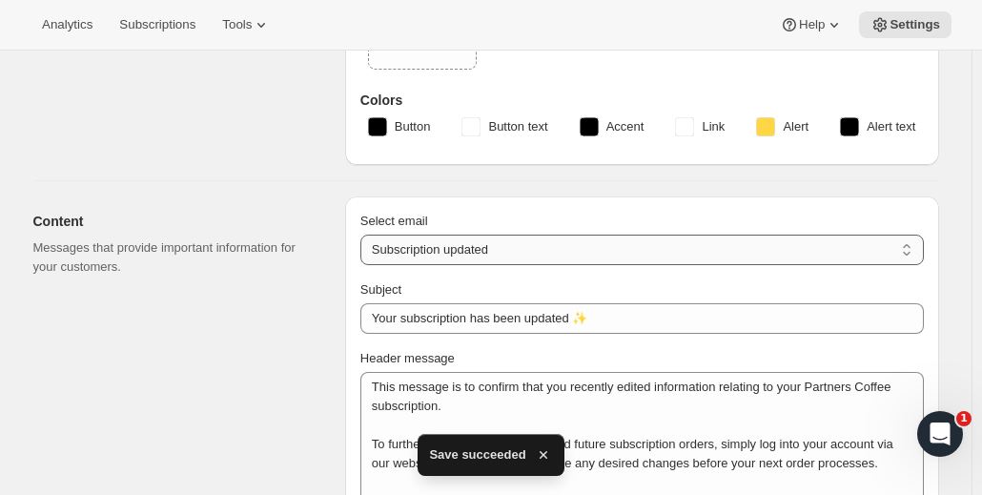
click at [523, 247] on select "New subscription Upcoming order Failed payment Delayed subscription (inventory …" at bounding box center [641, 249] width 563 height 30
select select "welcomeMessage"
click at [365, 234] on select "New subscription Upcoming order Failed payment Delayed subscription (inventory …" at bounding box center [641, 249] width 563 height 30
type input "Welcome to your Partners Coffee subscription ✨"
type textarea "Thank you for subscribing - we’re so glad to have you here. Your Partners Coffe…"
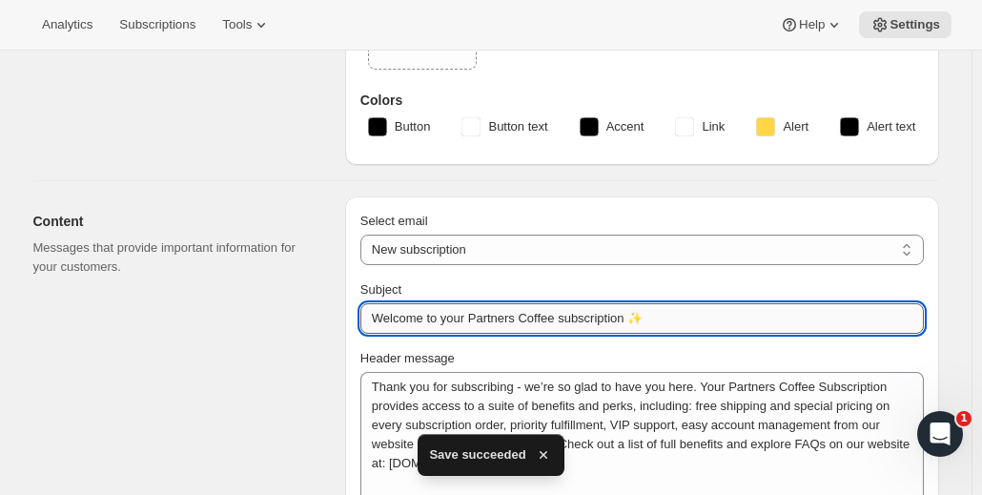
drag, startPoint x: 642, startPoint y: 314, endPoint x: 629, endPoint y: 316, distance: 13.5
click at [629, 316] on input "Welcome to your Partners Coffee subscription ✨" at bounding box center [641, 318] width 563 height 30
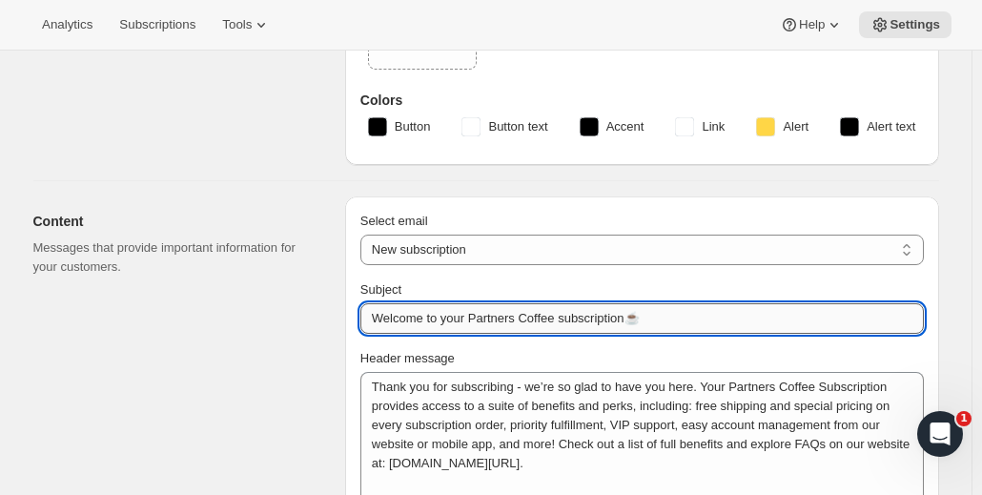
click at [630, 323] on input "Welcome to your Partners Coffee subscription☕" at bounding box center [641, 318] width 563 height 30
click at [635, 313] on input "Welcome to your Partners Coffee subscription ☕" at bounding box center [641, 318] width 563 height 30
click at [648, 315] on input "Welcome to your Partners Coffee subscription ☕" at bounding box center [641, 318] width 563 height 30
click at [656, 316] on input "Welcome to your Partners Coffee subscription ☕" at bounding box center [641, 318] width 563 height 30
click at [676, 317] on input "Welcome to your Partners Coffee subscription ☕" at bounding box center [641, 318] width 563 height 30
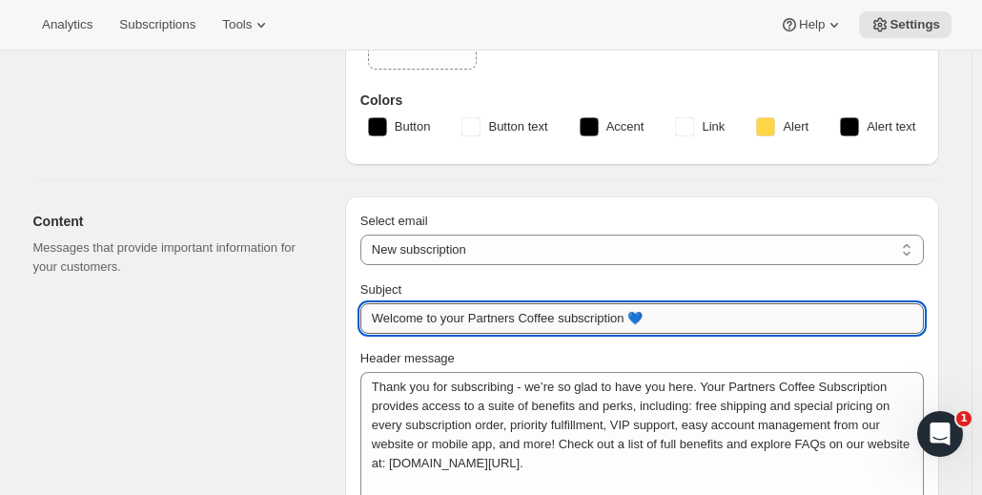
click at [634, 314] on input "Welcome to your Partners Coffee subscription 💙" at bounding box center [641, 318] width 563 height 30
click at [661, 315] on input "Welcome to your Partners Coffee subscription ☕💙" at bounding box center [641, 318] width 563 height 30
click at [638, 320] on input "Welcome to your Partners Coffee subscription ☕💙" at bounding box center [641, 318] width 563 height 30
drag, startPoint x: 660, startPoint y: 317, endPoint x: 635, endPoint y: 318, distance: 25.7
click at [635, 318] on input "Welcome to your Partners Coffee subscription 💙" at bounding box center [641, 318] width 563 height 30
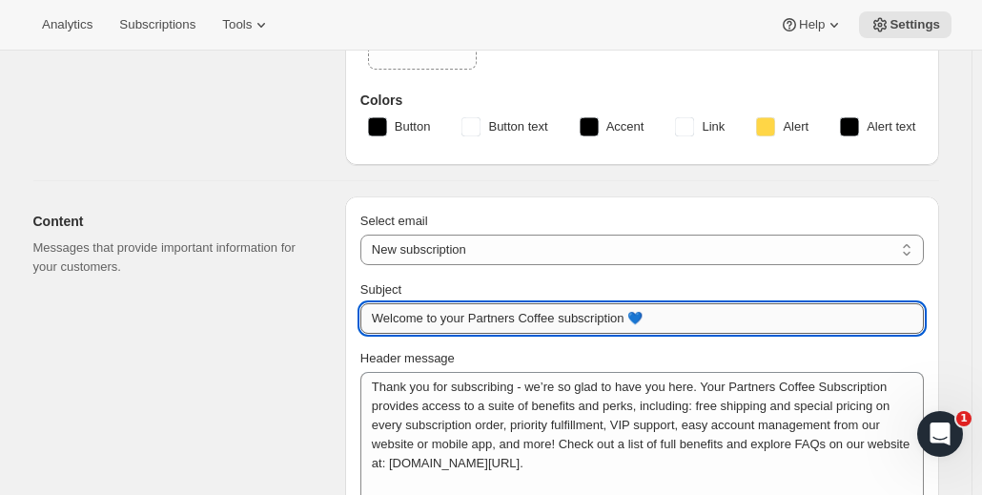
paste input "☕"
type input "Welcome to your Partners Coffee subscription ☕"
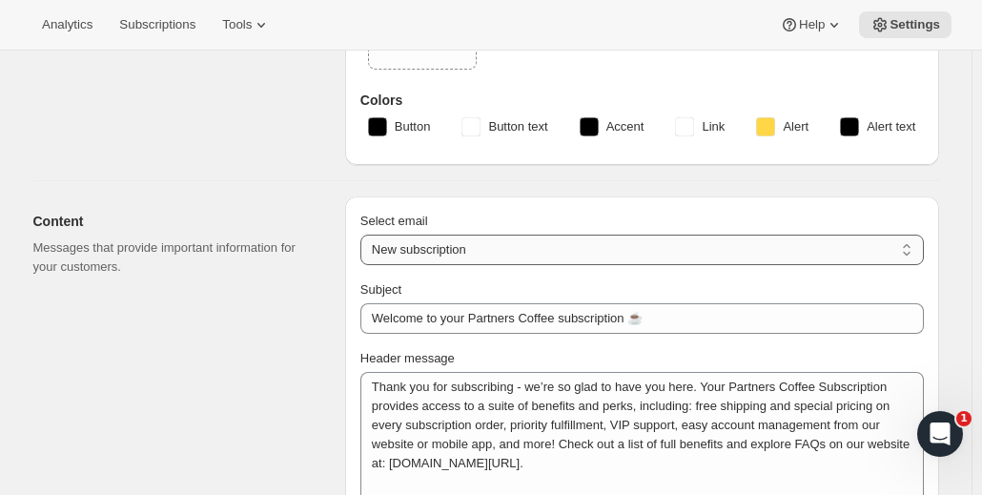
click at [476, 248] on select "New subscription Upcoming order Failed payment Delayed subscription (inventory …" at bounding box center [641, 249] width 563 height 30
select select "subscriptionMessage"
click at [365, 234] on select "New subscription Upcoming order Failed payment Delayed subscription (inventory …" at bounding box center [641, 249] width 563 height 30
type input "Your next subscription order is processing soon 🎉"
type textarea "This is your recurring order charge reminder for your subscription at Partners …"
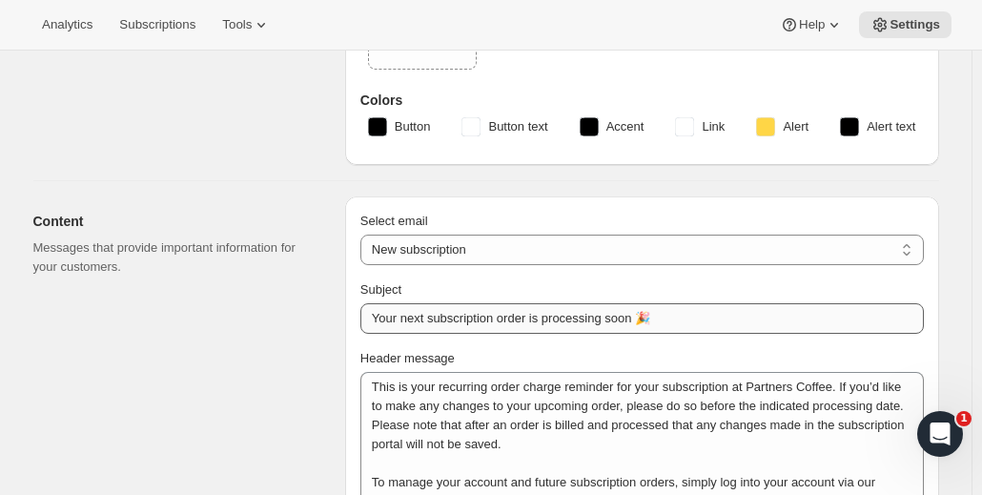
select select "5"
select select "15"
drag, startPoint x: 568, startPoint y: 241, endPoint x: 557, endPoint y: 243, distance: 11.6
click at [568, 241] on select "New subscription Upcoming order Failed payment Delayed subscription (inventory …" at bounding box center [641, 249] width 563 height 30
select select "failedPaymentMessage"
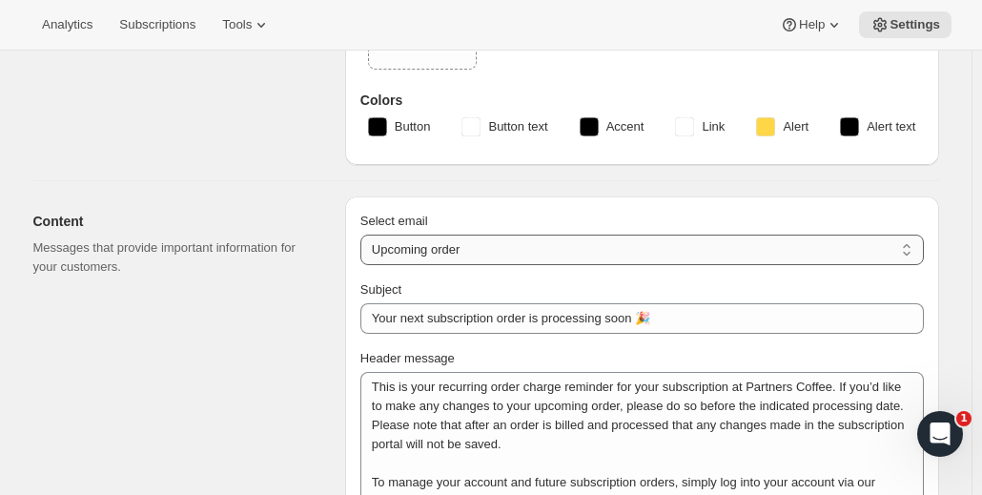
click at [365, 234] on select "New subscription Upcoming order Failed payment Delayed subscription (inventory …" at bounding box center [641, 249] width 563 height 30
type input "Action needed to process your next subscription order 🚨"
type textarea "Uh oh! It looks like the payment method for your recurring Partners Coffee subs…"
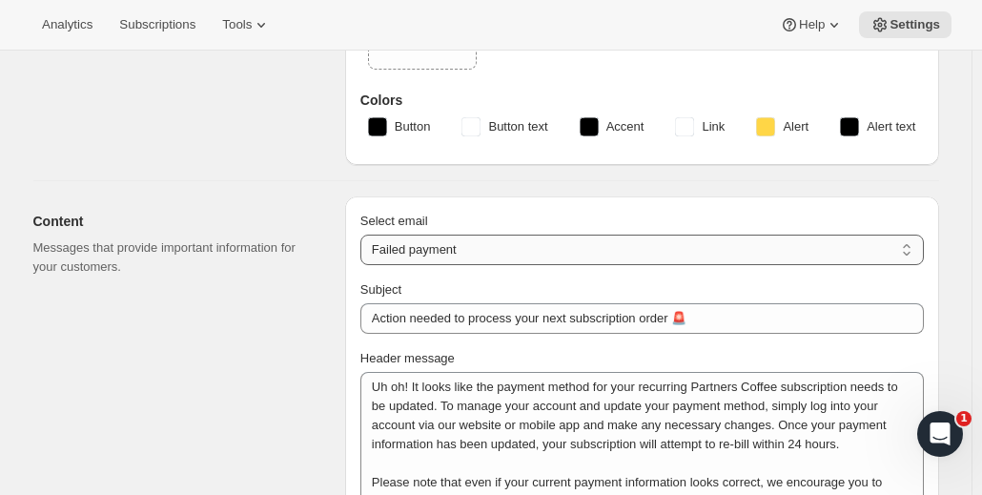
click at [513, 241] on select "New subscription Upcoming order Failed payment Delayed subscription (inventory …" at bounding box center [641, 249] width 563 height 30
select select "delayedMessage"
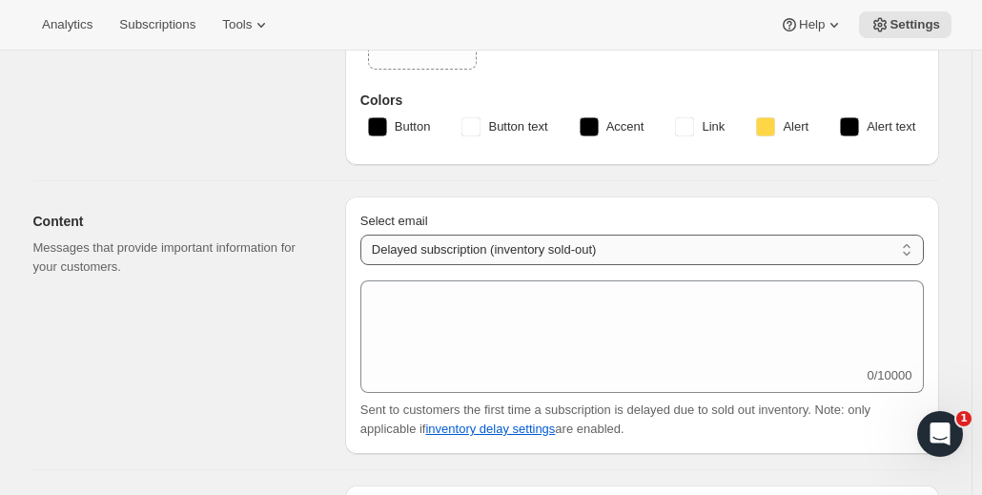
click at [532, 237] on select "New subscription Upcoming order Failed payment Delayed subscription (inventory …" at bounding box center [641, 249] width 563 height 30
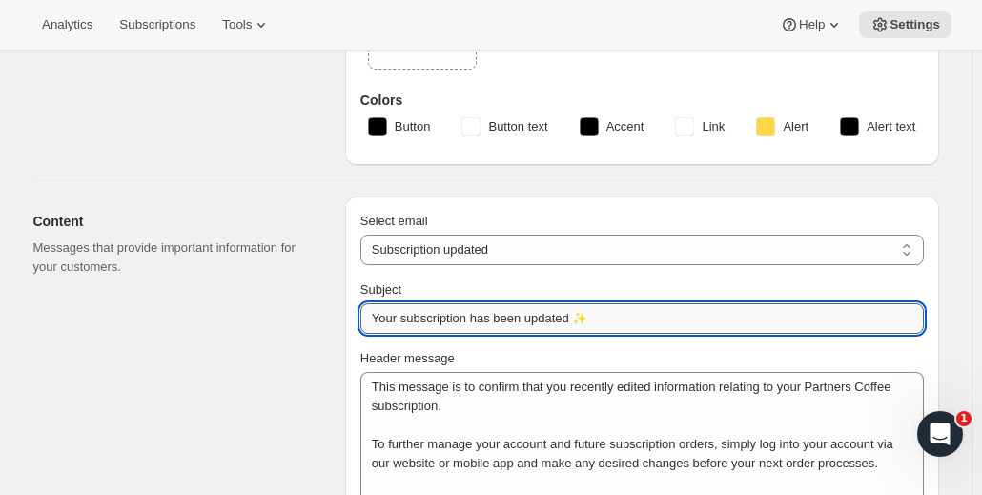
click at [581, 320] on input "Your subscription has been updated ✨" at bounding box center [641, 318] width 563 height 30
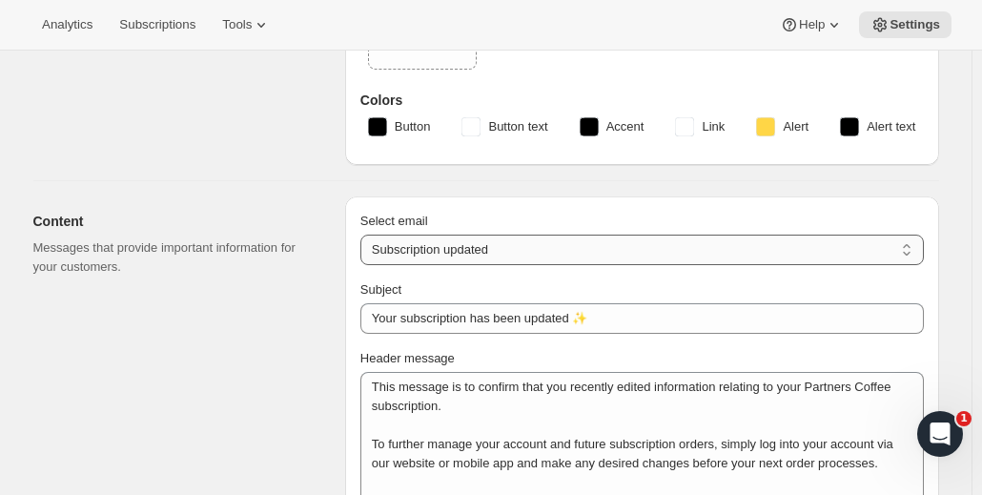
click at [576, 247] on select "New subscription Upcoming order Failed payment Delayed subscription (inventory …" at bounding box center [641, 249] width 563 height 30
select select "pausedMessage"
click at [365, 234] on select "New subscription Upcoming order Failed payment Delayed subscription (inventory …" at bounding box center [641, 249] width 563 height 30
type input "Your subscription has been paused ⏸️"
type textarea "This message is to confirm that you have successfully paused your Partners Coff…"
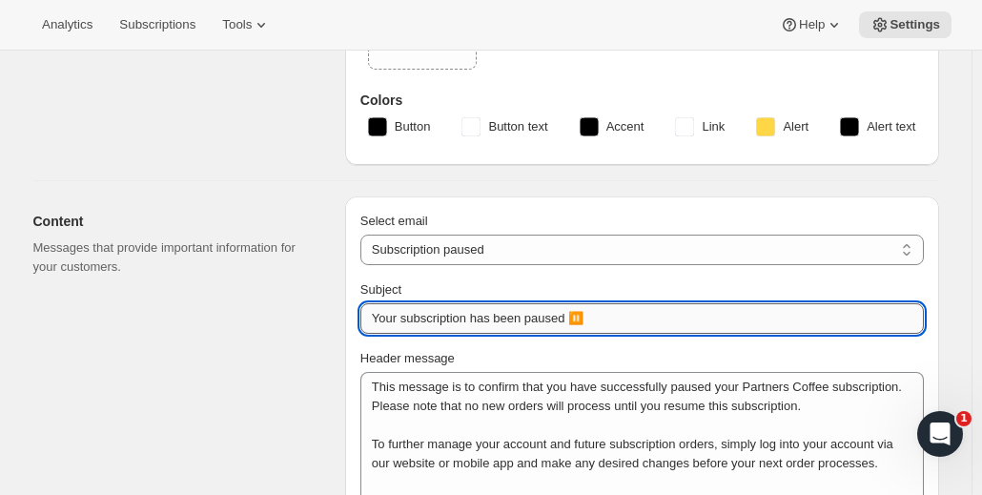
drag, startPoint x: 590, startPoint y: 319, endPoint x: 577, endPoint y: 326, distance: 14.9
click at [577, 326] on input "Your subscription has been paused ⏸️" at bounding box center [641, 318] width 563 height 30
click at [473, 237] on select "New subscription Upcoming order Failed payment Delayed subscription (inventory …" at bounding box center [641, 249] width 563 height 30
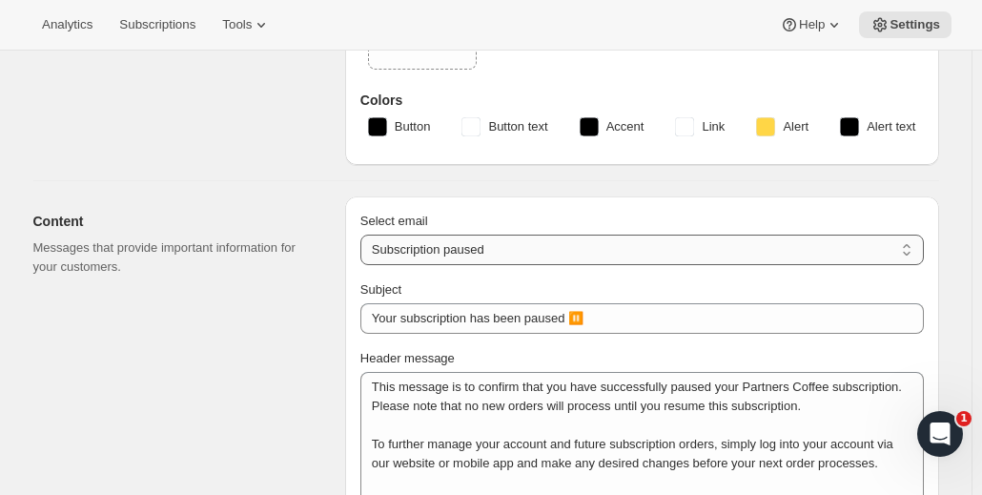
select select "cancelledMessage"
click at [365, 234] on select "New subscription Upcoming order Failed payment Delayed subscription (inventory …" at bounding box center [641, 249] width 563 height 30
type input "Your subscription has been canceled 😢"
type textarea "Your subscription with Partners [PERSON_NAME] has been canceled and you are no …"
type textarea "If you have questions at any time or would like to share additional feedback, p…"
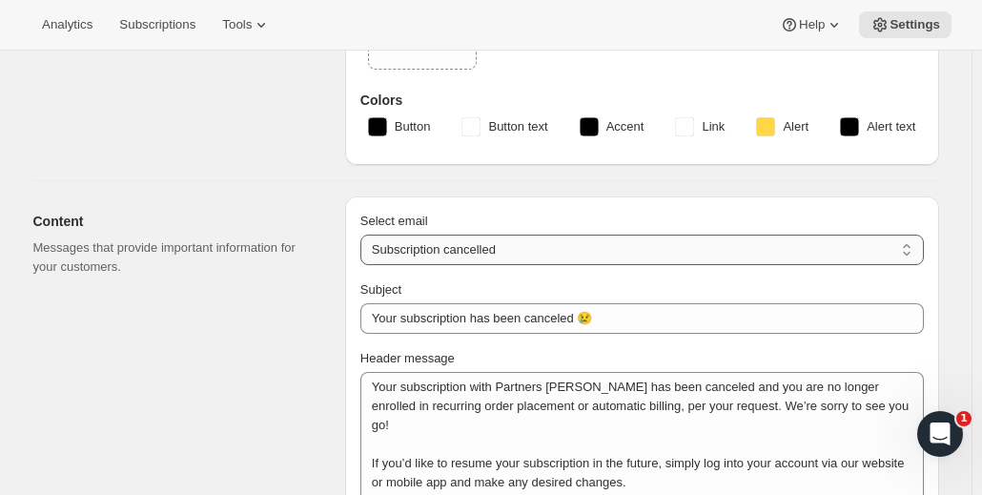
click at [538, 247] on select "New subscription Upcoming order Failed payment Delayed subscription (inventory …" at bounding box center [641, 249] width 563 height 30
select select "reactivatedMessage"
click at [365, 234] on select "New subscription Upcoming order Failed payment Delayed subscription (inventory …" at bounding box center [641, 249] width 563 height 30
type input "Subscription updated"
type textarea "Welcome back! We're excited to continue your subscription."
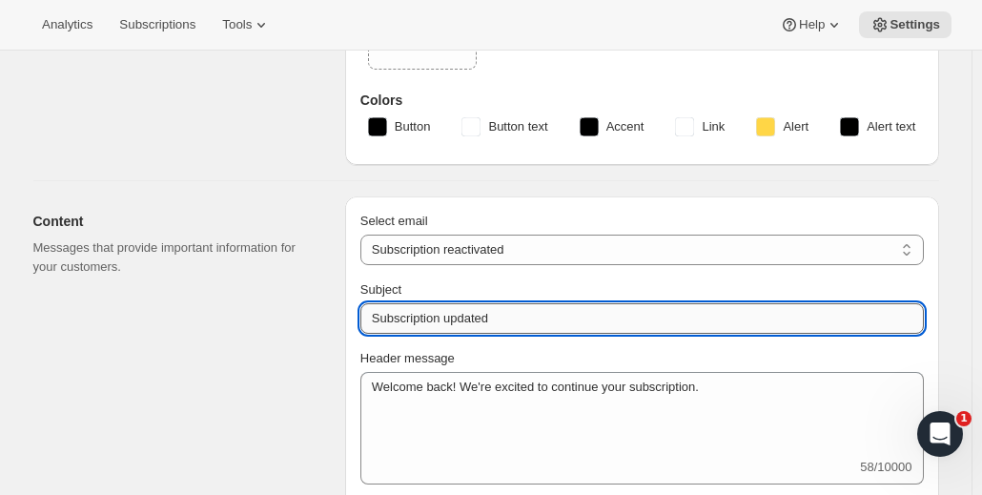
click at [547, 313] on input "Subscription updated" at bounding box center [641, 318] width 563 height 30
click at [513, 312] on input "Subscription updated" at bounding box center [641, 318] width 563 height 30
paste input "Your subscription has been reactiv"
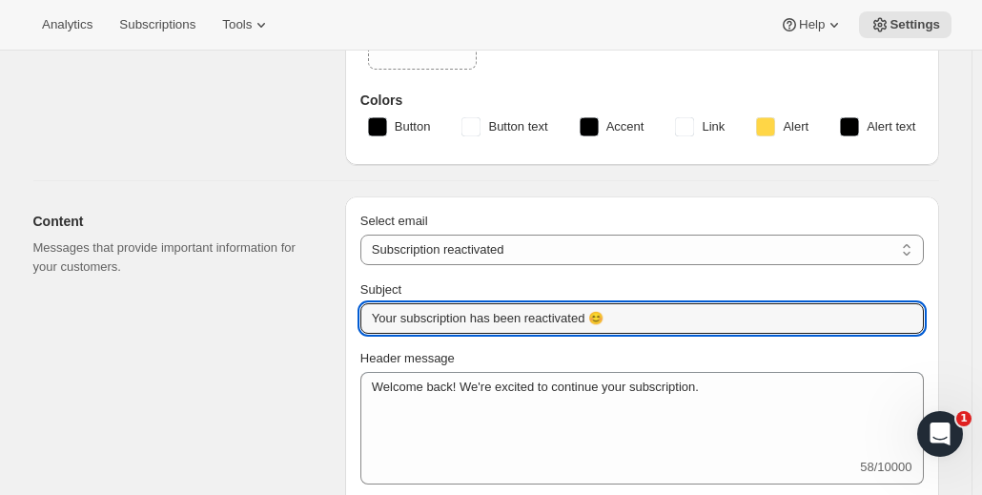
type input "Your subscription has been reactivated 😊"
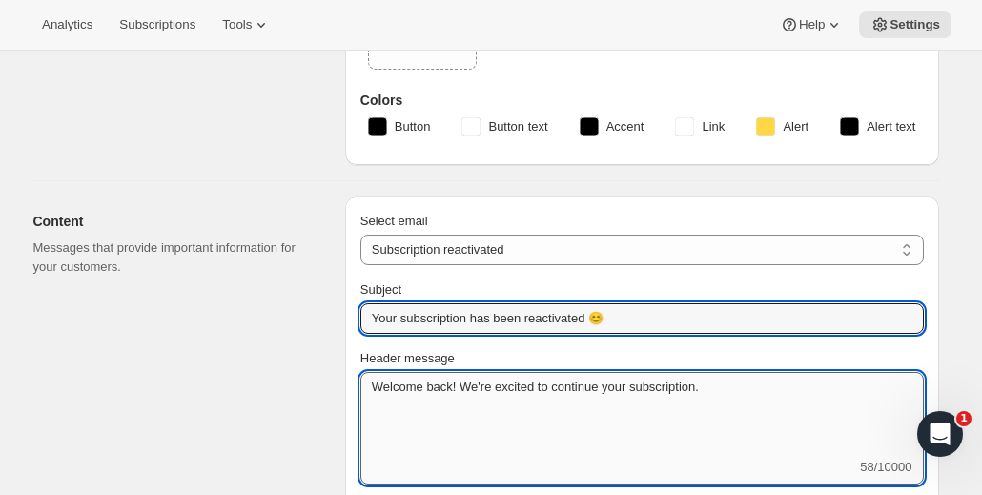
click at [722, 386] on textarea "Welcome back! We're excited to continue your subscription." at bounding box center [641, 415] width 563 height 86
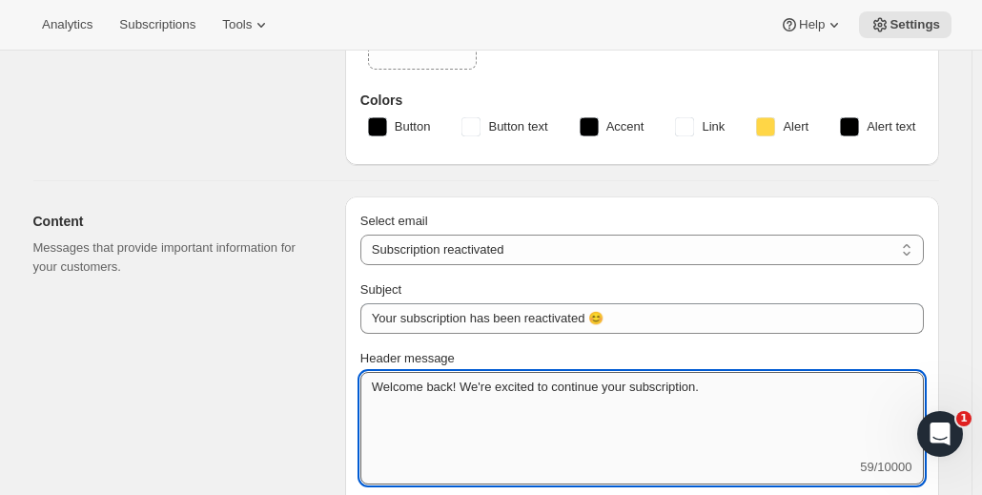
paste textarea "Your subscription with Partners [PERSON_NAME] has been reactivated, per your re…"
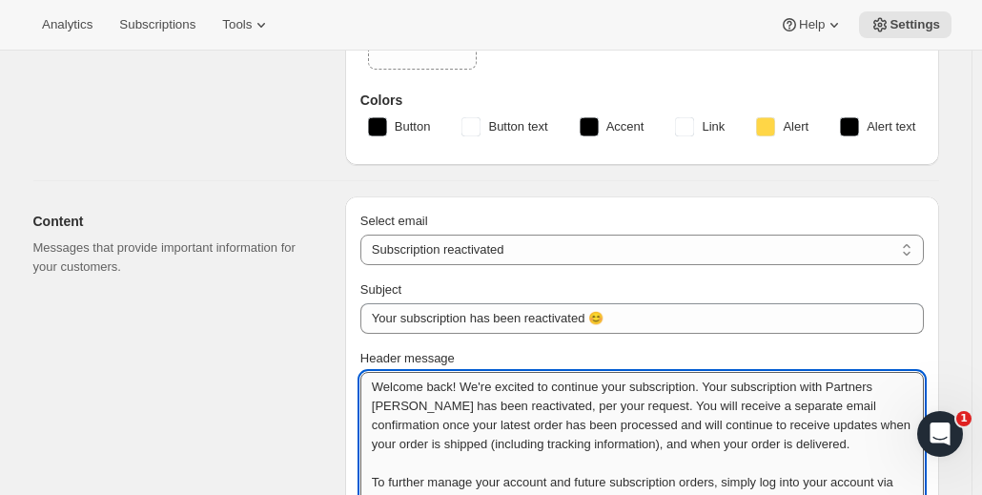
scroll to position [0, 0]
drag, startPoint x: 707, startPoint y: 384, endPoint x: 698, endPoint y: 387, distance: 9.9
click at [698, 387] on textarea "Welcome back! We're excited to continue your subscription. Your subscription wi…" at bounding box center [641, 462] width 563 height 181
drag, startPoint x: 608, startPoint y: 392, endPoint x: 707, endPoint y: 380, distance: 99.8
click at [707, 380] on textarea "Welcome back! We're excited to continue your subscription. Your subscription wi…" at bounding box center [641, 462] width 563 height 181
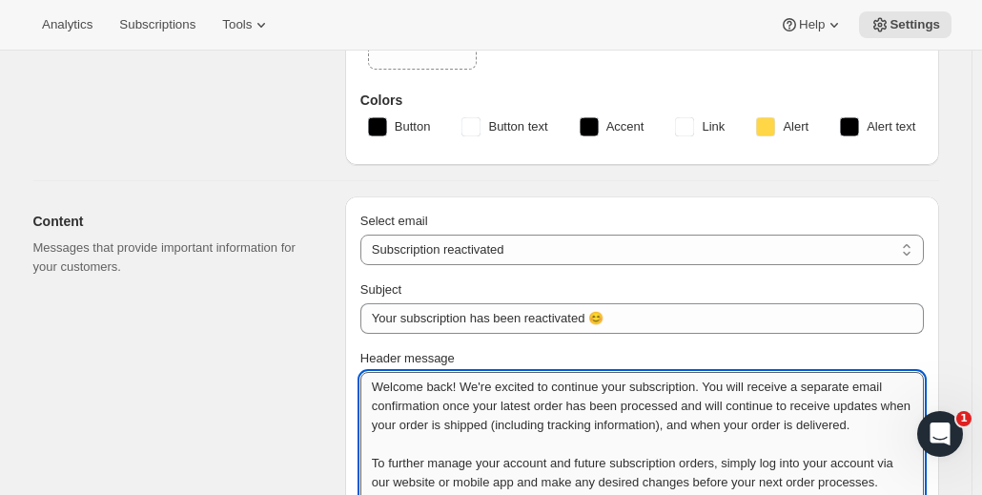
click at [574, 388] on textarea "Welcome back! We're excited to continue your subscription. You will receive a s…" at bounding box center [641, 453] width 563 height 162
drag, startPoint x: 379, startPoint y: 390, endPoint x: 594, endPoint y: 382, distance: 214.6
click at [594, 382] on textarea "Welcome back! We're excited to resume your subscription. You will receive a sep…" at bounding box center [641, 453] width 563 height 162
click at [729, 397] on textarea "Welcome back! We're excited to resume your subscription. You will receive a sep…" at bounding box center [641, 453] width 563 height 162
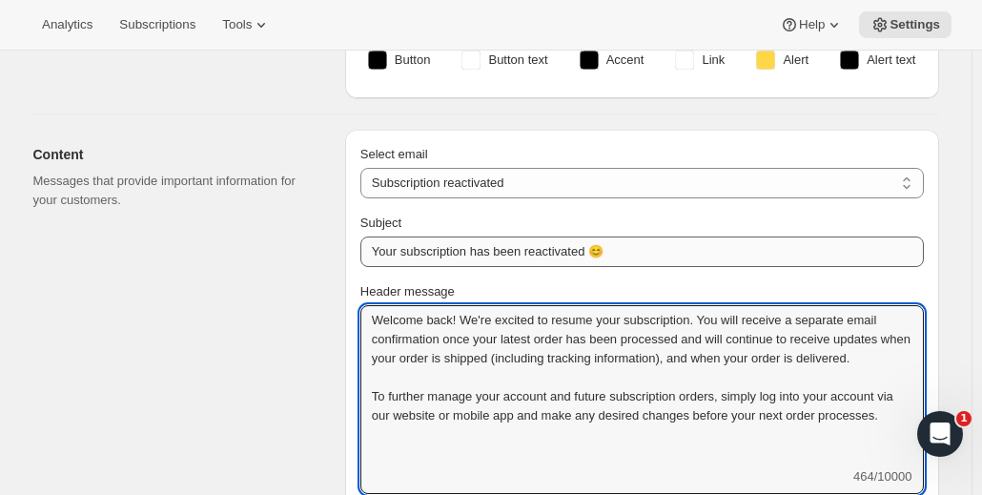
scroll to position [286, 0]
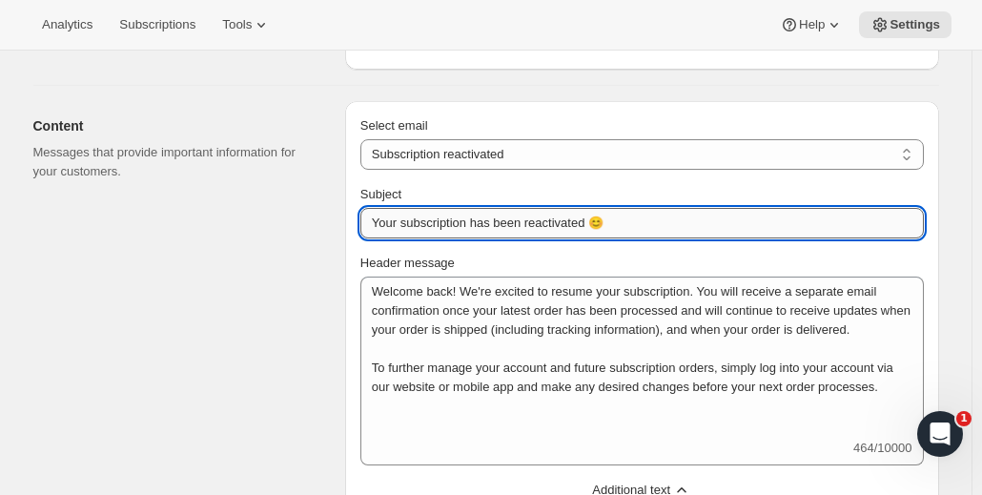
click at [598, 220] on input "Your subscription has been reactivated 😊" at bounding box center [641, 223] width 563 height 30
click at [304, 294] on div "Content Messages that provide important information for your customers." at bounding box center [181, 458] width 296 height 715
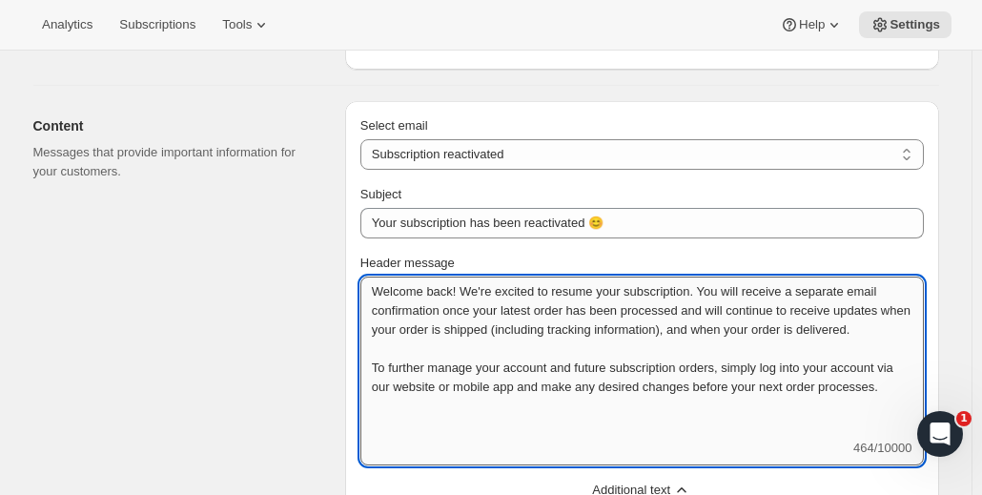
click at [892, 389] on textarea "Welcome back! We're excited to resume your subscription. You will receive a sep…" at bounding box center [641, 357] width 563 height 162
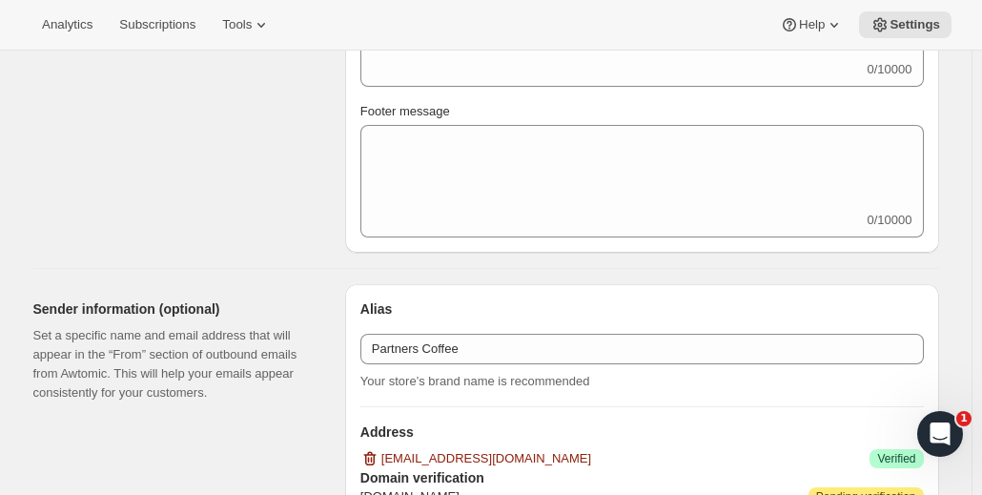
scroll to position [821, 0]
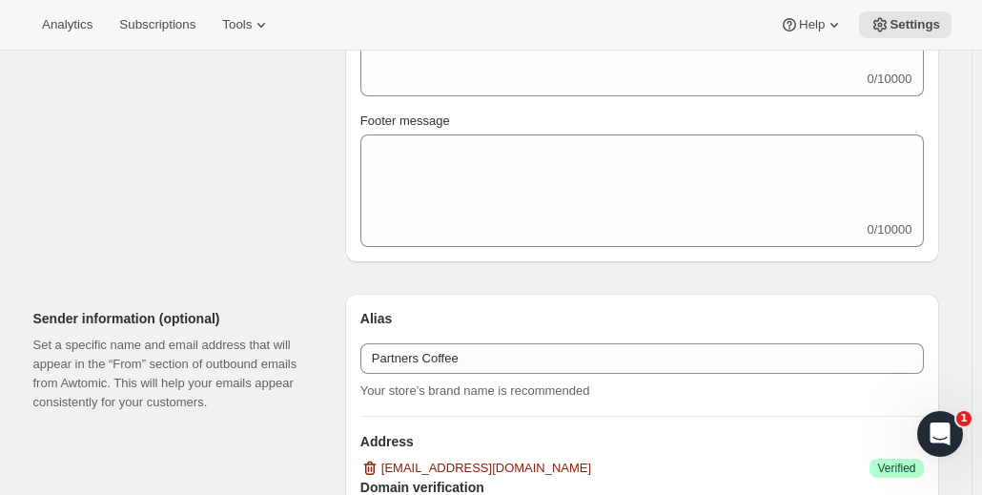
type textarea "Welcome back! We're excited to resume your subscription. You will receive a sep…"
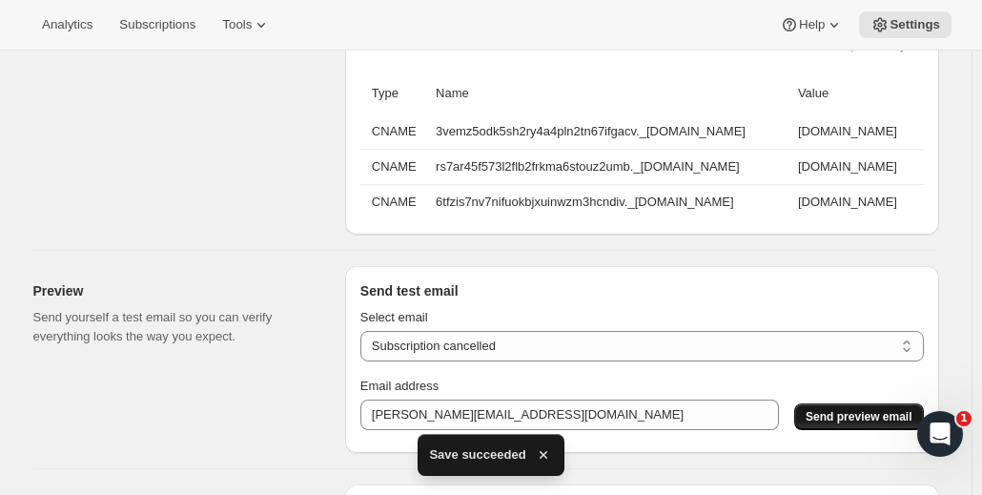
scroll to position [1383, 0]
click at [728, 360] on select "New subscription Upcoming order Payment failure Delayed subscription Updated su…" at bounding box center [641, 345] width 563 height 30
select select "subscription-status-changed_reactivated"
click at [365, 340] on select "New subscription Upcoming order Payment failure Delayed subscription Updated su…" at bounding box center [641, 345] width 563 height 30
click at [831, 421] on span "Send preview email" at bounding box center [858, 415] width 106 height 15
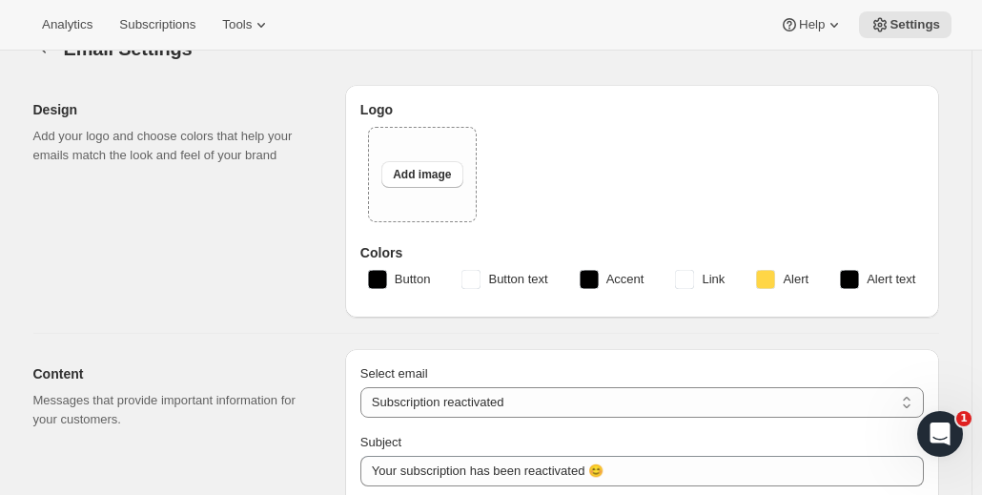
scroll to position [0, 0]
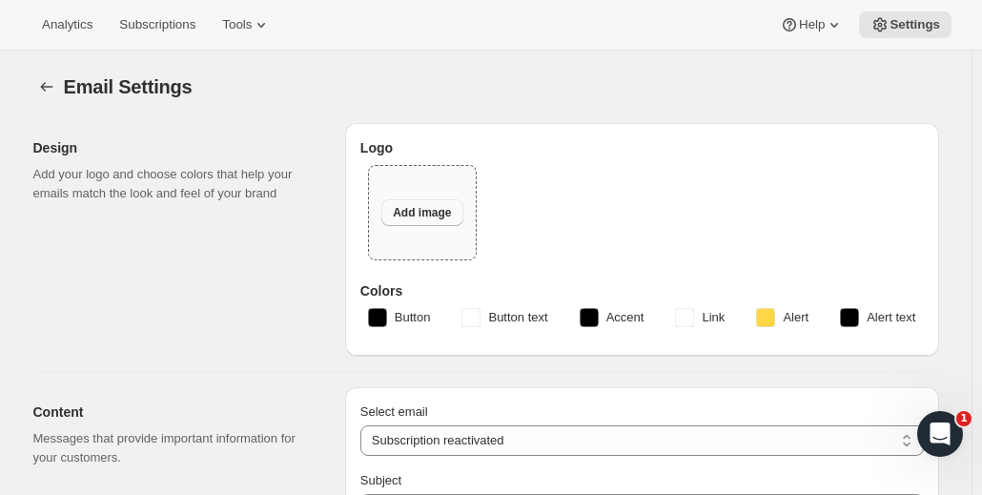
click at [439, 216] on span "Add image" at bounding box center [422, 212] width 58 height 15
click at [422, 213] on span "Add image" at bounding box center [422, 212] width 58 height 15
type input "C:\fakepath\Submark_DarkBlue.svg"
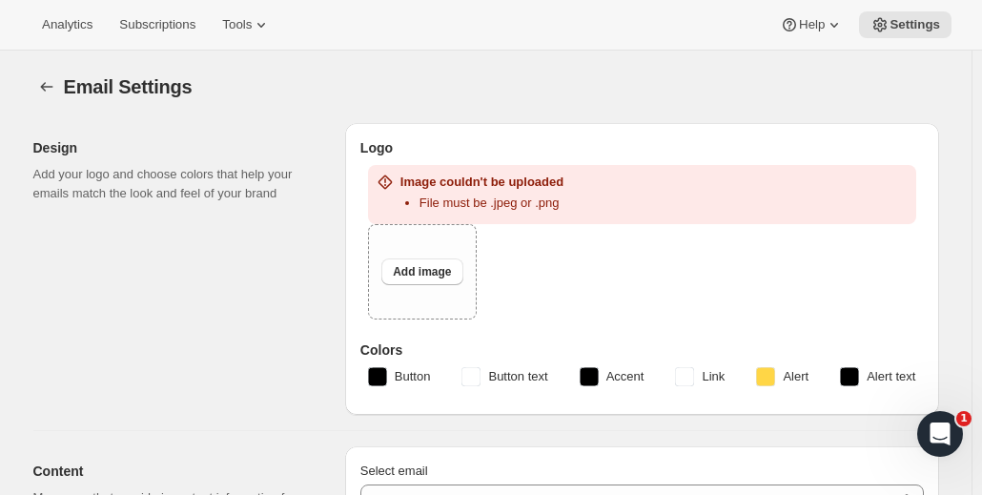
click at [425, 26] on div "Analytics Subscriptions Tools Help Settings" at bounding box center [491, 25] width 982 height 51
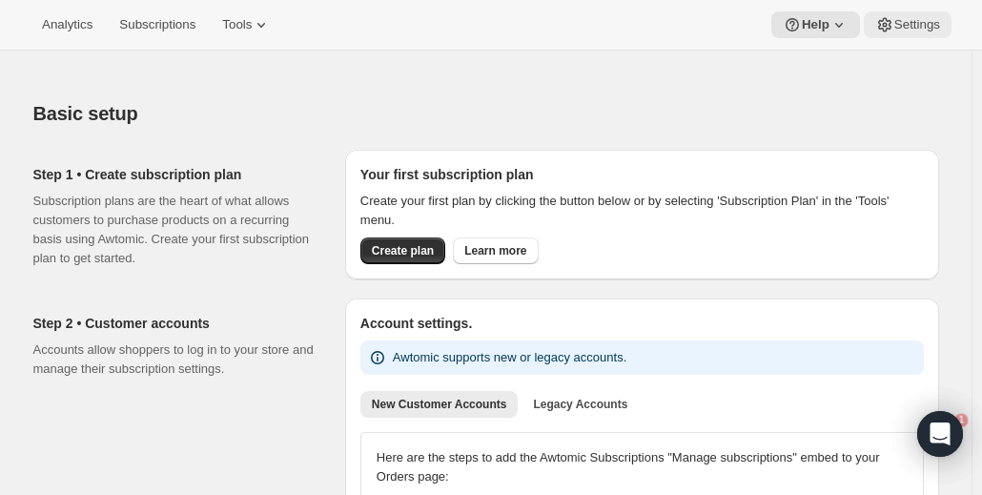
click at [902, 18] on span "Settings" at bounding box center [917, 24] width 46 height 15
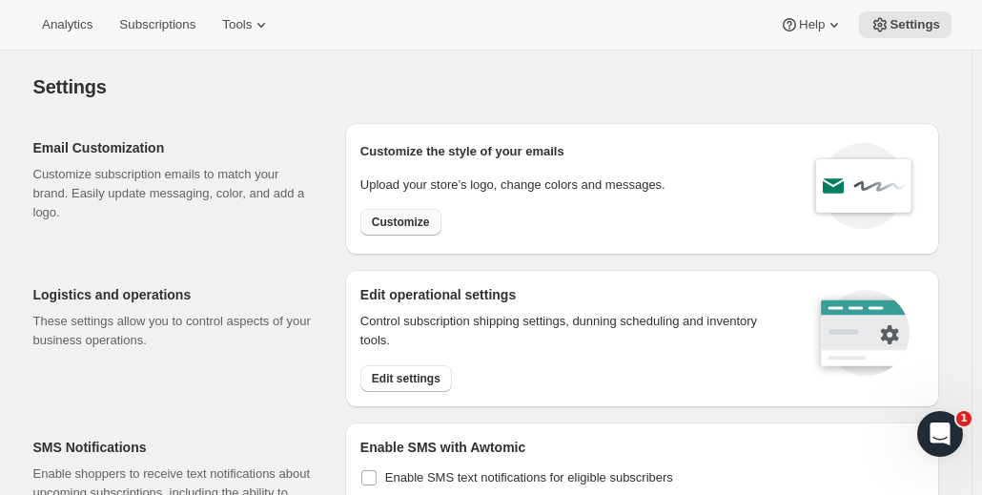
click at [425, 232] on button "Customize" at bounding box center [400, 222] width 81 height 27
select select "subscriptionMessage"
select select "5"
select select "15"
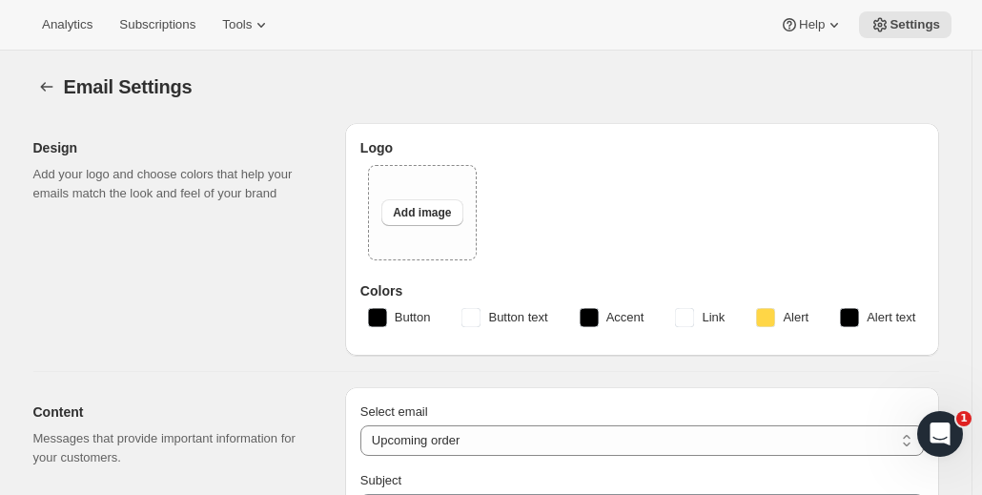
type input "Your next subscription order is processing soon 🎉"
type textarea "This is your recurring order charge reminder for your subscription at Partners …"
type input "Partners Coffee"
click at [432, 203] on button "Add image" at bounding box center [421, 212] width 81 height 27
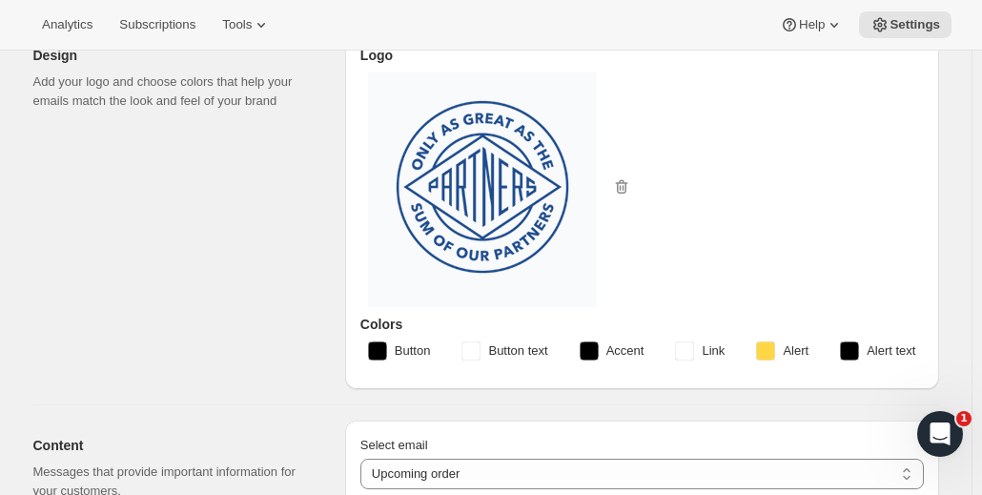
scroll to position [118, 0]
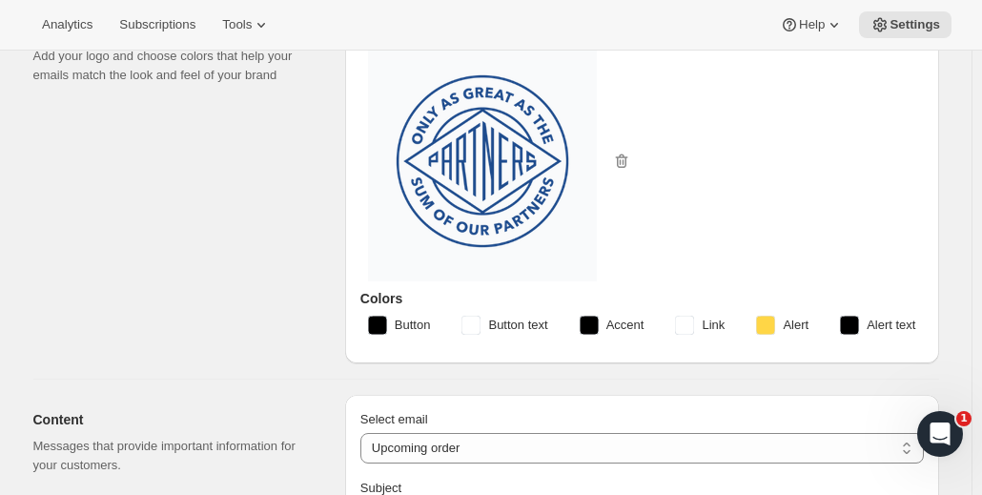
click at [381, 324] on rect "button" at bounding box center [377, 324] width 19 height 19
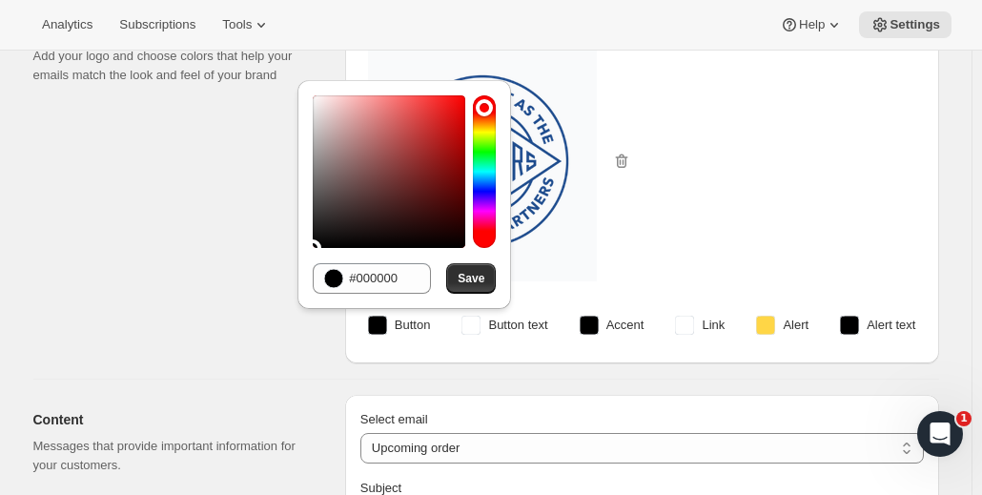
click at [769, 319] on rect "button" at bounding box center [765, 324] width 19 height 19
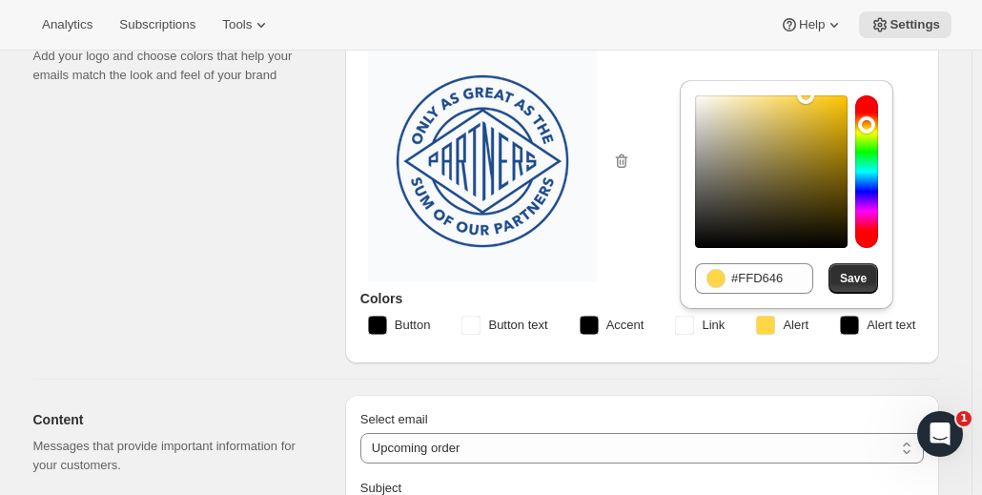
click at [376, 325] on rect "button" at bounding box center [377, 324] width 19 height 19
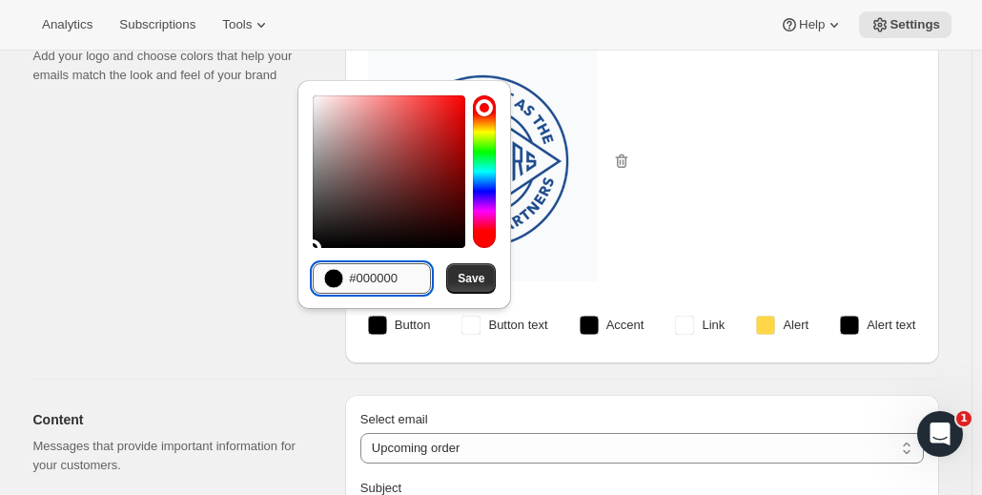
click at [399, 279] on input "#000000" at bounding box center [390, 278] width 82 height 30
type input "ffce3e"
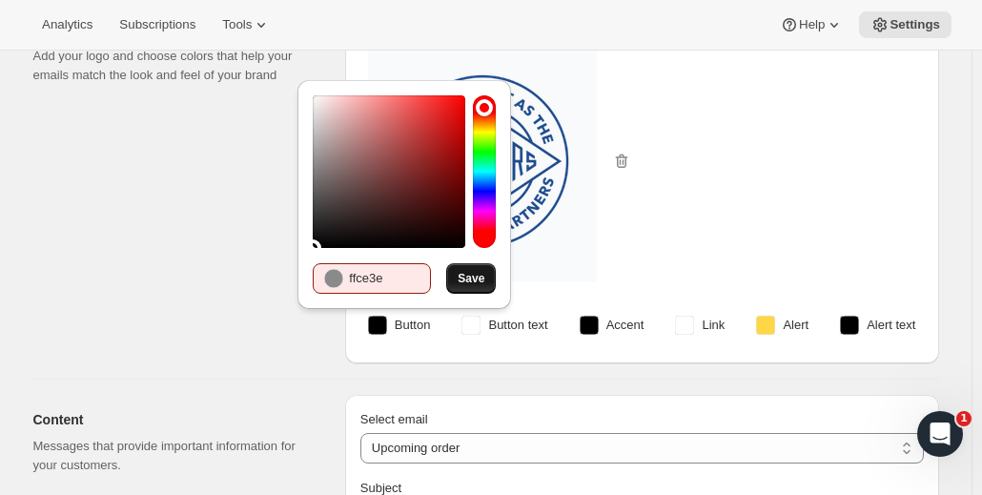
click at [472, 281] on span "Save" at bounding box center [470, 278] width 27 height 15
click at [335, 283] on circle at bounding box center [333, 278] width 19 height 19
click at [376, 277] on input "ffce3e" at bounding box center [390, 278] width 82 height 30
click at [381, 274] on input "ffce3e" at bounding box center [390, 278] width 82 height 30
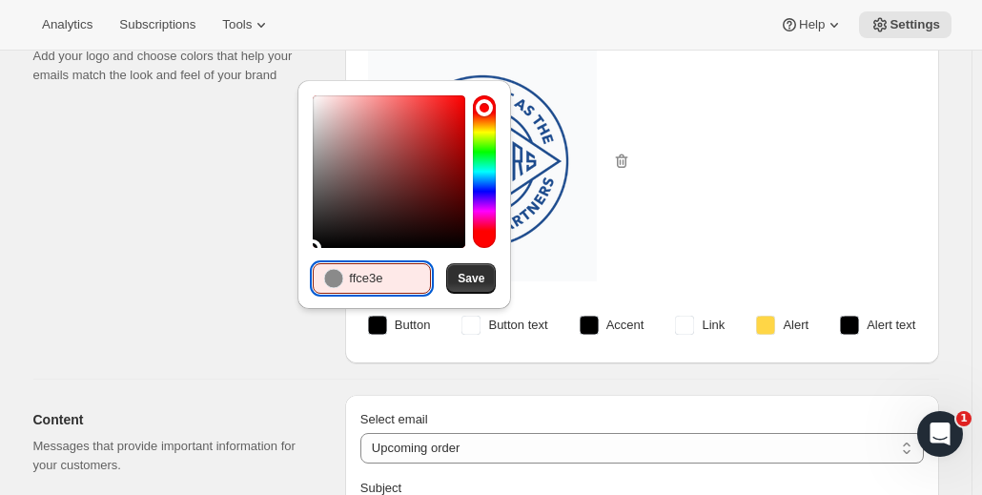
click at [381, 274] on input "ffce3e" at bounding box center [390, 278] width 82 height 30
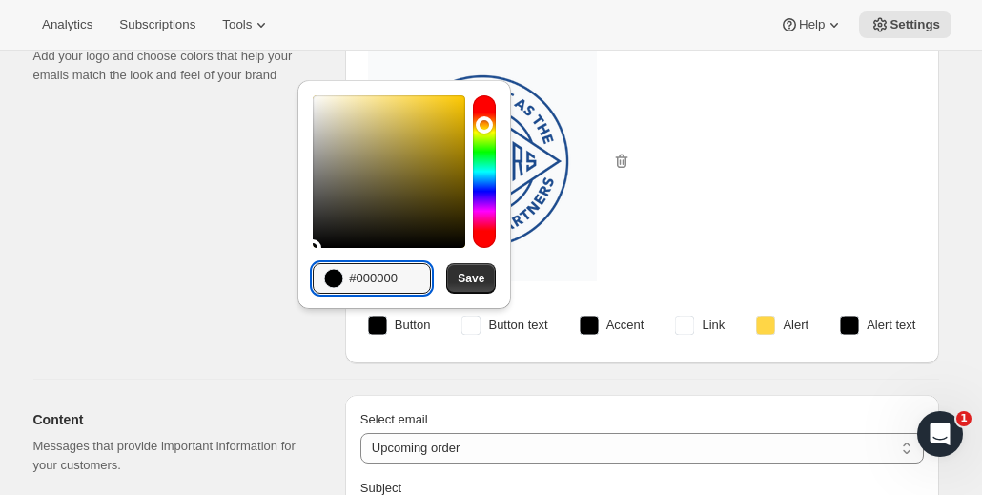
click at [481, 125] on div at bounding box center [484, 171] width 23 height 152
drag, startPoint x: 411, startPoint y: 276, endPoint x: 358, endPoint y: 283, distance: 52.8
click at [358, 283] on input "#000000" at bounding box center [390, 278] width 82 height 30
type input "#ffce3e"
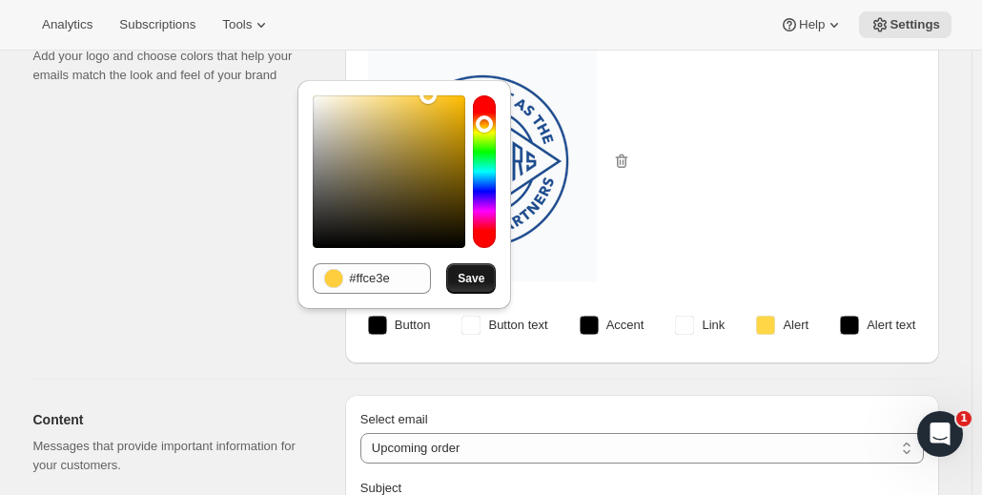
click at [470, 278] on span "Save" at bounding box center [470, 278] width 27 height 15
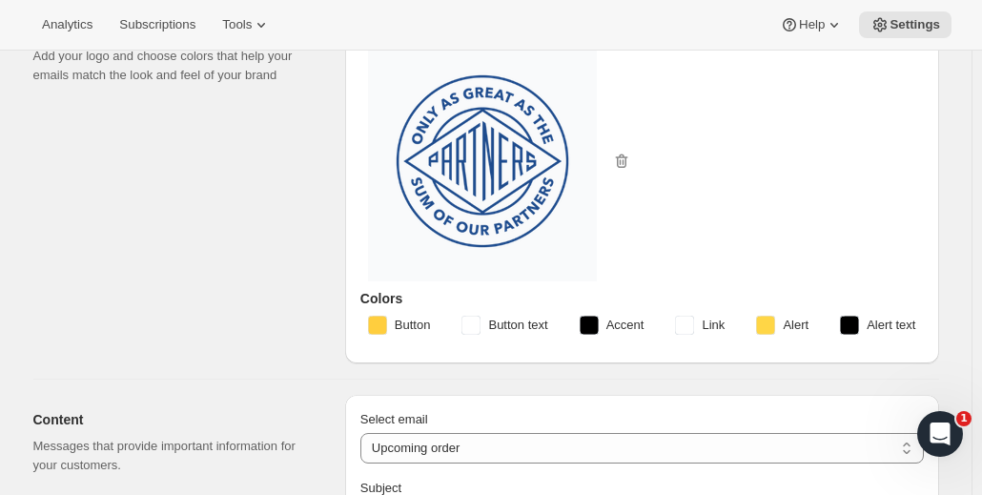
click at [480, 326] on rect "button" at bounding box center [470, 324] width 19 height 19
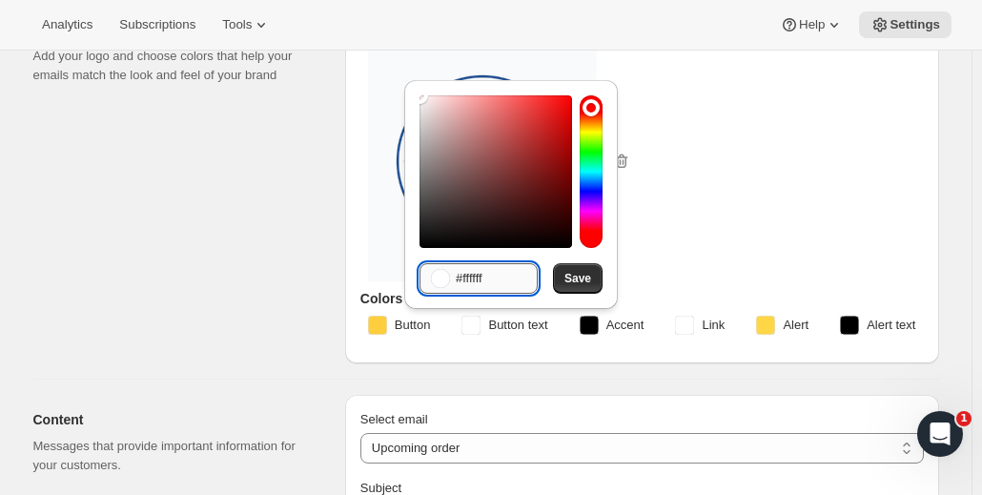
click at [498, 281] on input "#ffffff" at bounding box center [497, 278] width 82 height 30
click at [494, 279] on input "#ffffff" at bounding box center [497, 278] width 82 height 30
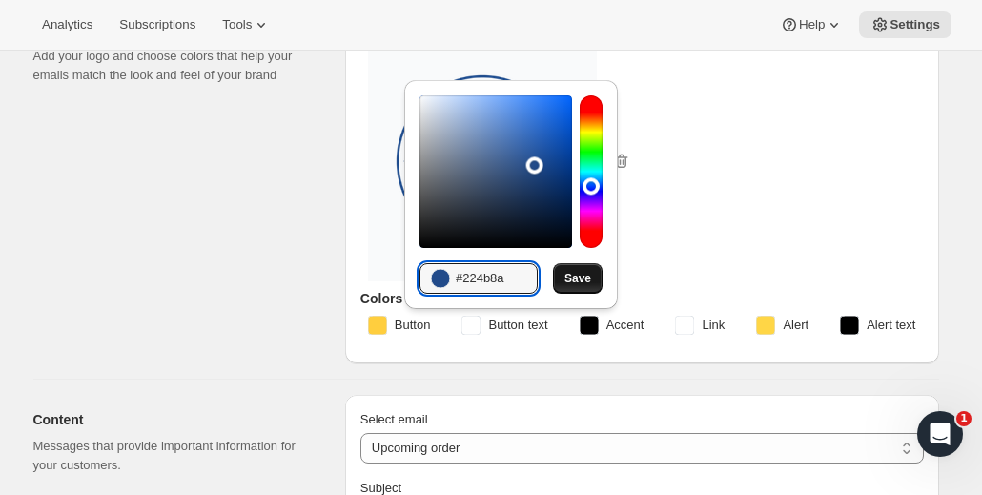
type input "#224b8a"
click at [580, 276] on span "Save" at bounding box center [577, 278] width 27 height 15
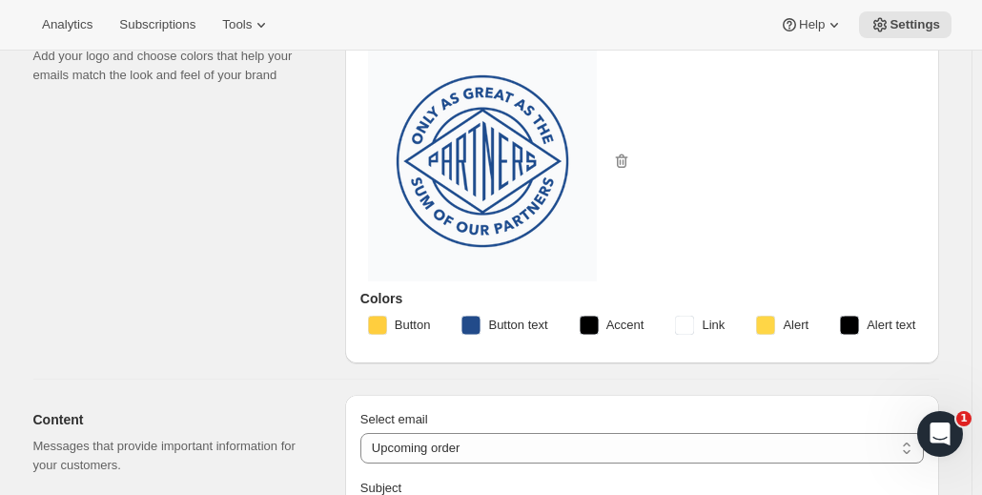
click at [598, 325] on rect "button" at bounding box center [588, 324] width 19 height 19
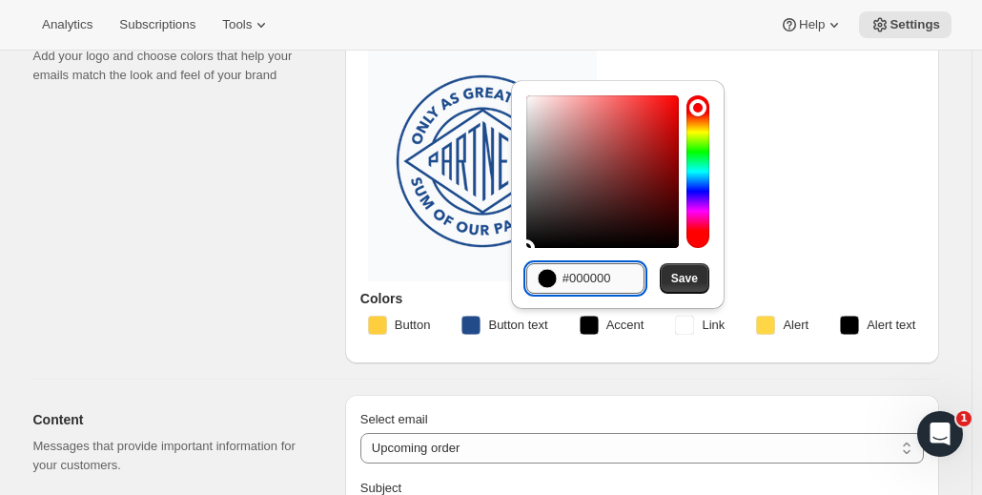
click at [606, 284] on input "#000000" at bounding box center [603, 278] width 82 height 30
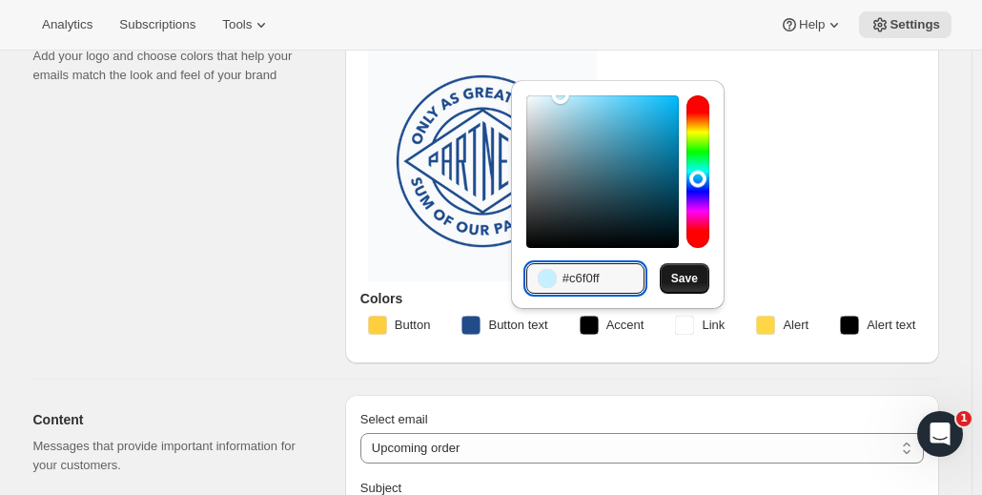
type input "#c6f0ff"
click at [689, 274] on span "Save" at bounding box center [684, 278] width 27 height 15
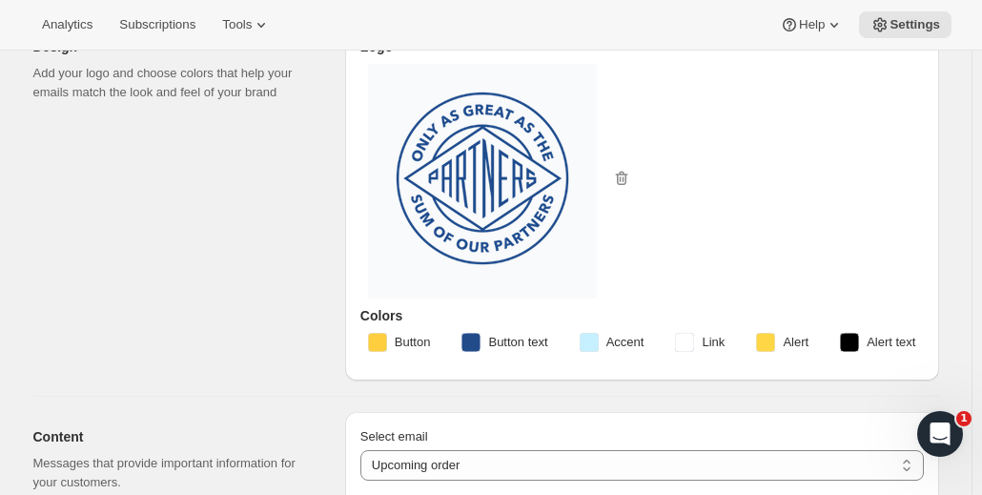
scroll to position [95, 0]
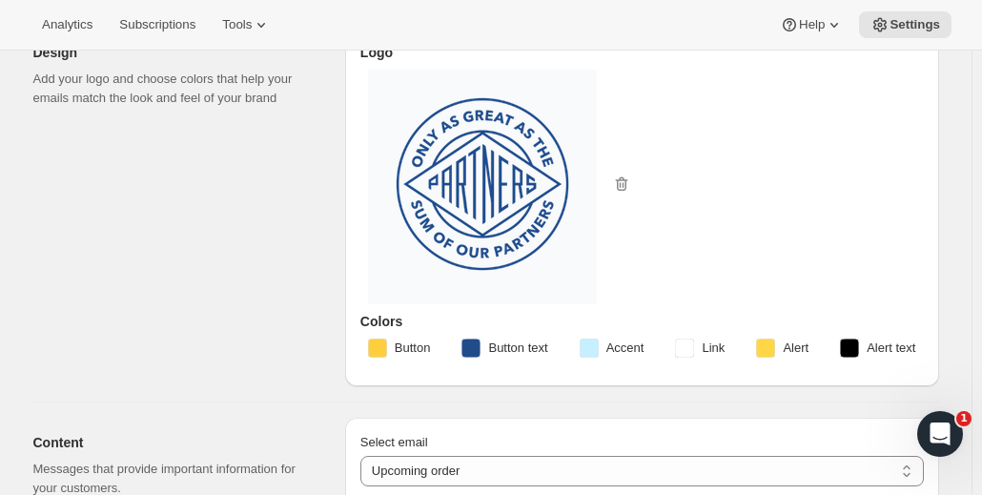
click at [773, 349] on rect "button" at bounding box center [765, 347] width 19 height 19
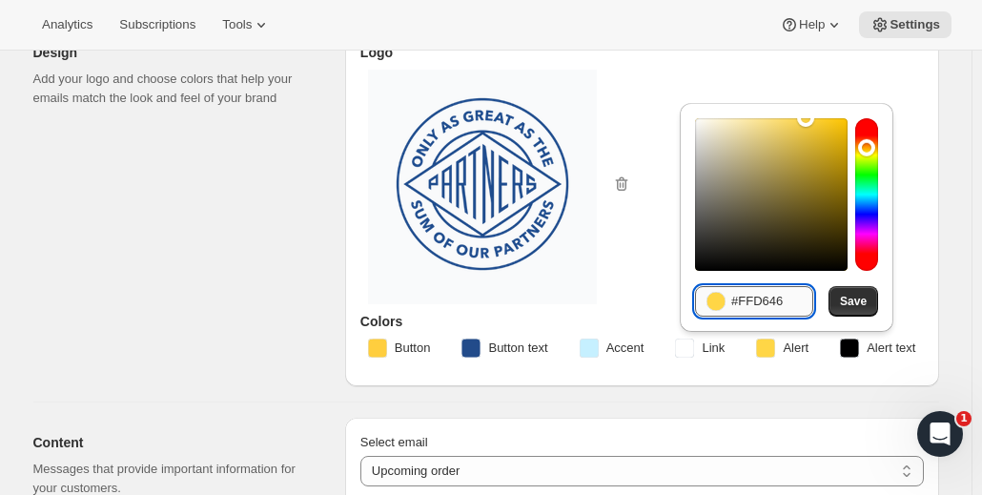
click at [772, 297] on input "#FFD646" at bounding box center [772, 301] width 82 height 30
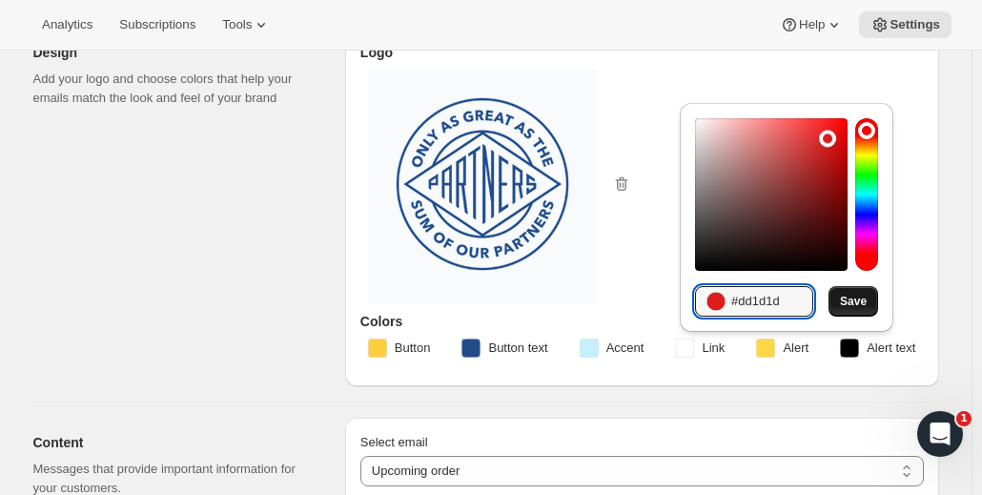
type input "#dd1d1d"
click at [841, 306] on span "Save" at bounding box center [853, 301] width 27 height 15
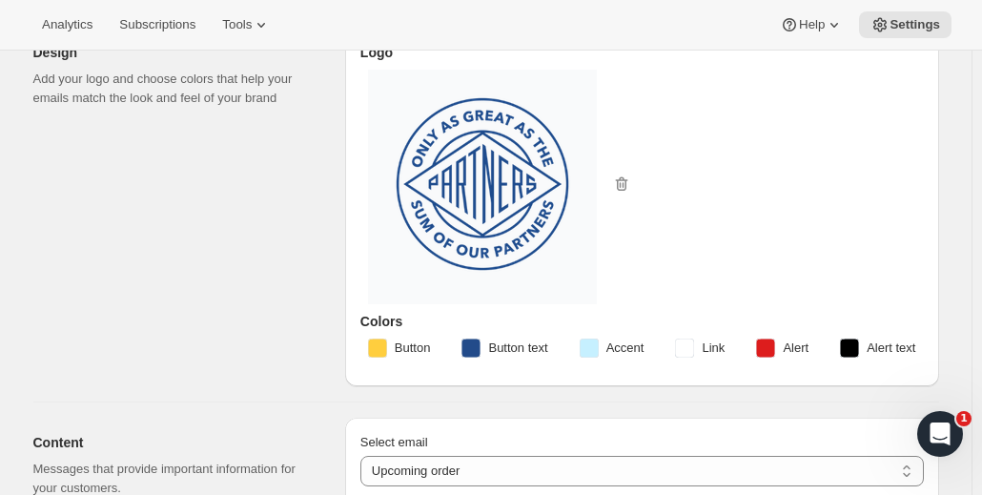
click at [858, 346] on rect "button" at bounding box center [849, 347] width 19 height 19
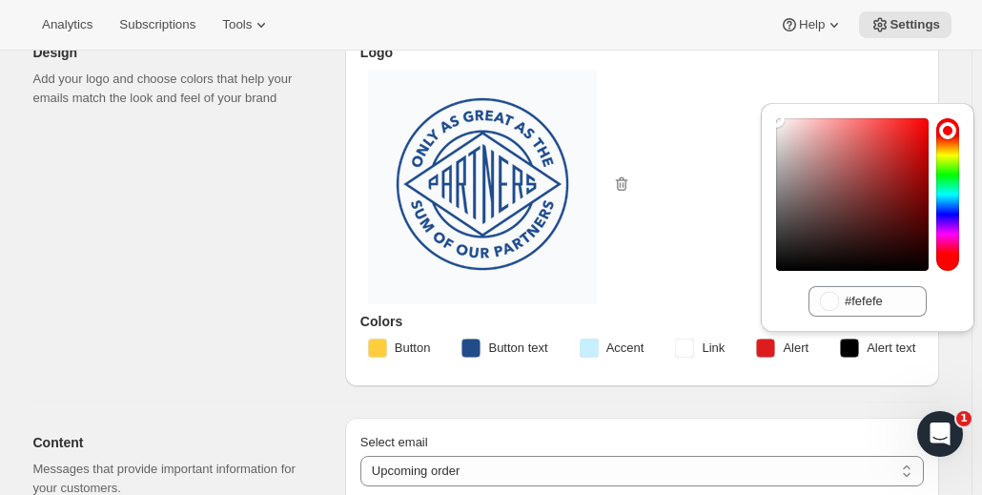
type input "#ffffff"
drag, startPoint x: 780, startPoint y: 121, endPoint x: 766, endPoint y: 111, distance: 16.4
click at [766, 111] on div "Hexadecimal value #ffffff Save" at bounding box center [866, 238] width 213 height 271
click at [892, 332] on button "Save" at bounding box center [867, 345] width 50 height 27
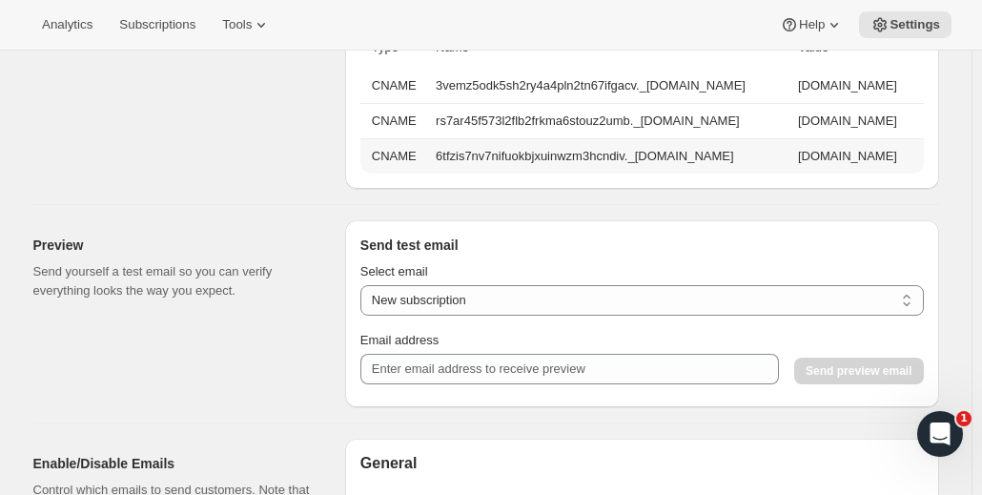
scroll to position [1738, 0]
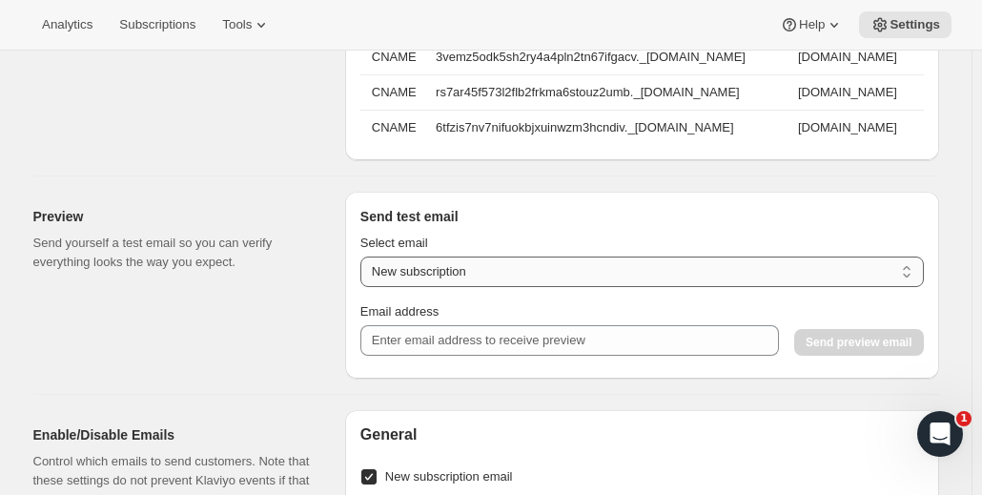
click at [503, 286] on select "New subscription Upcoming order Payment failure Delayed subscription Updated su…" at bounding box center [641, 271] width 563 height 30
select select "updated-subscription"
click at [365, 266] on select "New subscription Upcoming order Payment failure Delayed subscription Updated su…" at bounding box center [641, 271] width 563 height 30
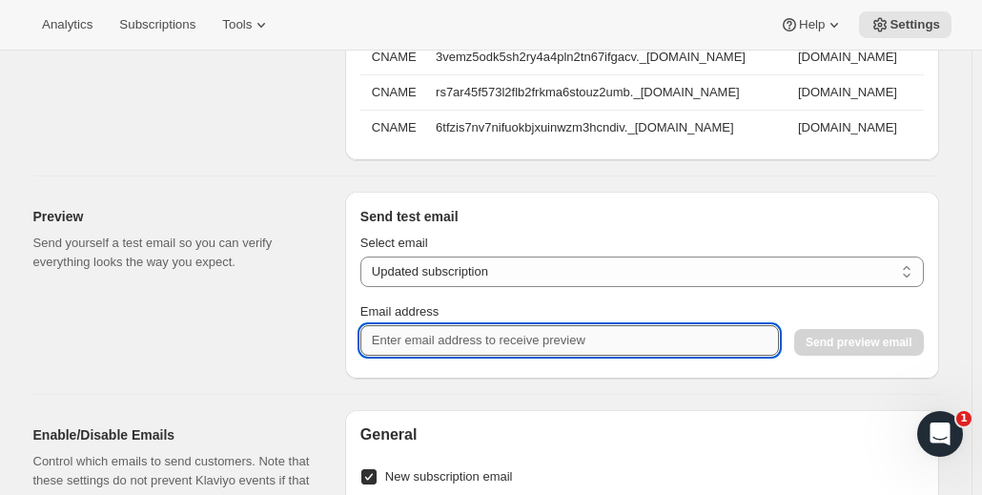
click at [428, 351] on input "Email address" at bounding box center [569, 340] width 418 height 30
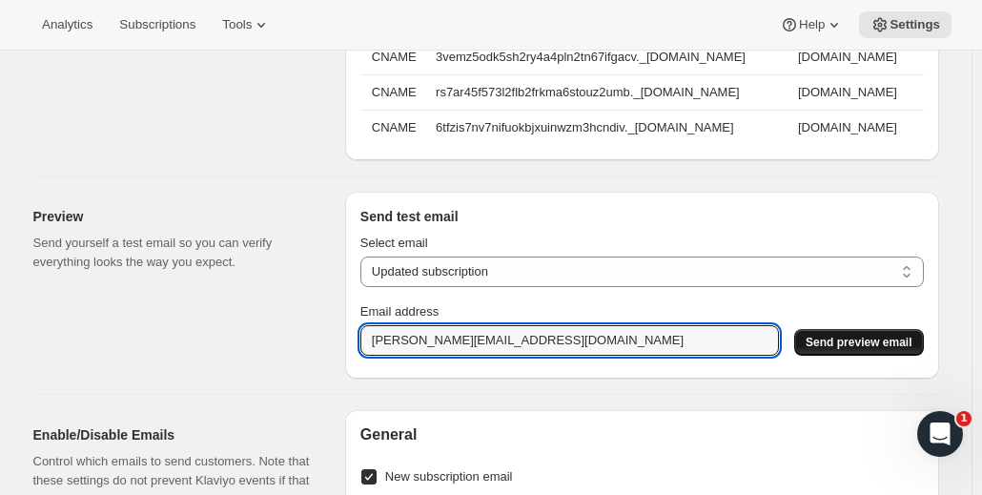
type input "[PERSON_NAME][EMAIL_ADDRESS][DOMAIN_NAME]"
click at [854, 348] on span "Send preview email" at bounding box center [858, 341] width 106 height 15
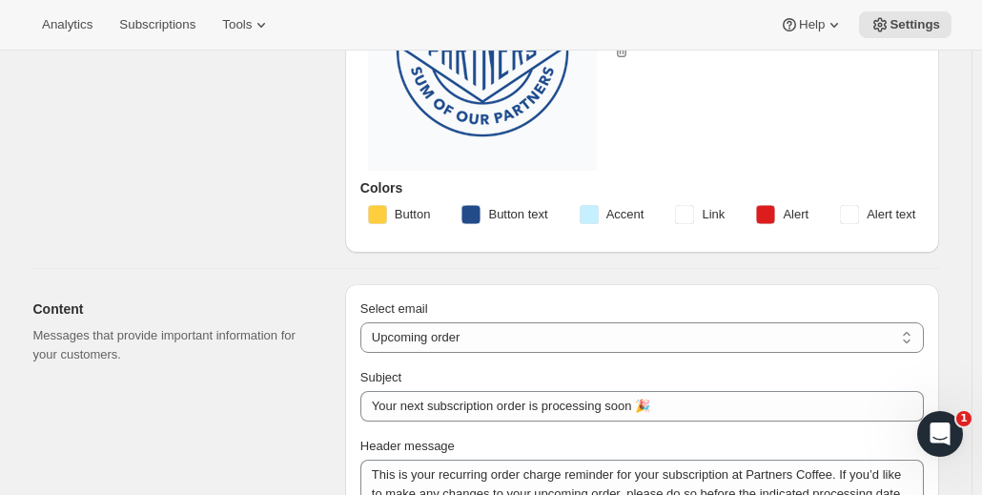
scroll to position [0, 0]
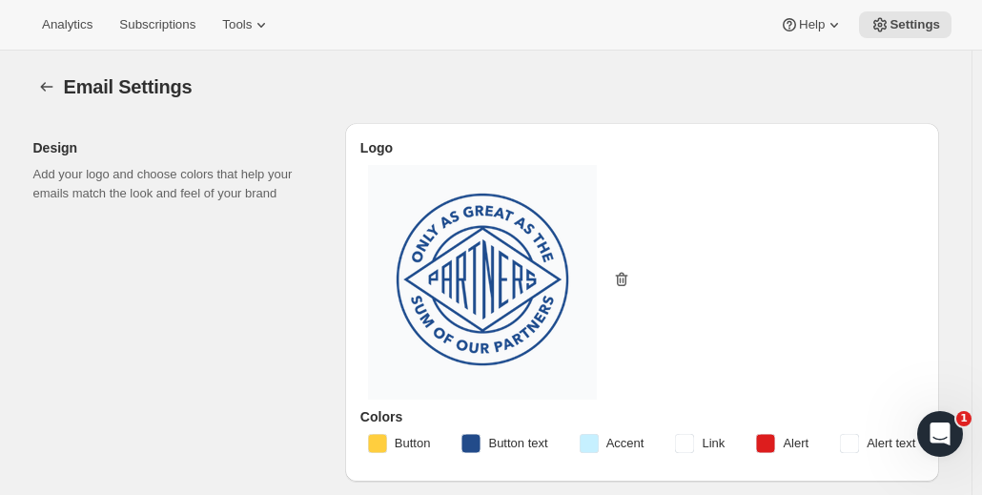
click at [625, 283] on icon "button" at bounding box center [621, 279] width 19 height 19
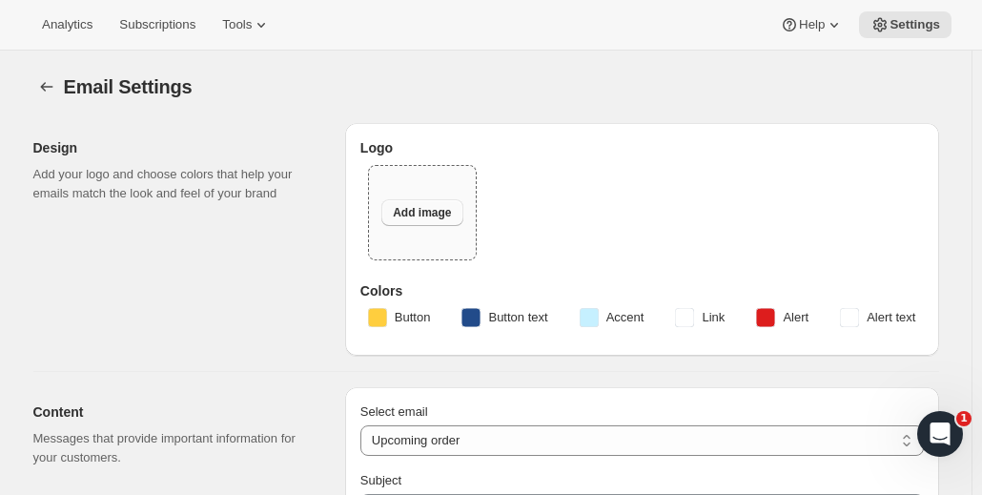
click at [430, 222] on button "Add image" at bounding box center [421, 212] width 81 height 27
type input "C:\fakepath\Square Size.png"
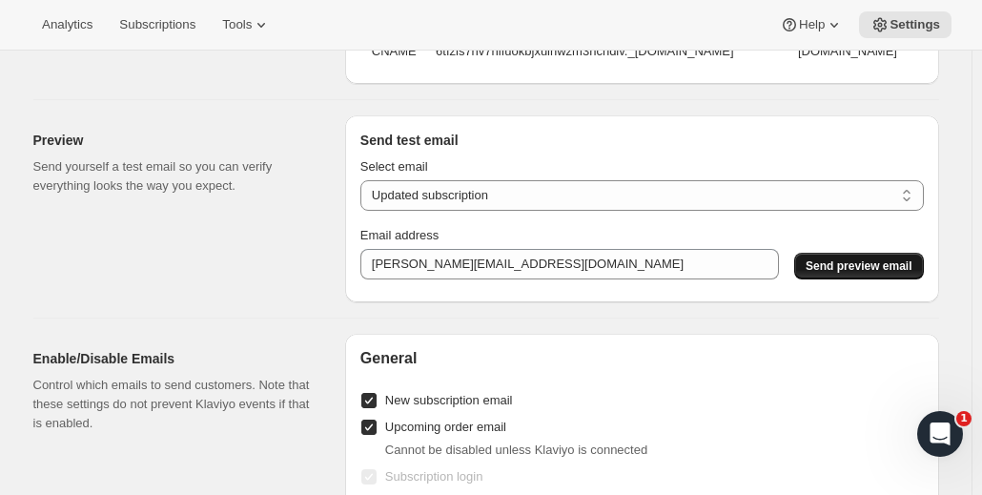
scroll to position [2100, 0]
click at [865, 268] on span "Send preview email" at bounding box center [858, 264] width 106 height 15
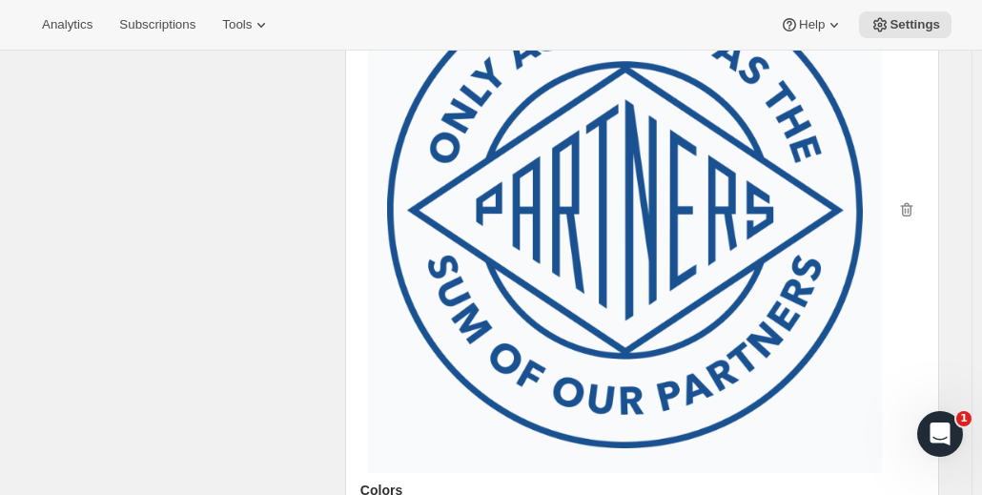
scroll to position [0, 0]
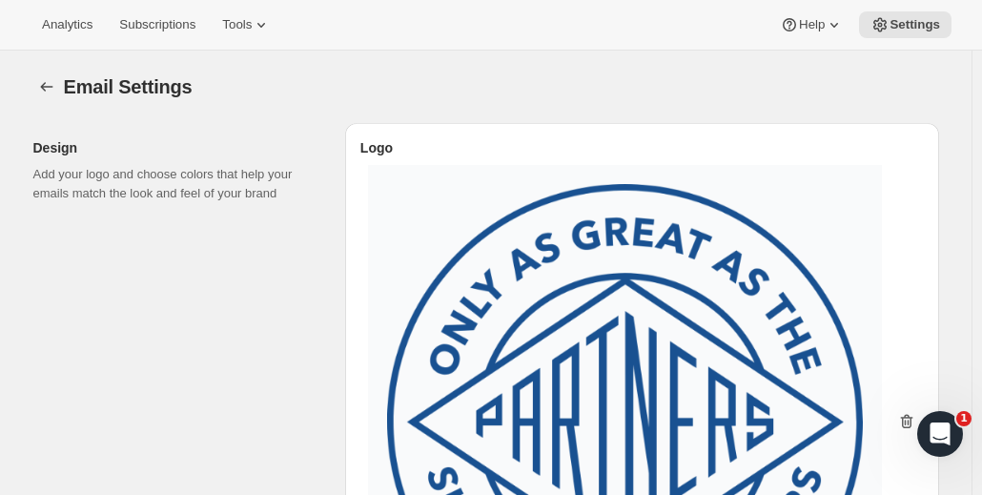
click at [907, 418] on icon "button" at bounding box center [906, 421] width 19 height 19
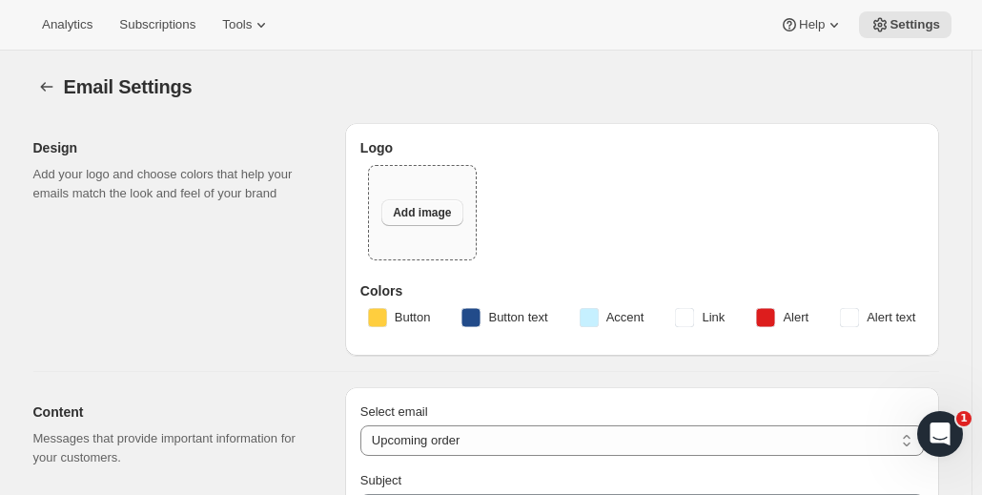
click at [418, 224] on button "Add image" at bounding box center [421, 212] width 81 height 27
type input "C:\fakepath\Submark_DarkBlue.svg"
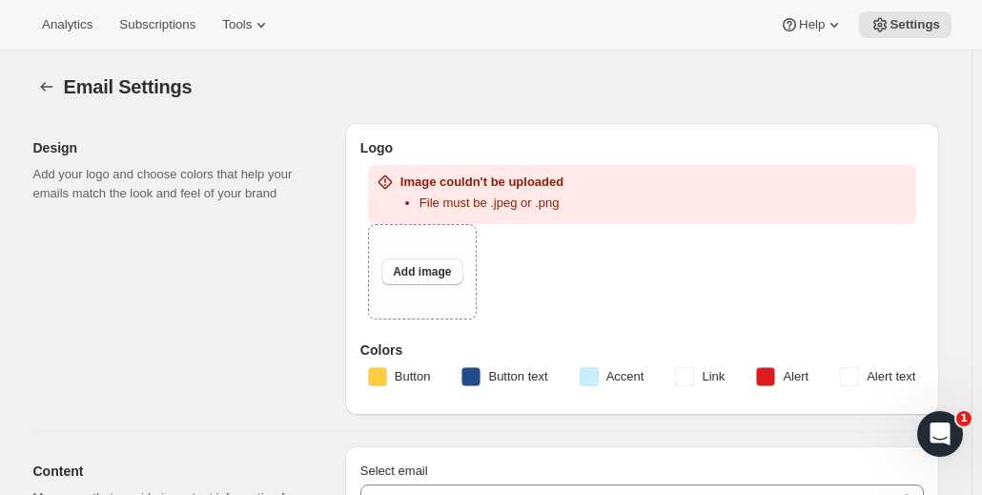
click at [598, 375] on rect "button" at bounding box center [588, 376] width 19 height 19
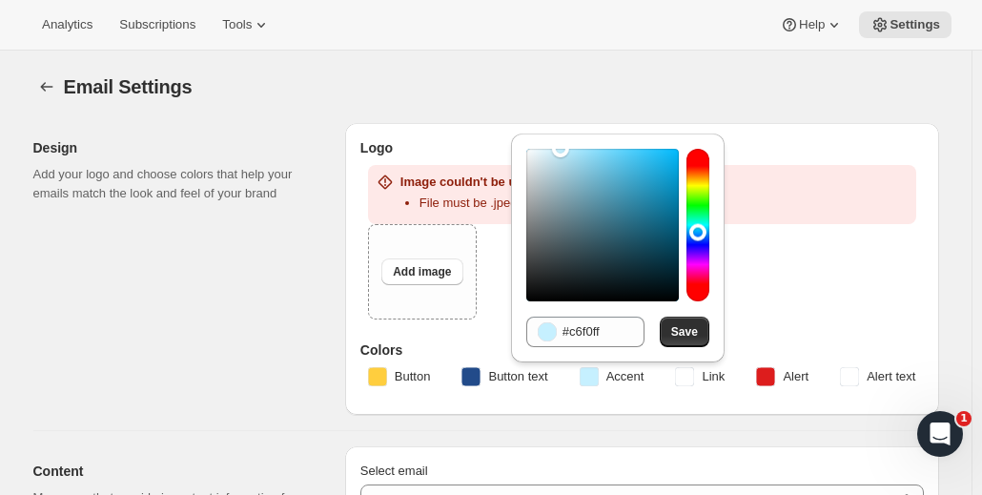
click at [480, 375] on rect "button" at bounding box center [470, 376] width 19 height 19
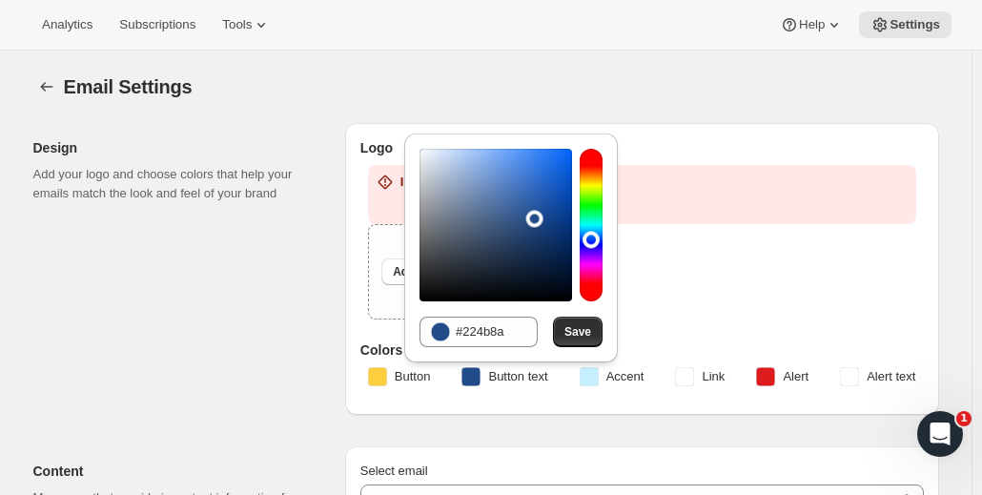
click at [595, 375] on rect "button" at bounding box center [588, 376] width 19 height 19
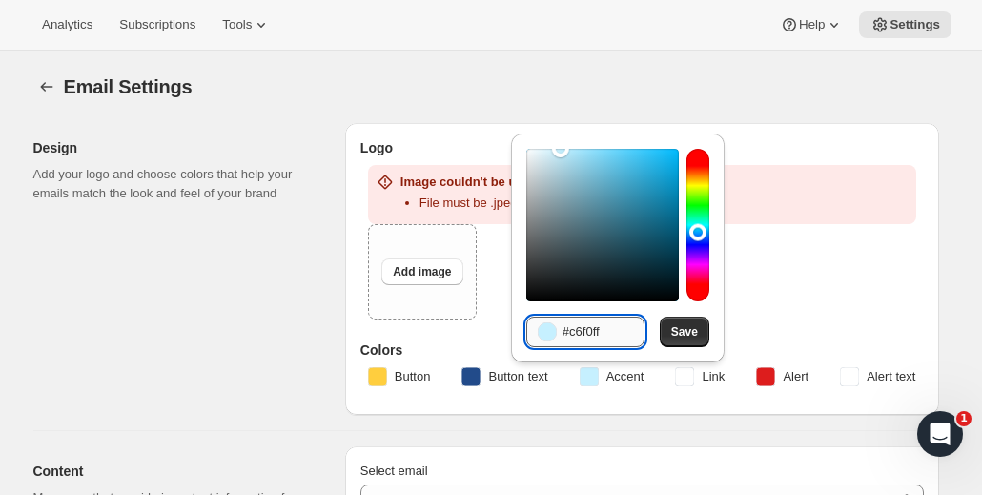
click at [606, 329] on input "#c6f0ff" at bounding box center [603, 331] width 82 height 30
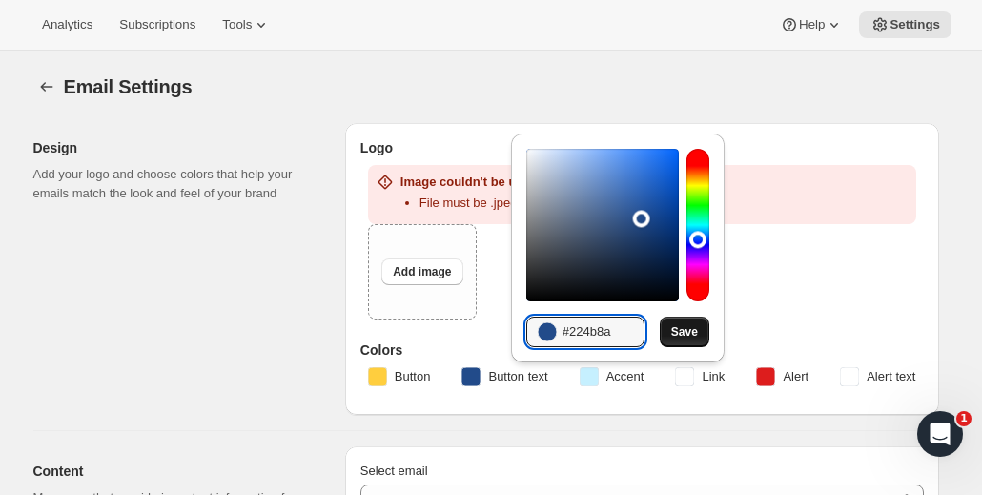
type input "#224b8a"
click at [686, 333] on span "Save" at bounding box center [684, 331] width 27 height 15
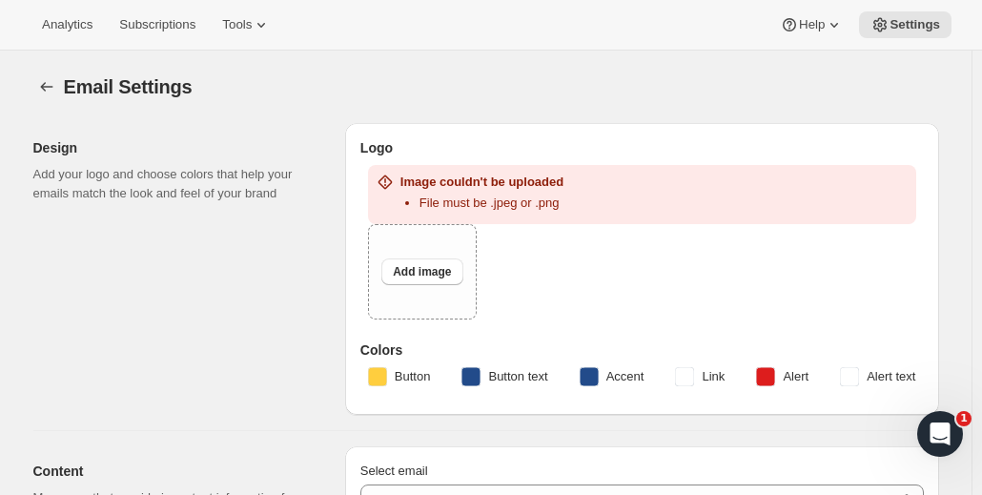
click at [694, 375] on rect "button" at bounding box center [684, 376] width 19 height 19
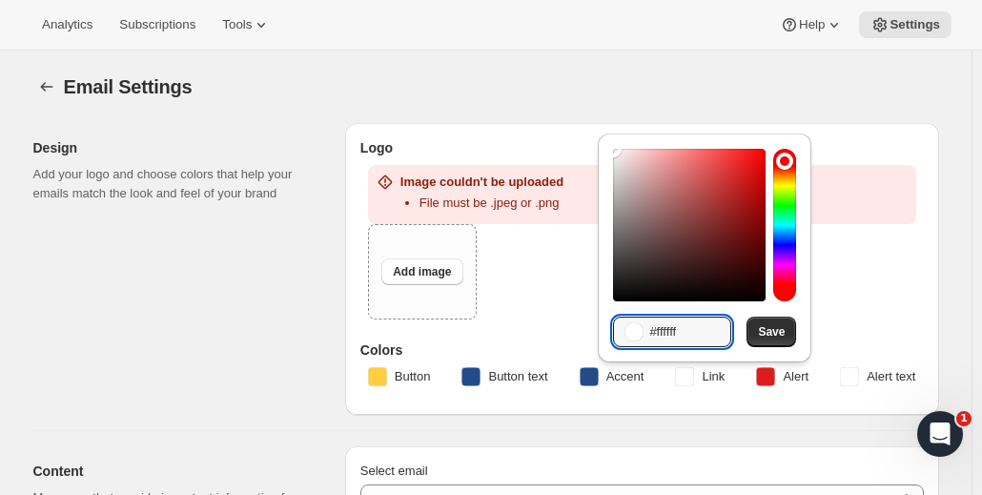
drag, startPoint x: 696, startPoint y: 333, endPoint x: 656, endPoint y: 348, distance: 42.8
click at [656, 348] on div "Hexadecimal value #ffffff Save" at bounding box center [704, 247] width 213 height 229
click at [675, 93] on div "Email Settings" at bounding box center [501, 86] width 875 height 27
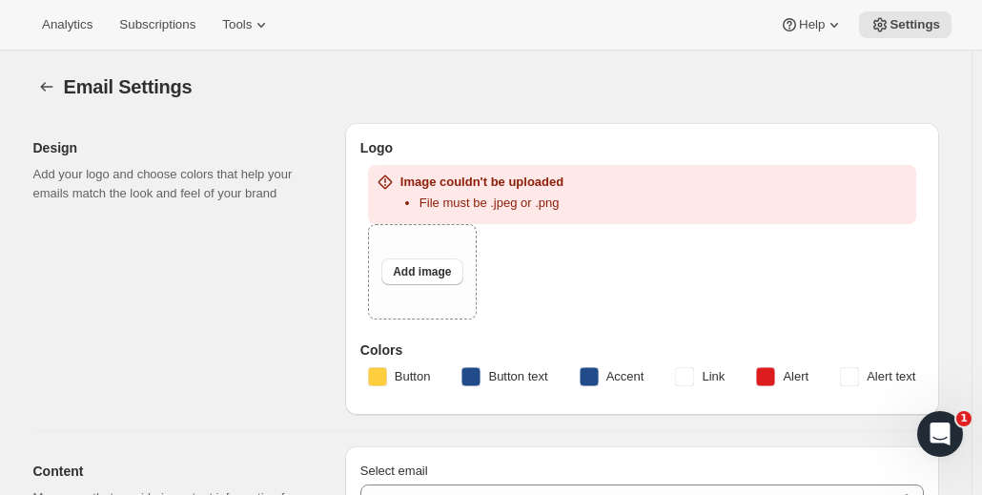
click at [694, 378] on rect "button" at bounding box center [684, 376] width 19 height 19
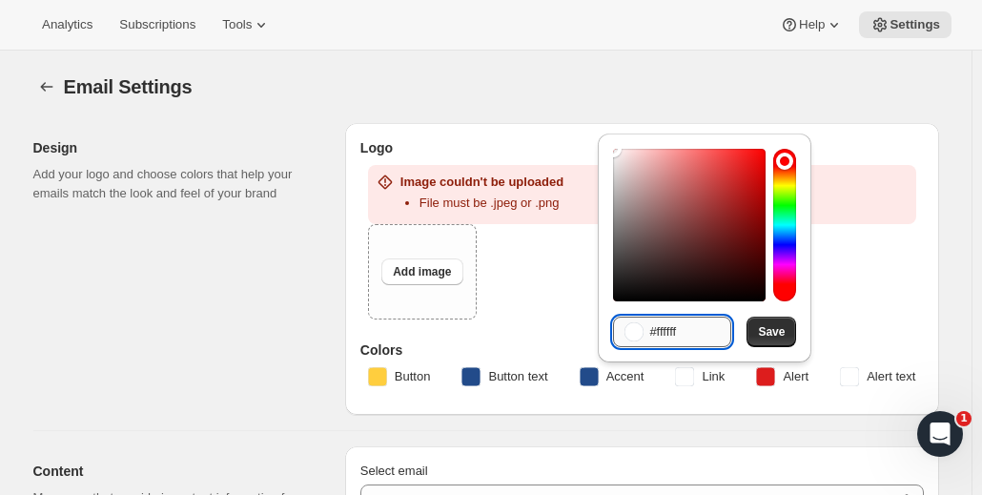
click at [656, 330] on input "#ffffff" at bounding box center [690, 331] width 82 height 30
drag, startPoint x: 698, startPoint y: 334, endPoint x: 658, endPoint y: 336, distance: 40.1
click at [658, 336] on input "#ffffff" at bounding box center [690, 331] width 82 height 30
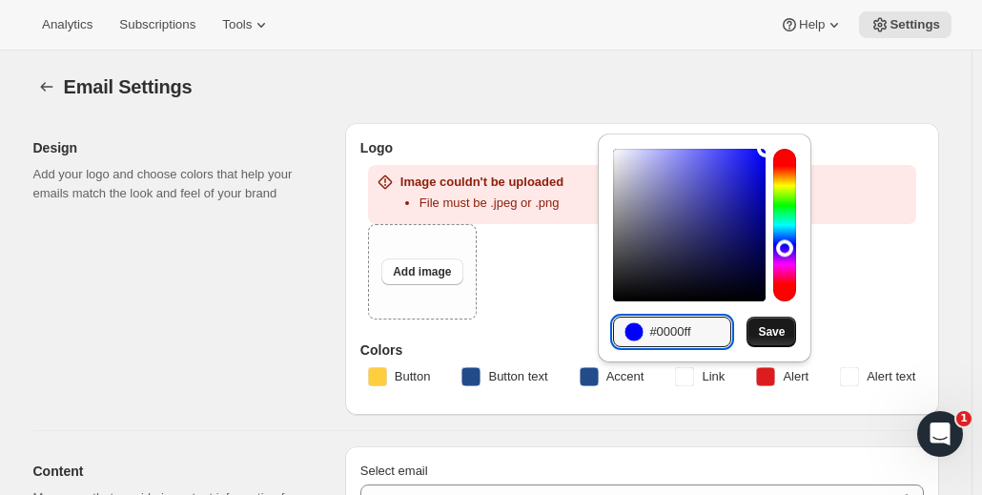
type input "#0000ff"
click at [766, 334] on span "Save" at bounding box center [771, 331] width 27 height 15
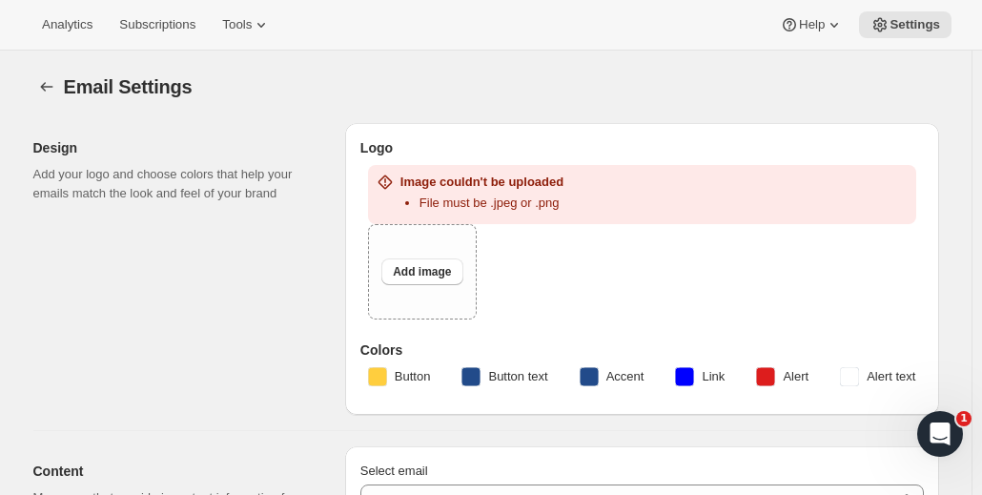
click at [699, 371] on button "Link" at bounding box center [699, 376] width 72 height 30
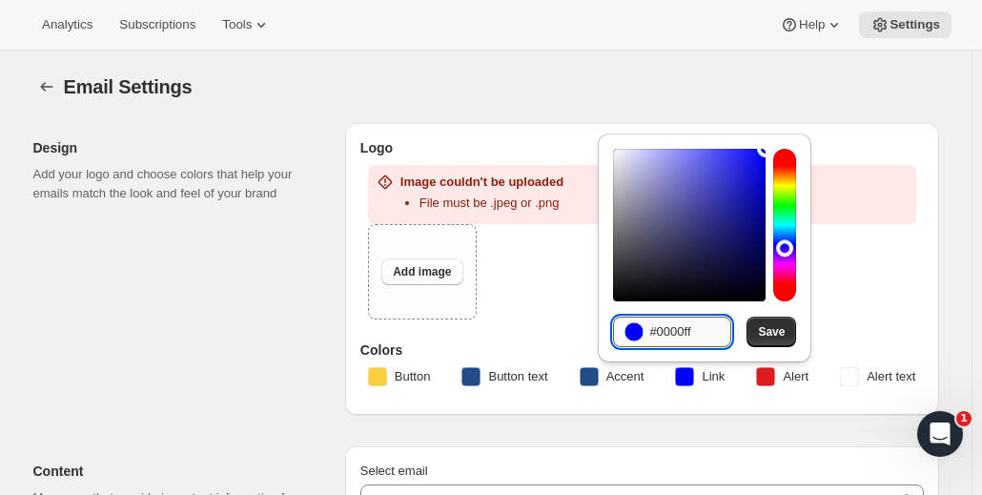
click at [679, 333] on input "#0000ff" at bounding box center [690, 331] width 82 height 30
click at [656, 333] on input "224b8a" at bounding box center [690, 331] width 82 height 30
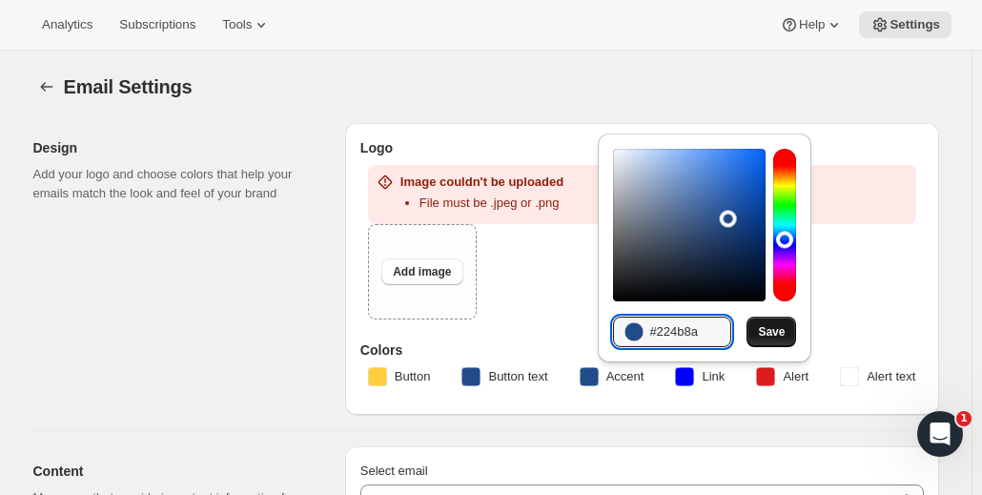
type input "#224b8a"
click at [762, 333] on span "Save" at bounding box center [771, 331] width 27 height 15
